Goal: Navigation & Orientation: Find specific page/section

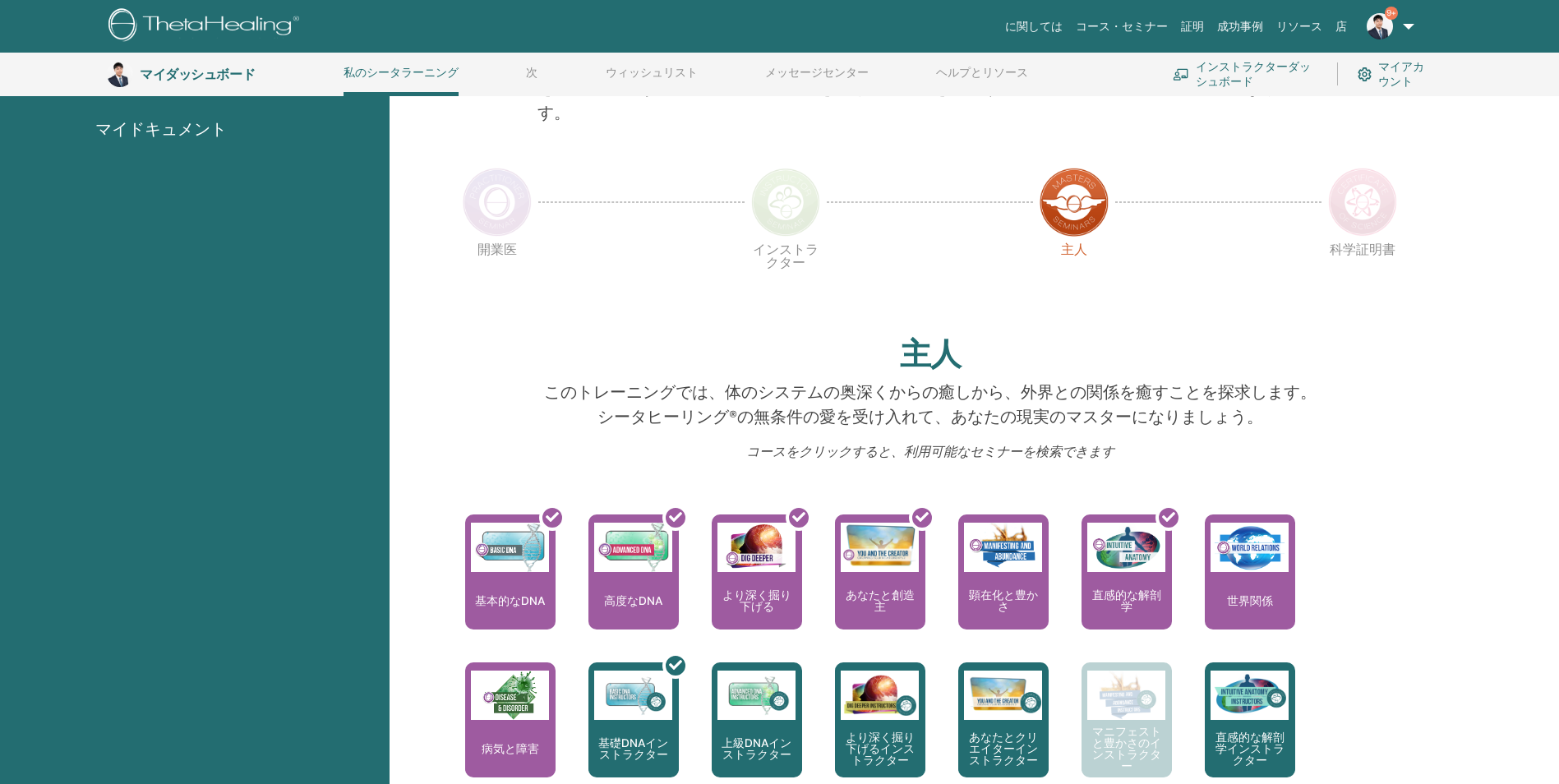
scroll to position [455, 0]
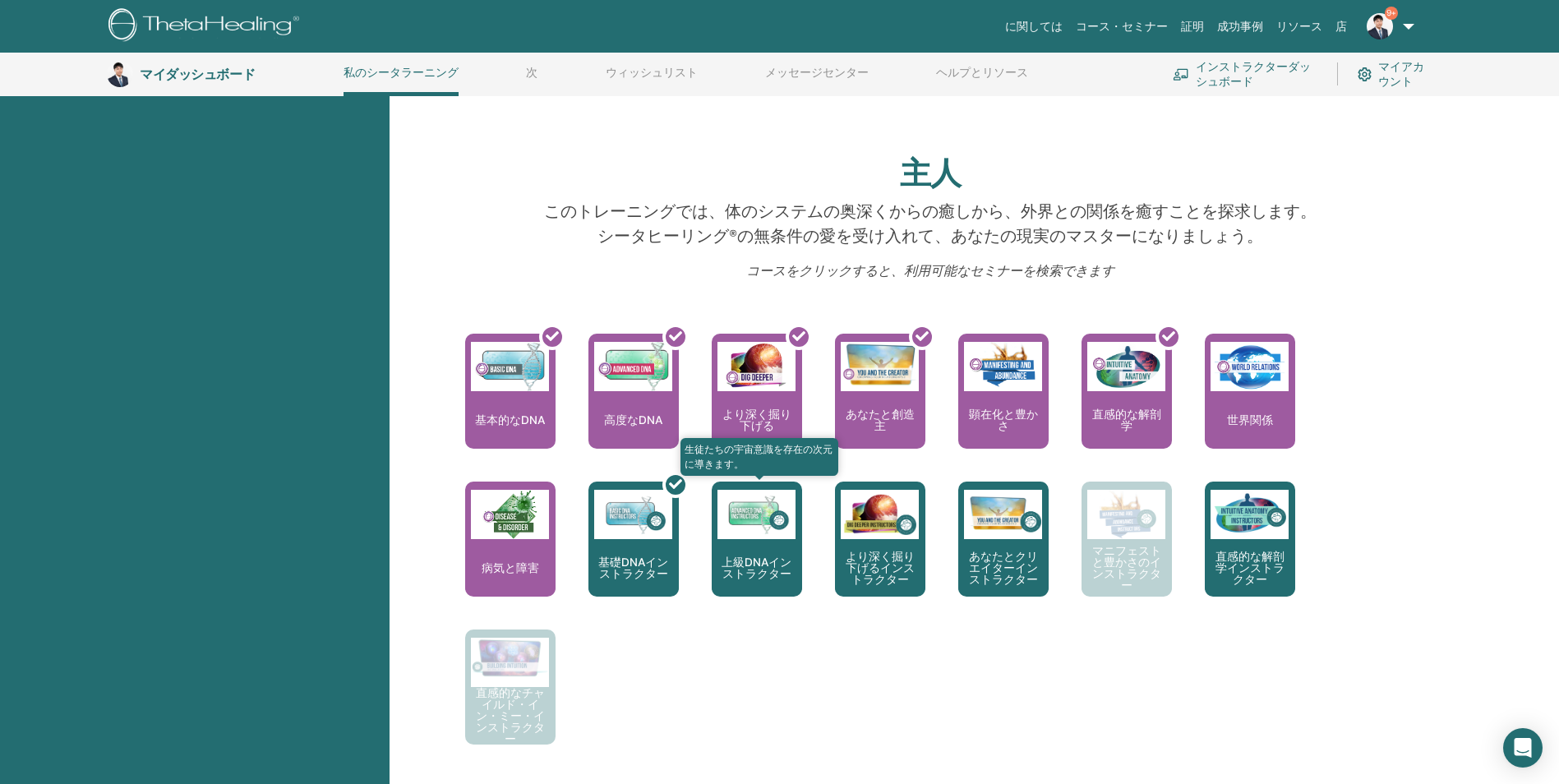
click at [773, 570] on p "上級DNAインストラクター" at bounding box center [757, 567] width 91 height 23
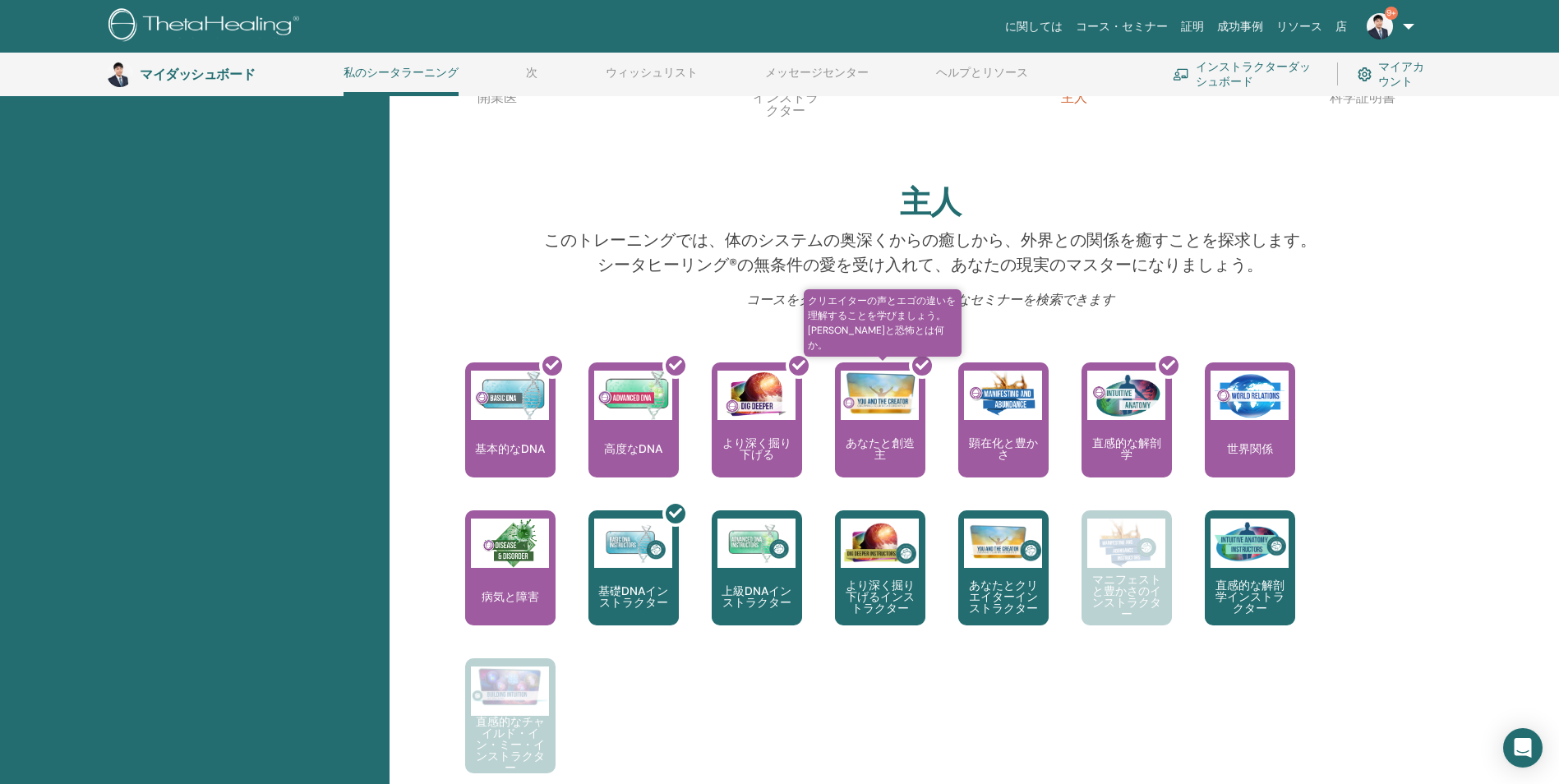
scroll to position [455, 0]
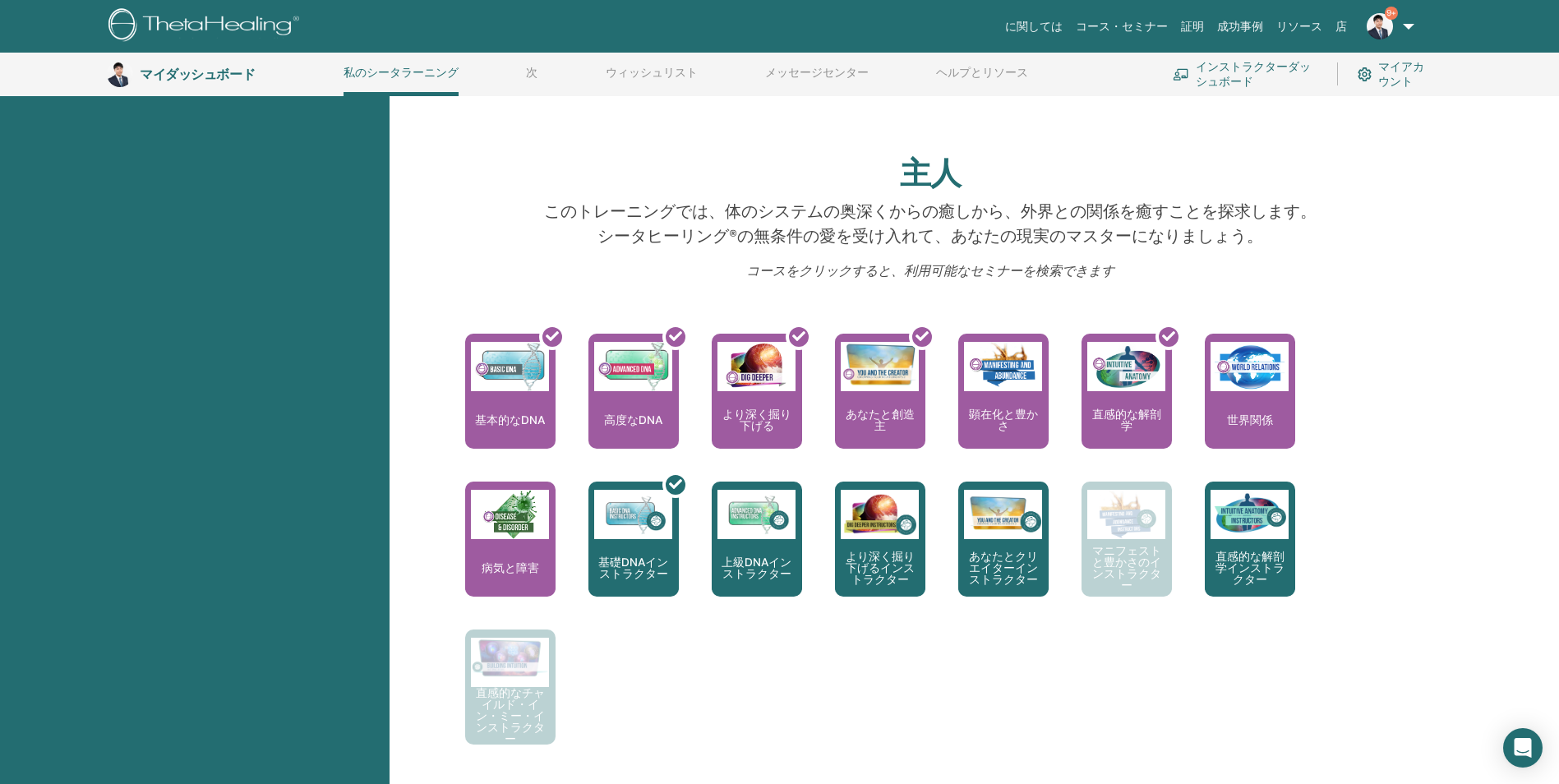
click at [1404, 76] on font "マイアカウント" at bounding box center [1407, 74] width 58 height 29
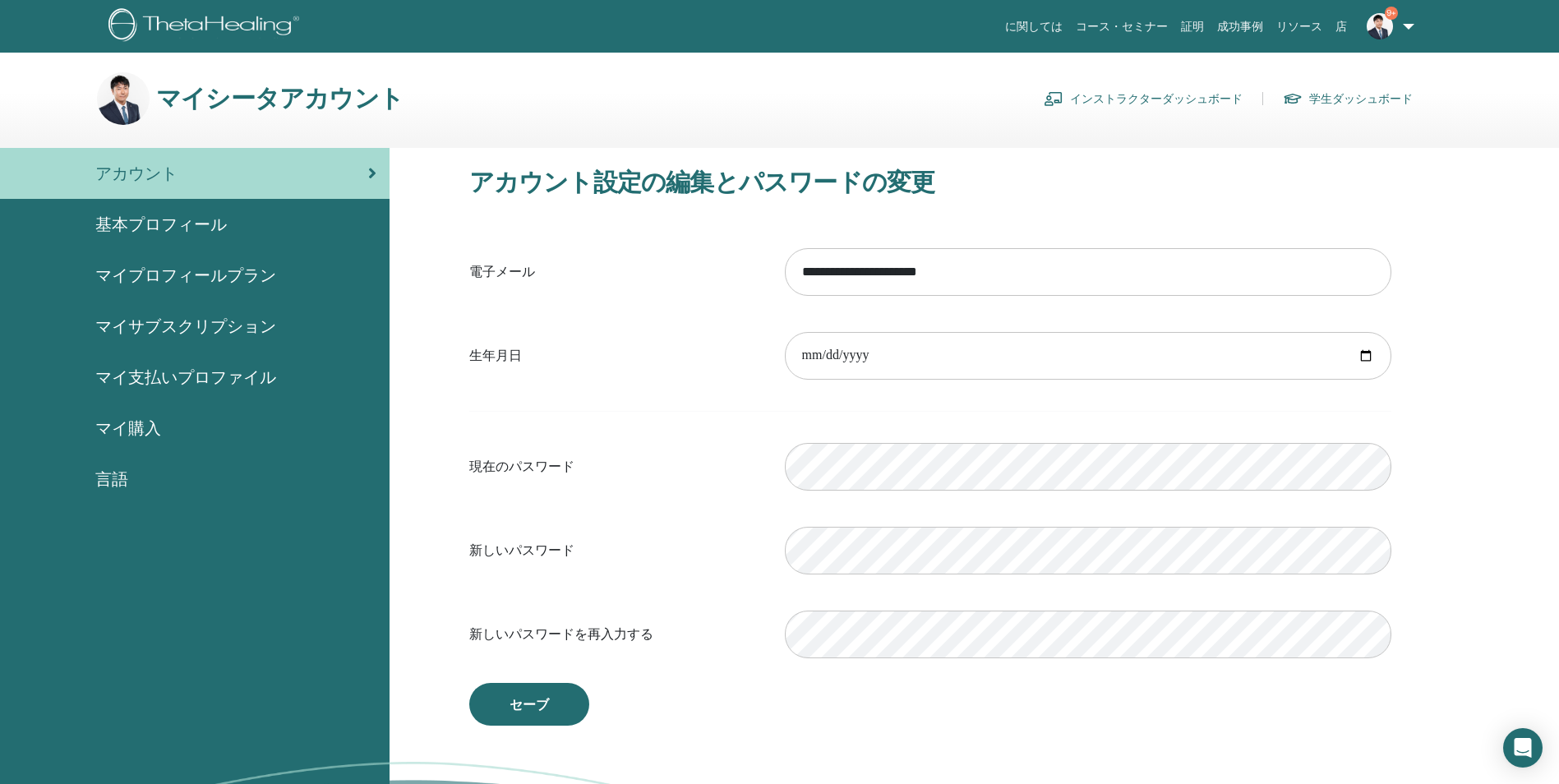
click at [1404, 71] on main "マイシータアカウント インストラクターダッシュボード 学生ダッシュボード アカウント 基本プロフィール" at bounding box center [780, 489] width 1559 height 874
click at [1413, 30] on link "9+" at bounding box center [1388, 27] width 68 height 53
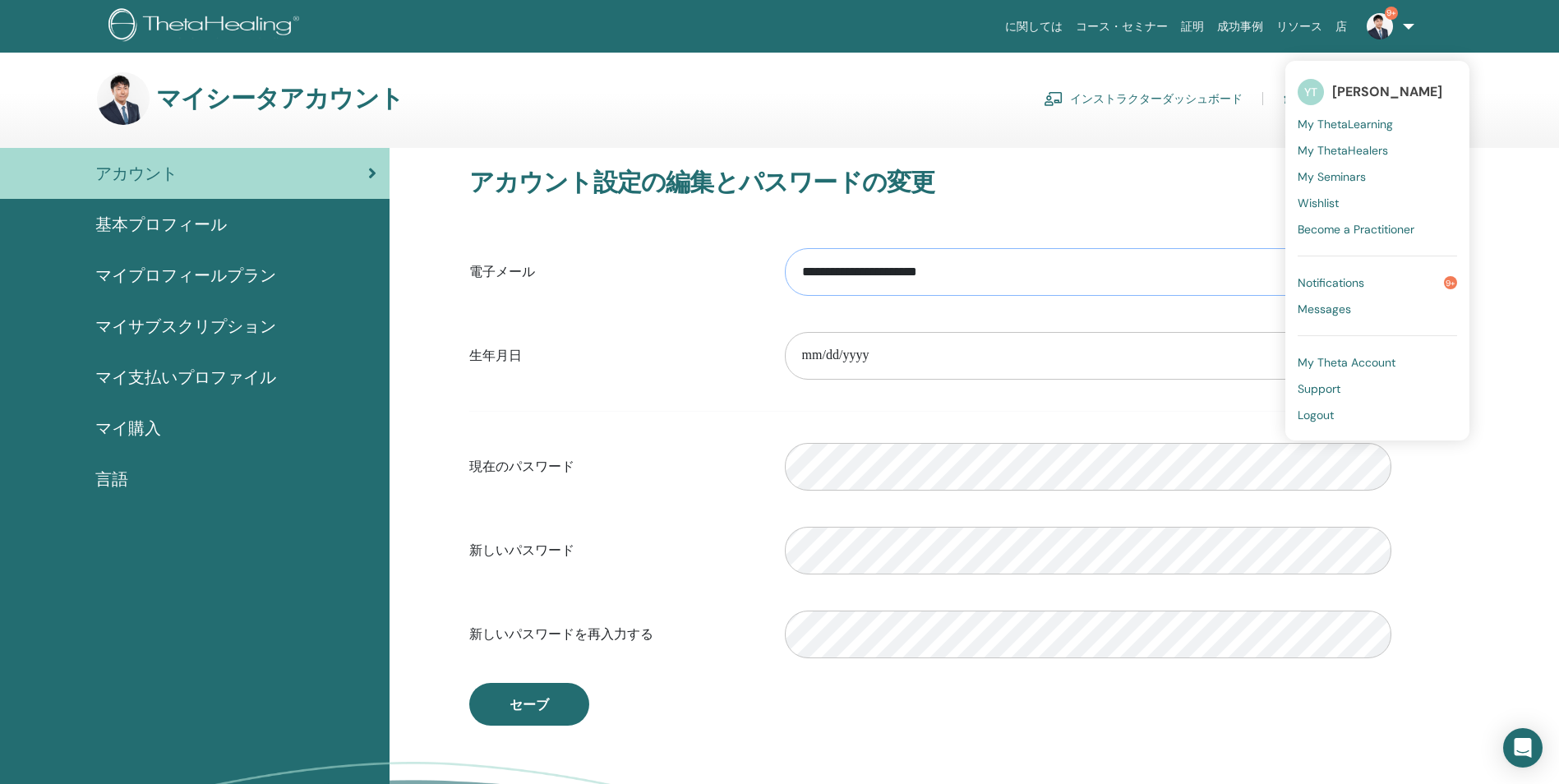
drag, startPoint x: 1325, startPoint y: 368, endPoint x: 1176, endPoint y: 273, distance: 176.7
click at [1176, 273] on input "**********" at bounding box center [1088, 272] width 607 height 48
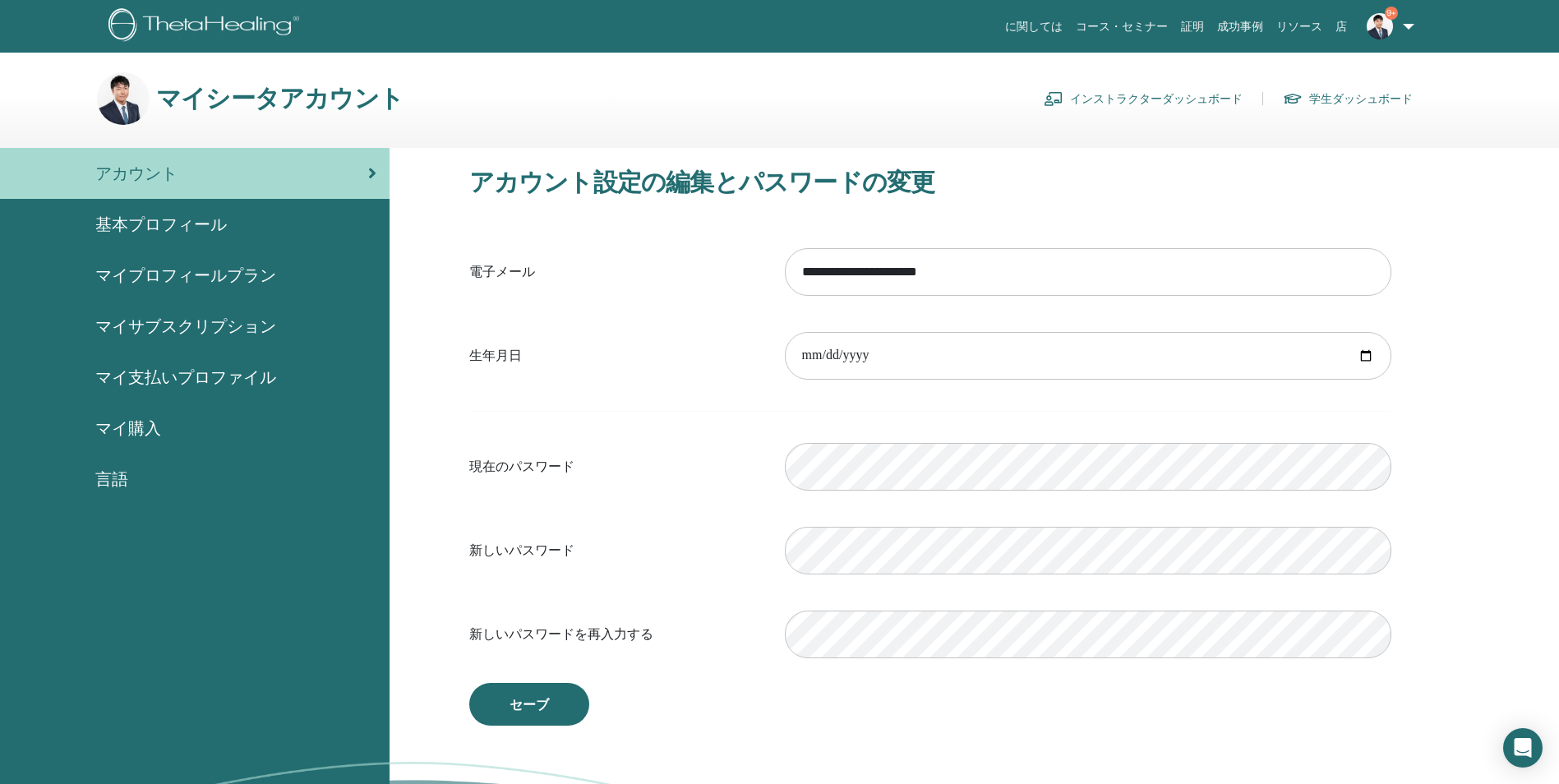
click at [1141, 96] on font "インストラクターダッシュボード" at bounding box center [1156, 99] width 173 height 15
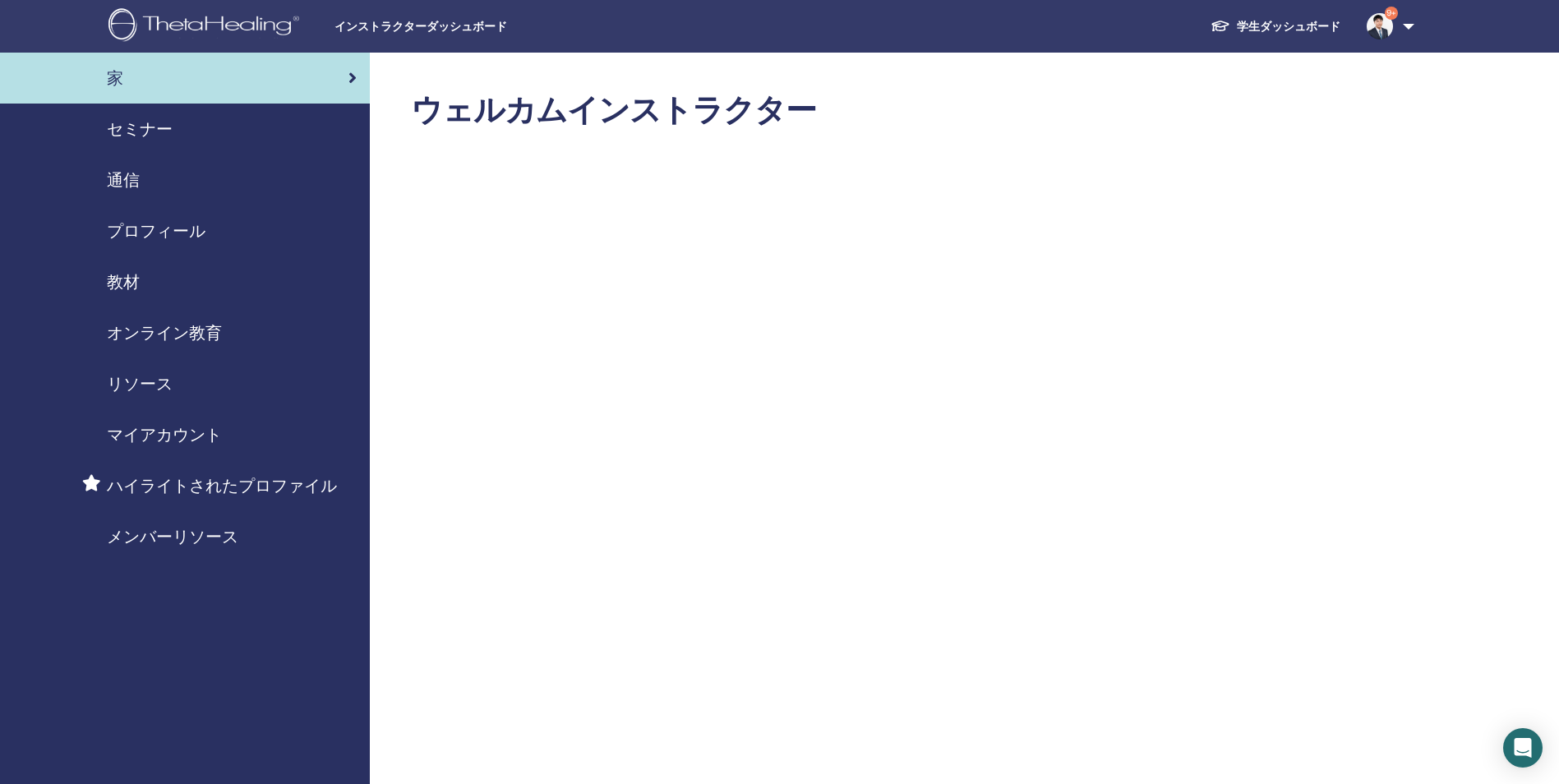
click at [124, 125] on span "セミナー" at bounding box center [140, 129] width 66 height 25
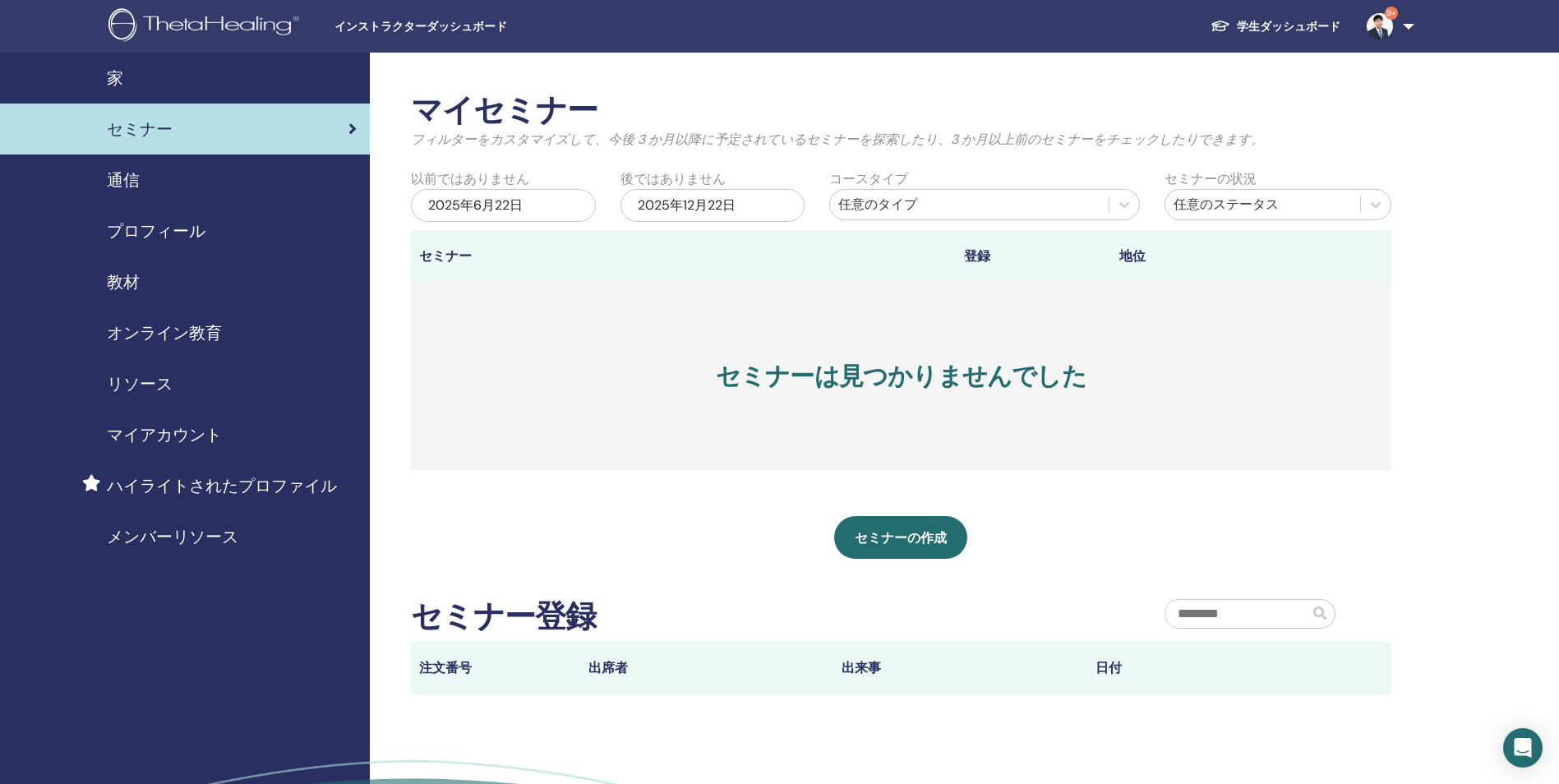
click at [132, 72] on div "家" at bounding box center [185, 78] width 344 height 25
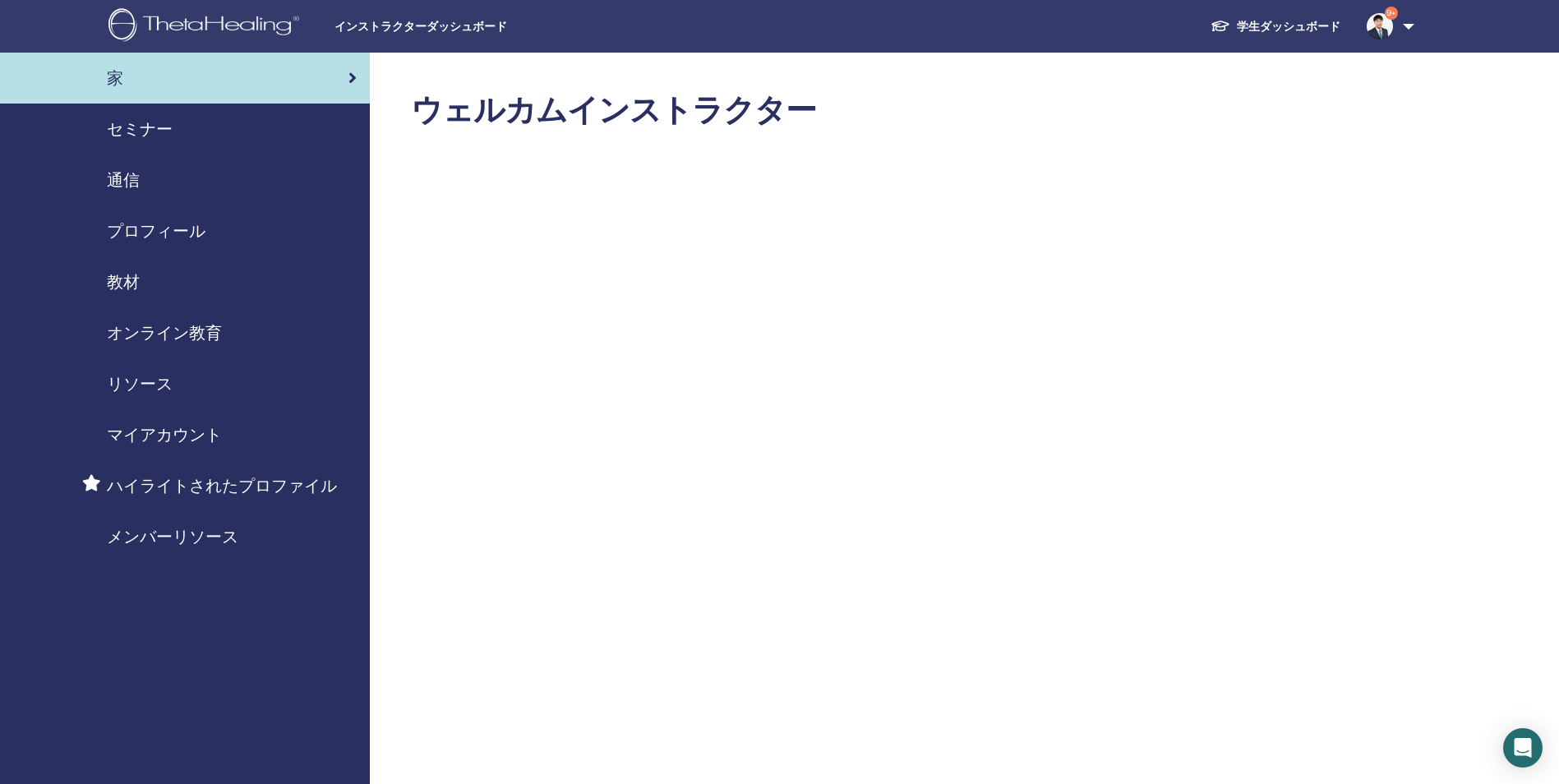
click at [124, 177] on span "通信" at bounding box center [124, 179] width 33 height 25
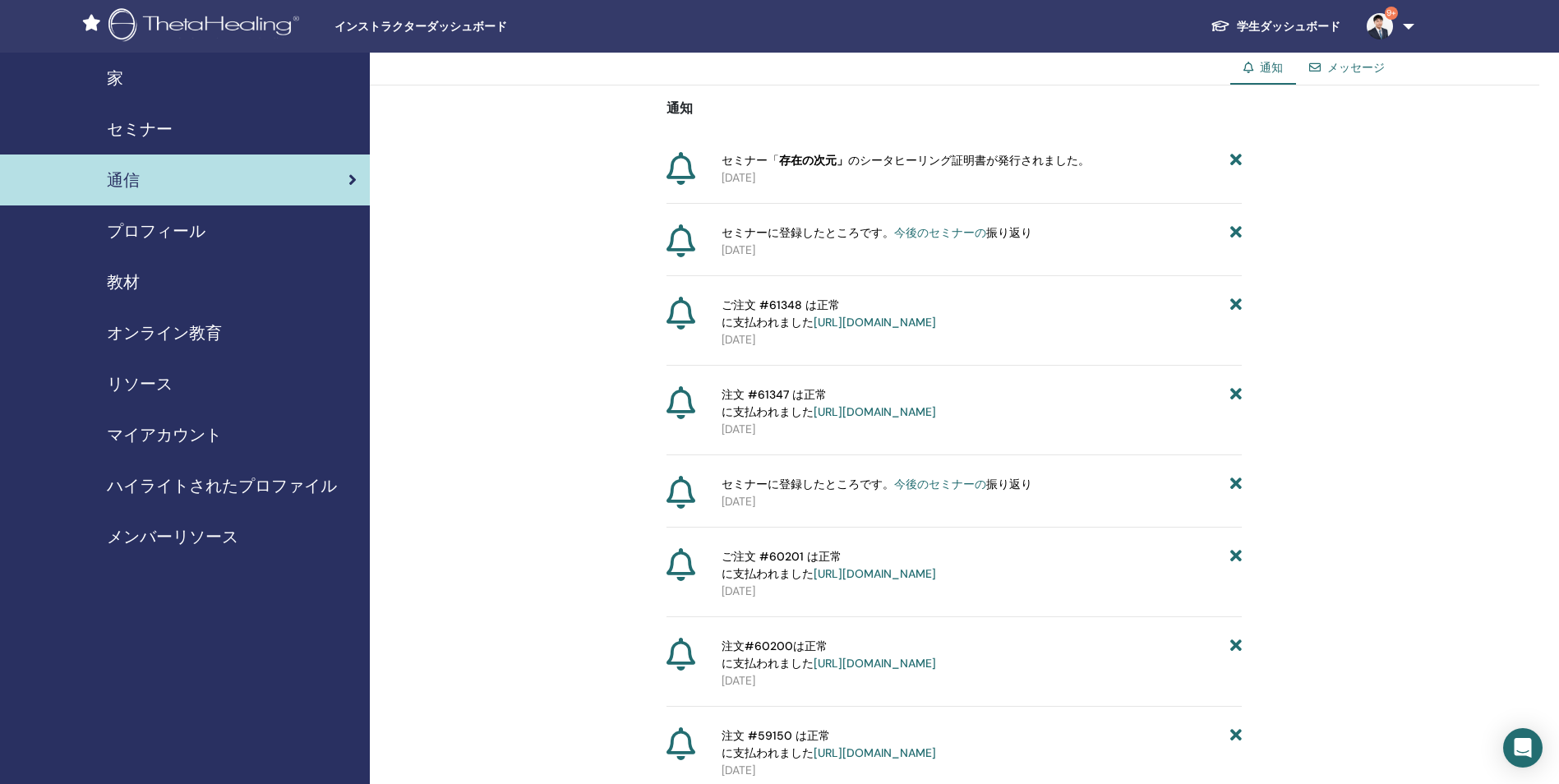
click at [137, 130] on span "セミナー" at bounding box center [140, 129] width 66 height 25
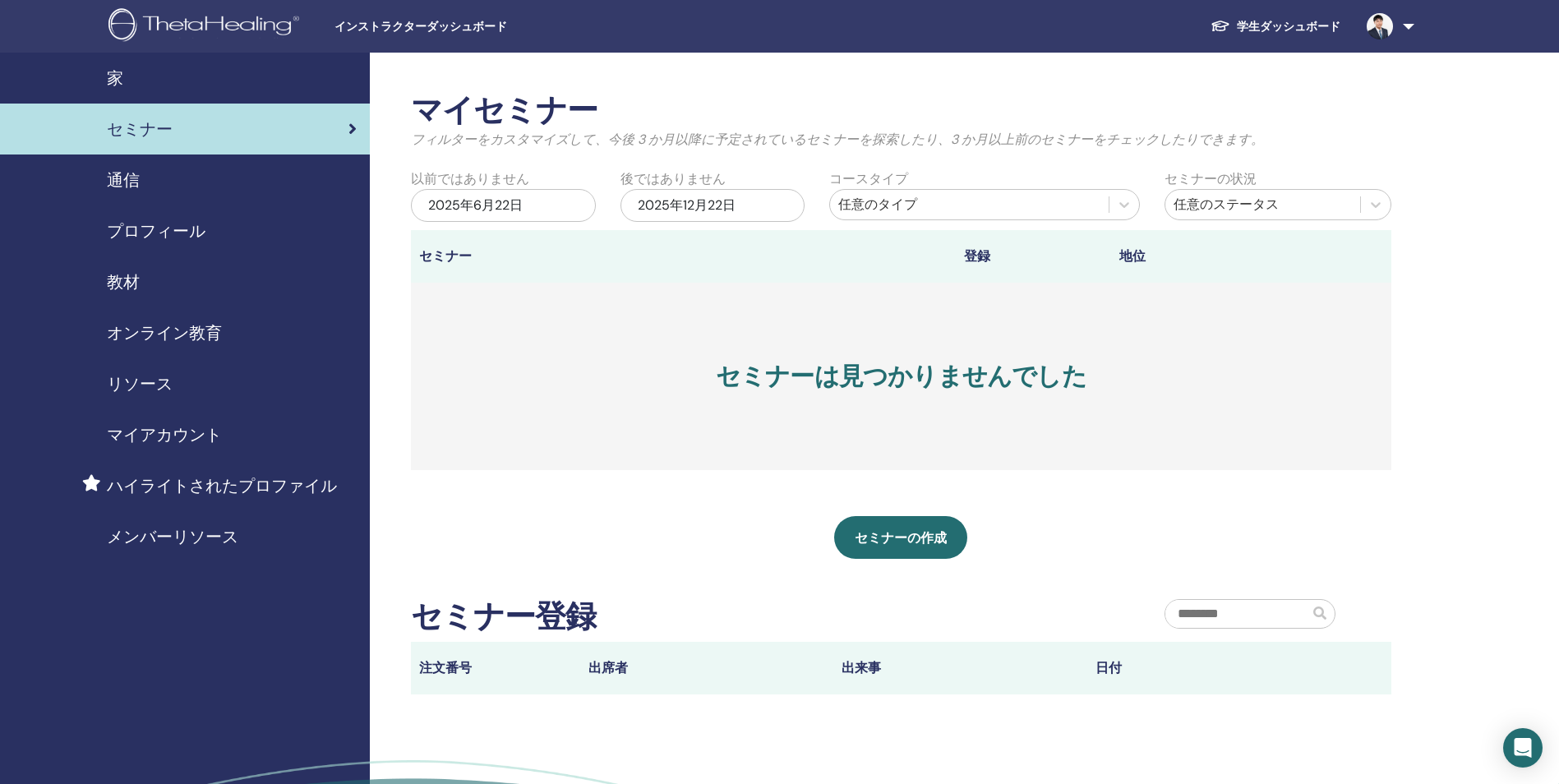
click at [134, 85] on div "家" at bounding box center [185, 78] width 344 height 25
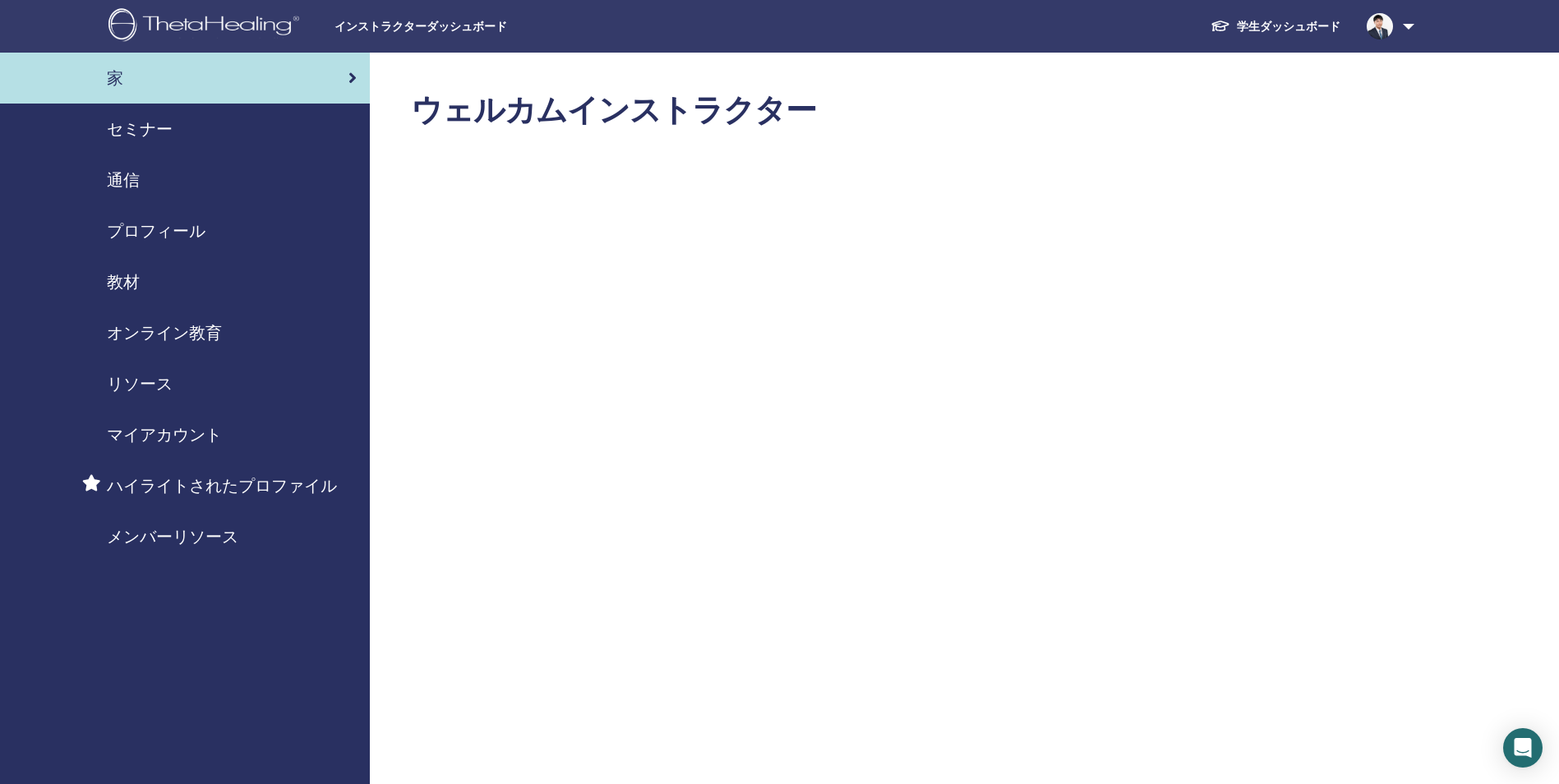
click at [125, 231] on span "プロフィール" at bounding box center [156, 231] width 99 height 25
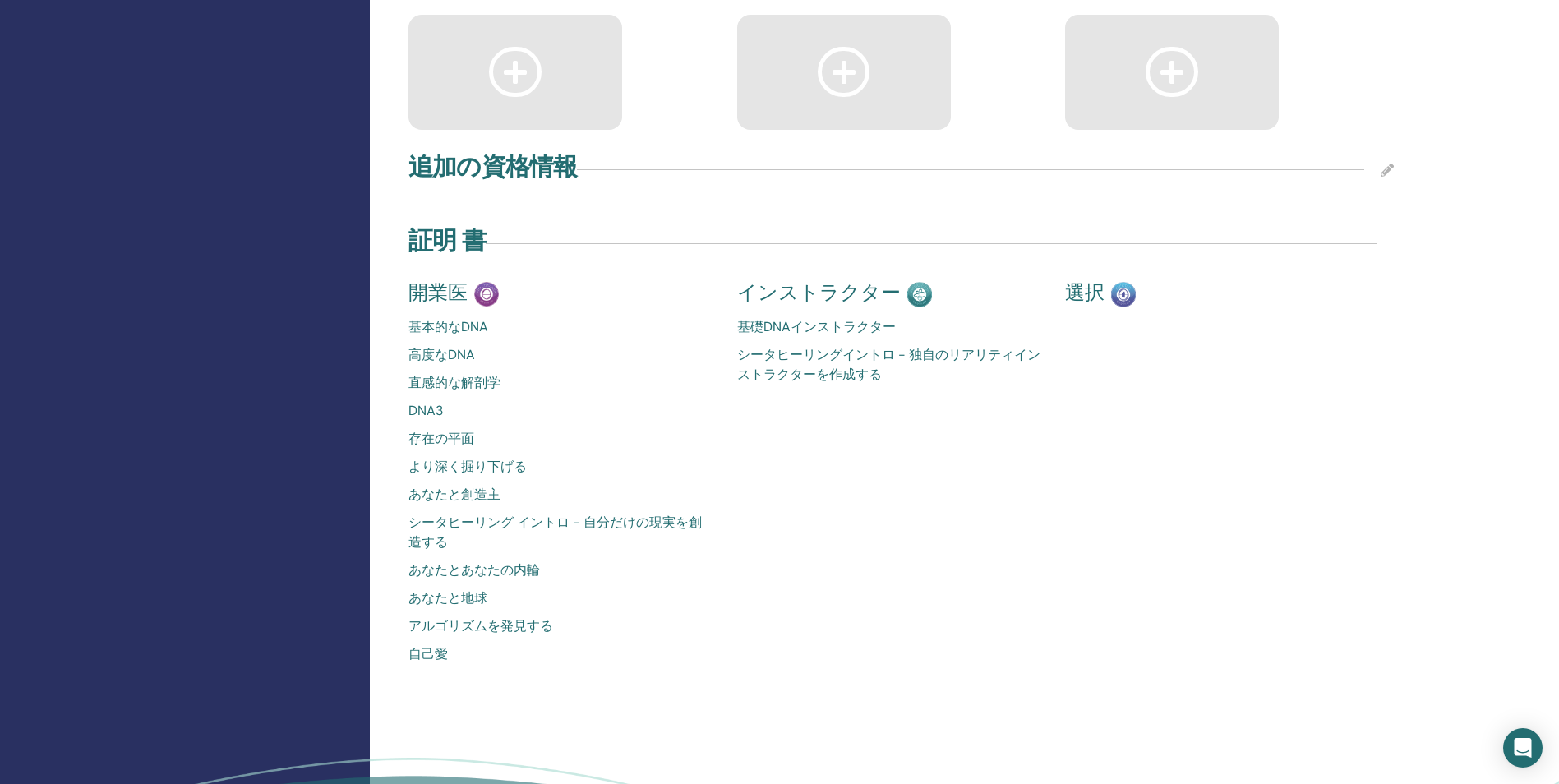
scroll to position [2137, 0]
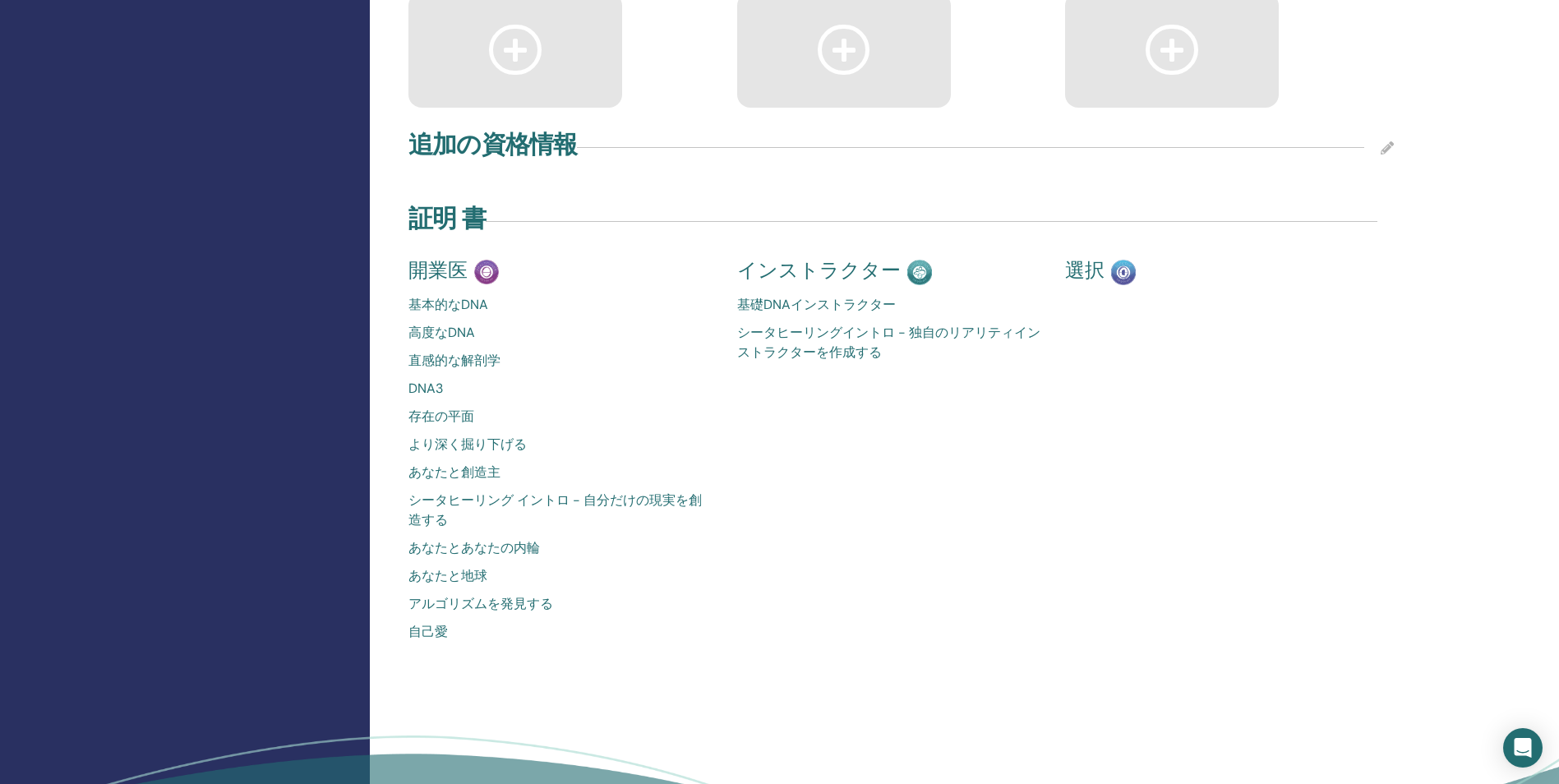
click at [918, 264] on img at bounding box center [919, 273] width 25 height 26
click at [852, 328] on link "シータヒーリングイントロ - 独自のリアリティインストラクターを作成する" at bounding box center [889, 342] width 304 height 39
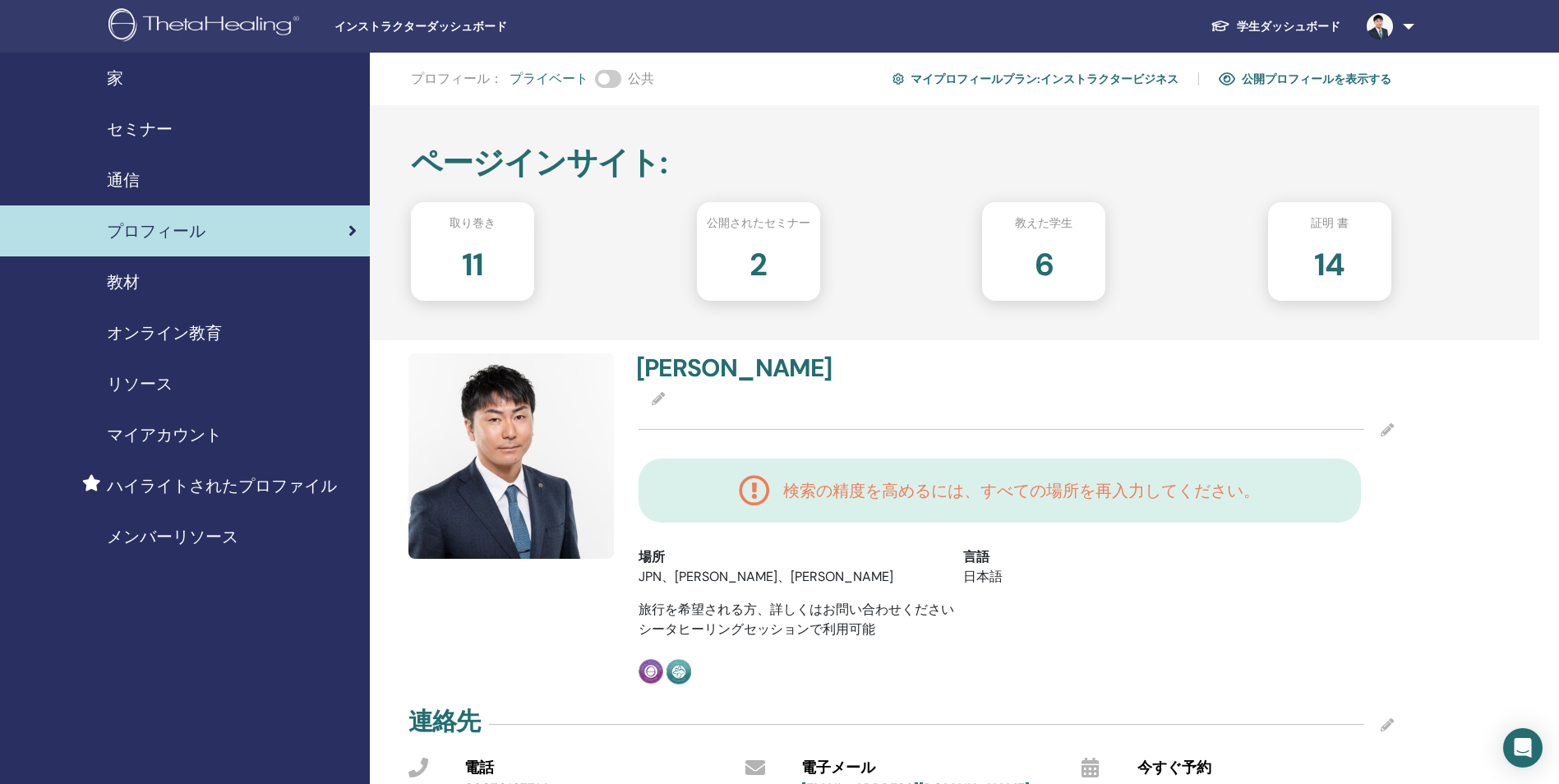
click at [995, 80] on font "マイプロフィールプラン:インストラクタービジネス" at bounding box center [1044, 79] width 268 height 15
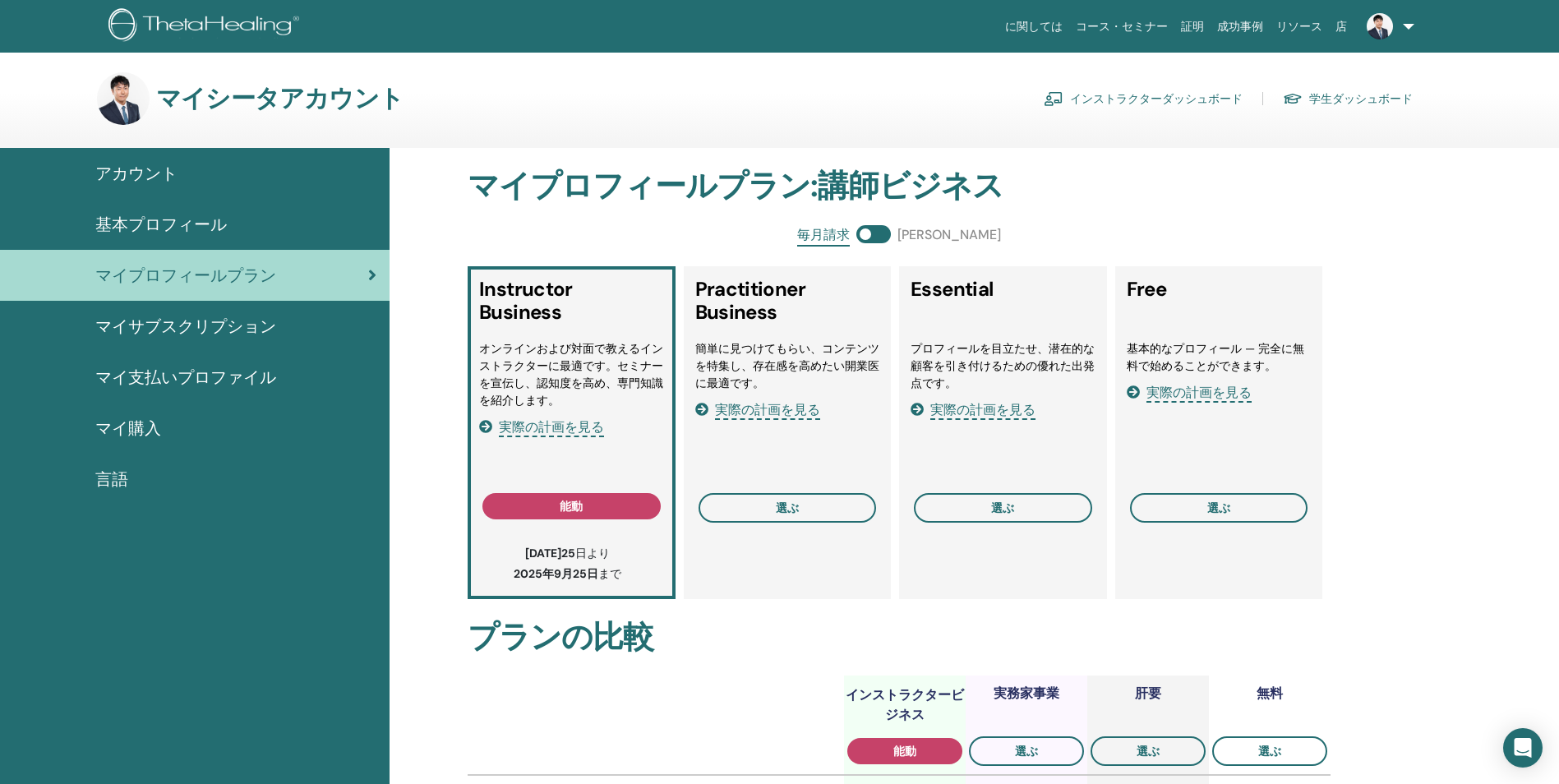
click at [1227, 99] on font "インストラクターダッシュボード" at bounding box center [1156, 99] width 173 height 15
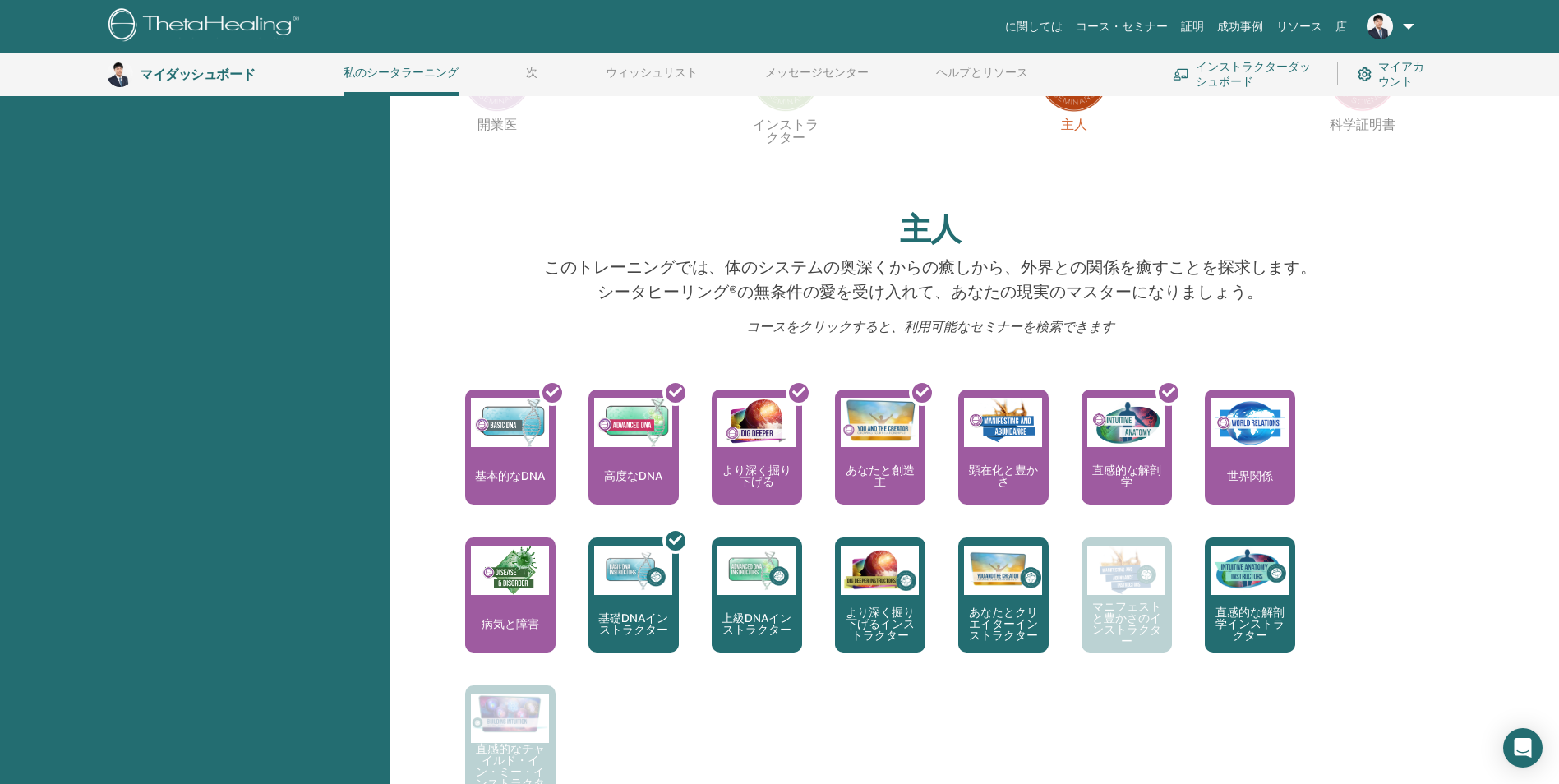
scroll to position [397, 0]
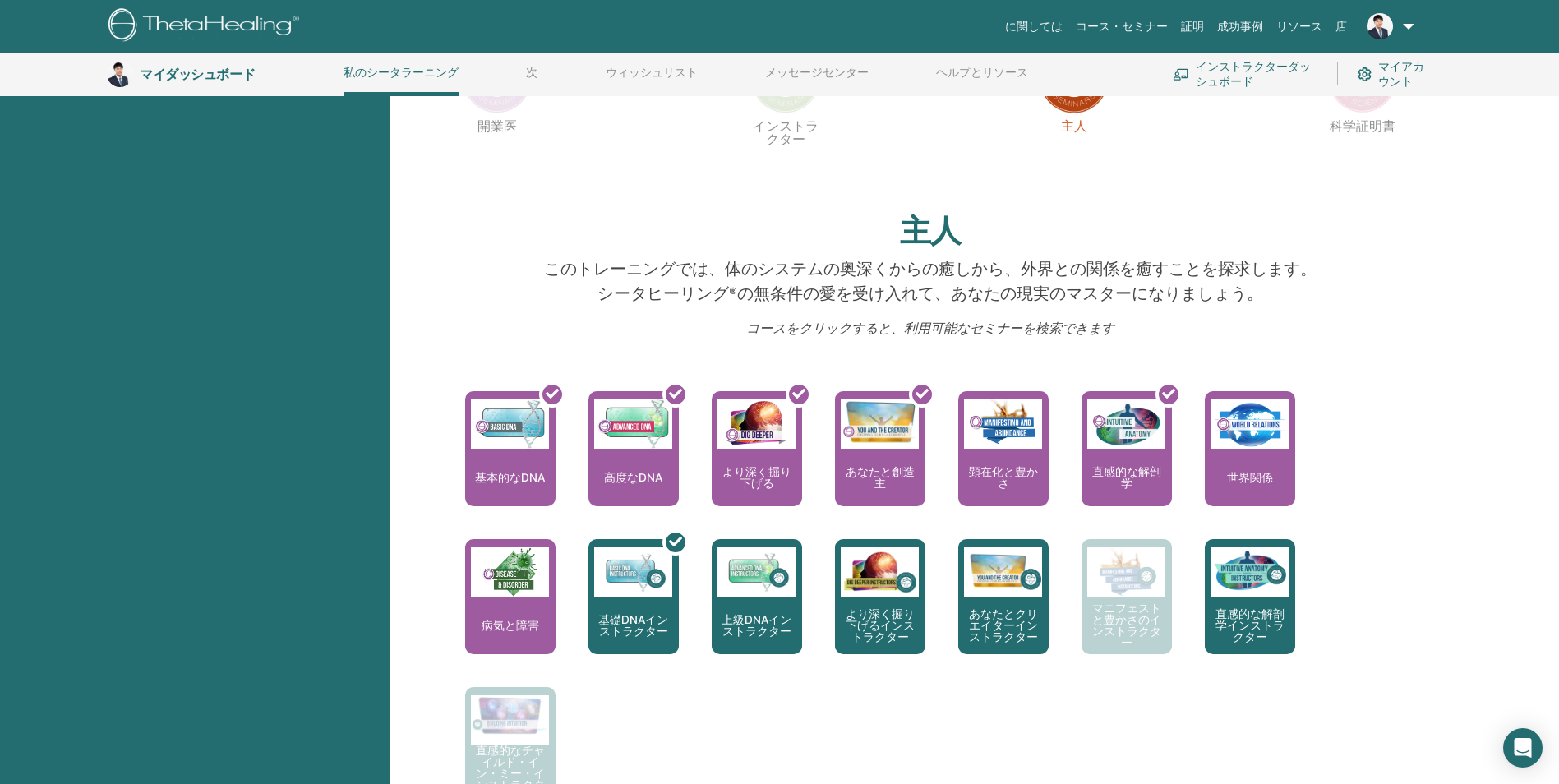
click at [1392, 78] on font "マイアカウント" at bounding box center [1407, 74] width 58 height 29
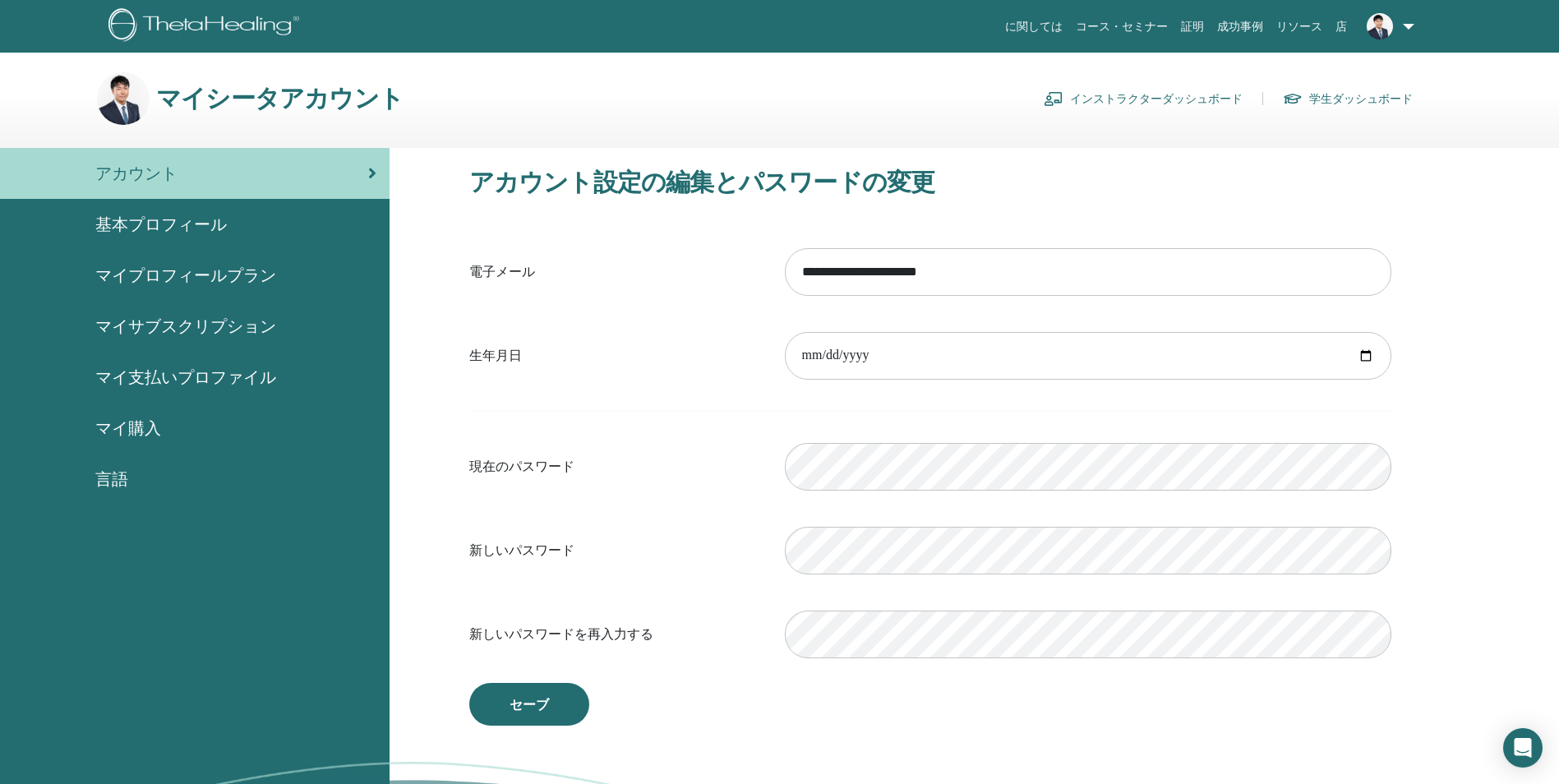
click at [236, 281] on span "マイプロフィールプラン" at bounding box center [186, 275] width 181 height 25
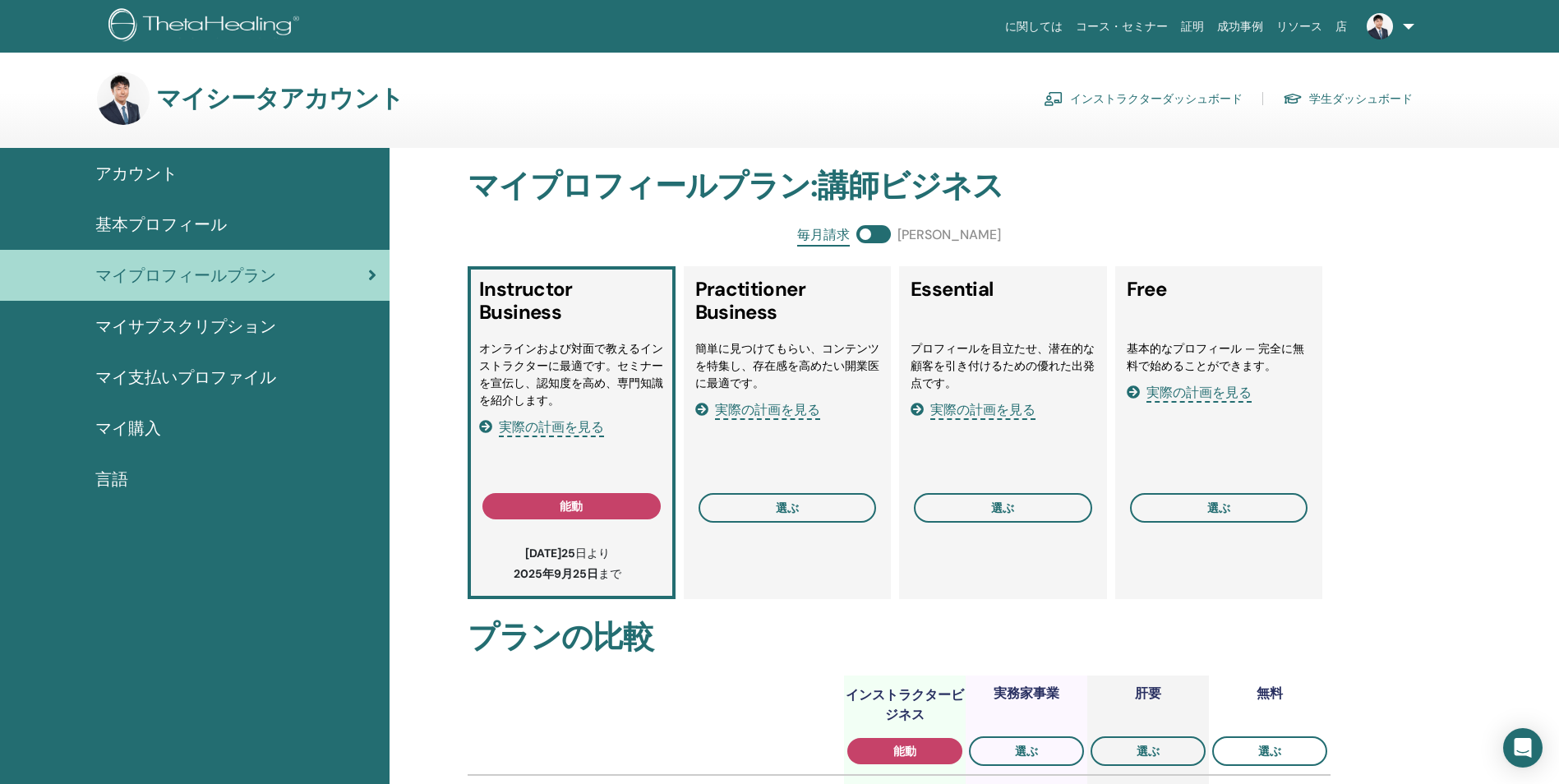
click at [220, 328] on span "マイサブスクリプション" at bounding box center [186, 326] width 181 height 25
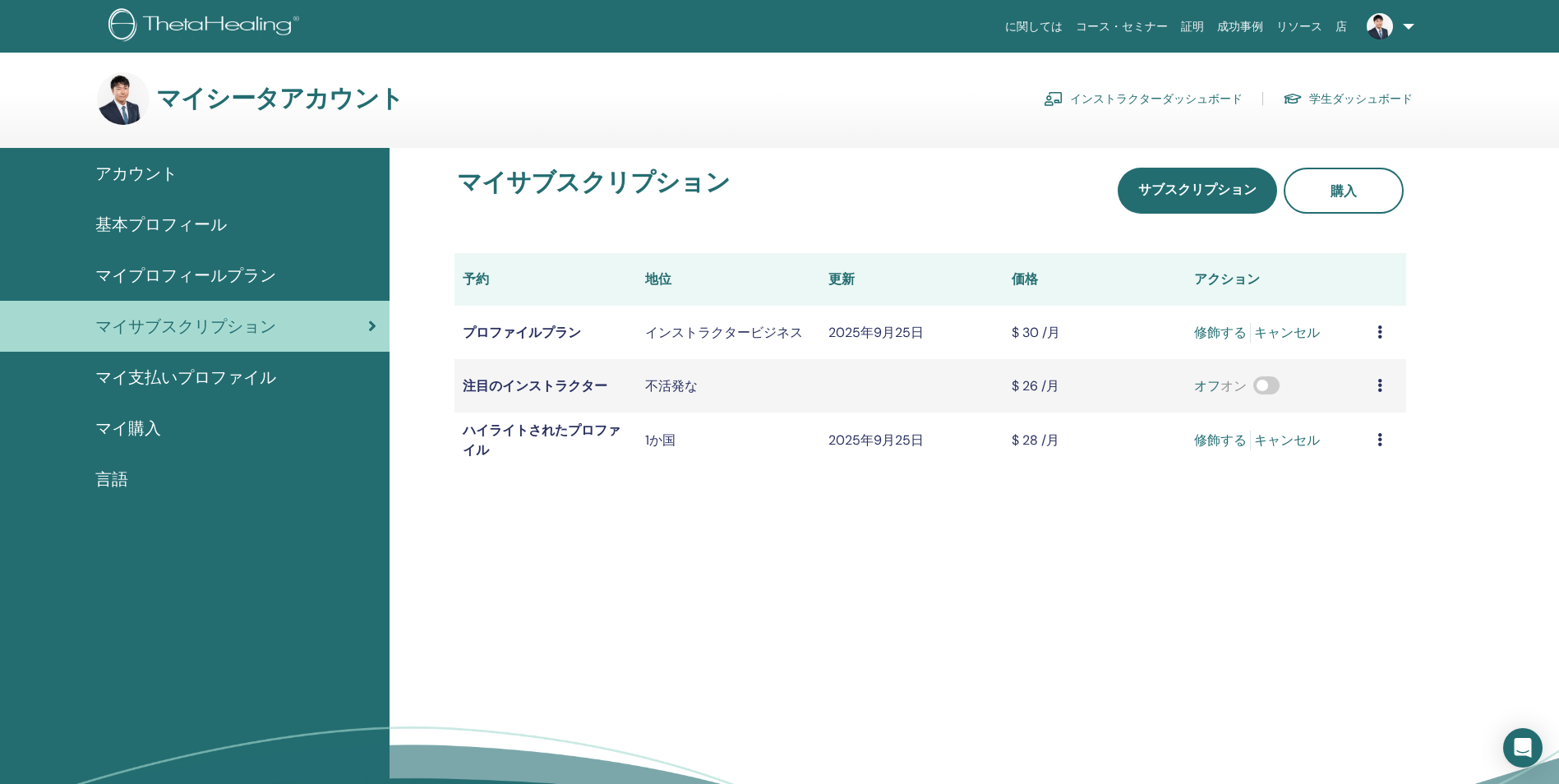
click at [197, 373] on span "マイ支払いプロファイル" at bounding box center [186, 377] width 181 height 25
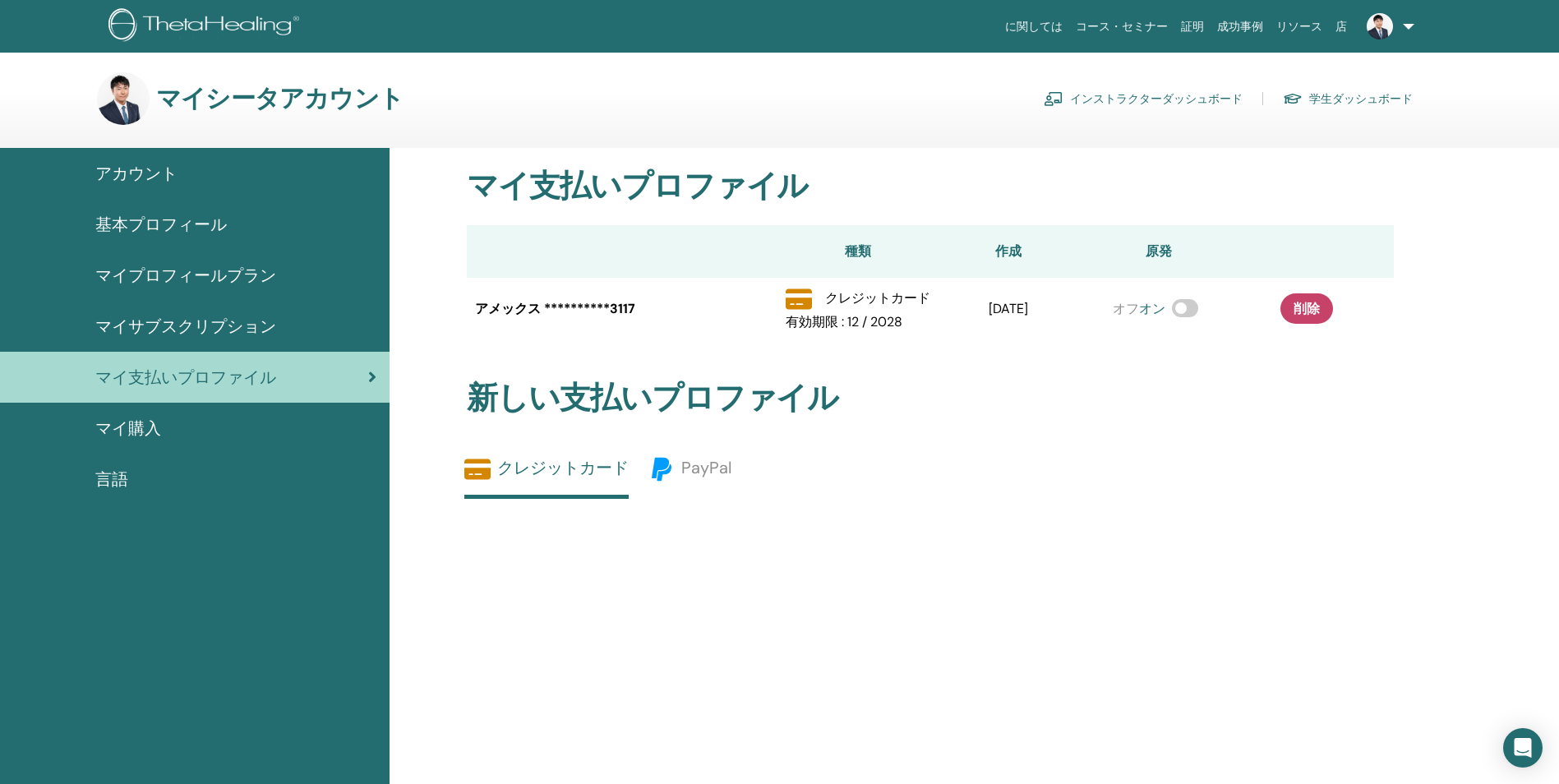
click at [146, 430] on span "マイ購入" at bounding box center [128, 428] width 66 height 25
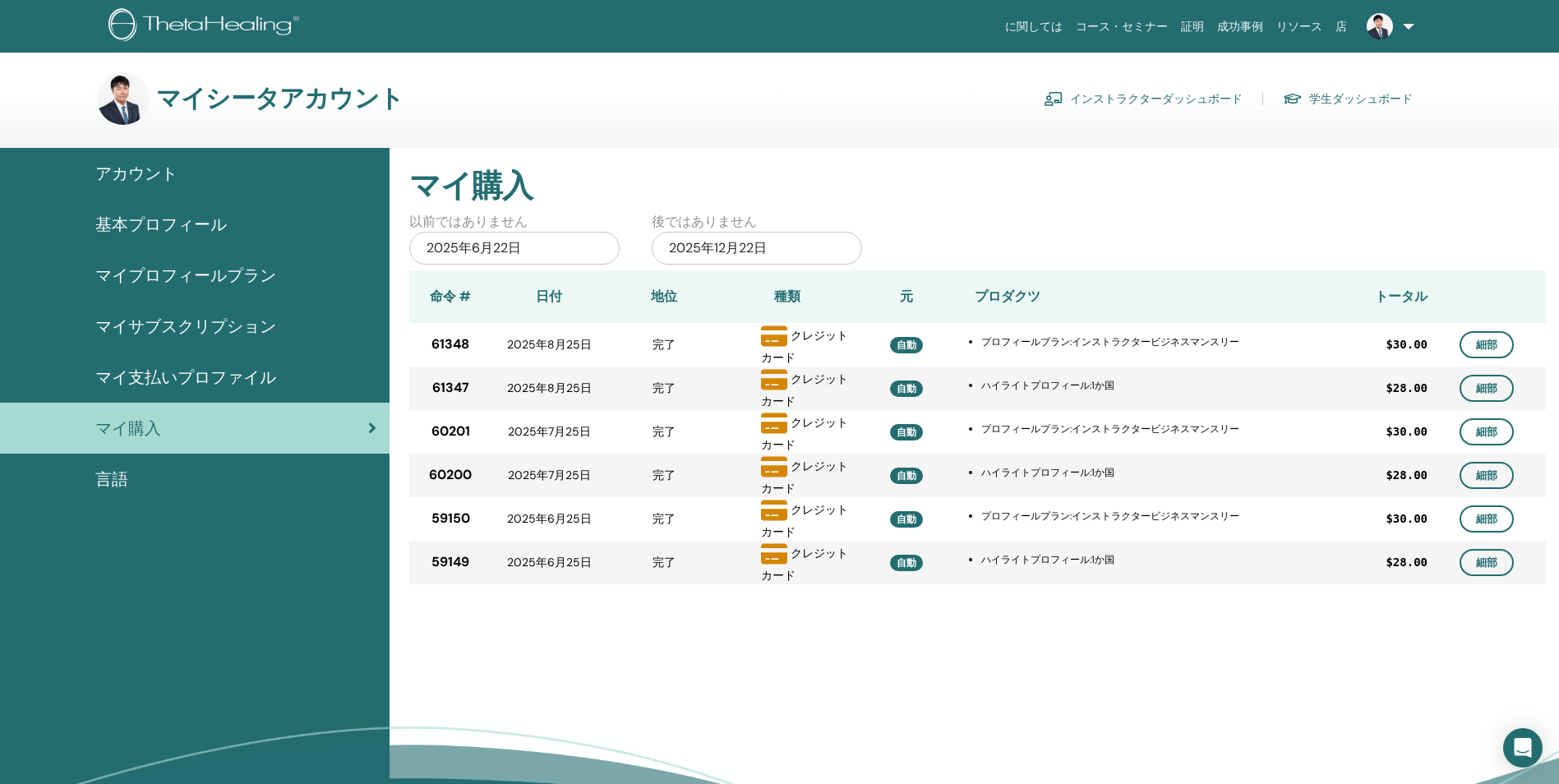
click at [1357, 86] on link "学生ダッシュボード" at bounding box center [1348, 98] width 130 height 27
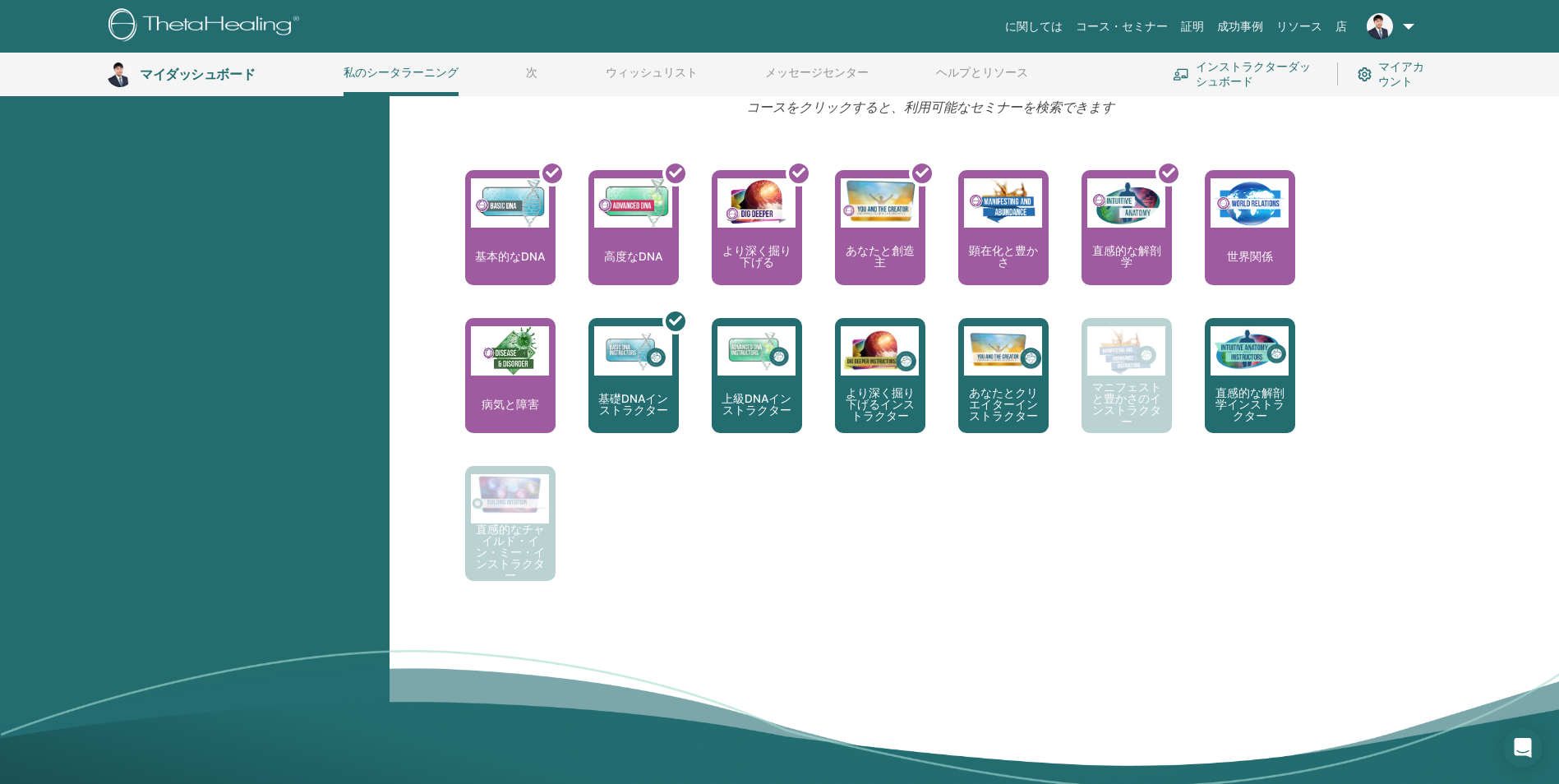
scroll to position [619, 0]
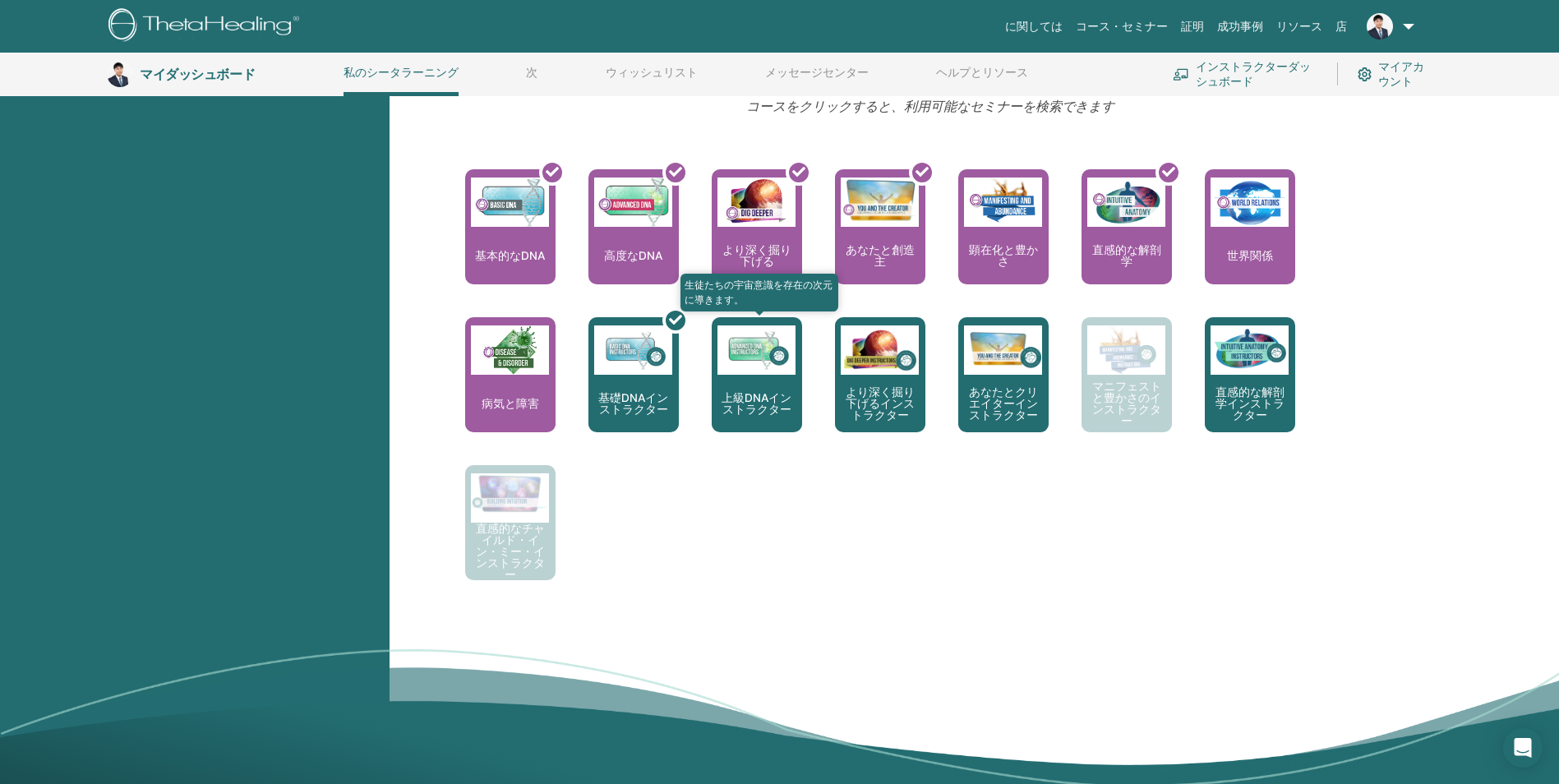
click at [716, 389] on div "上級DNAインストラクター" at bounding box center [757, 375] width 91 height 115
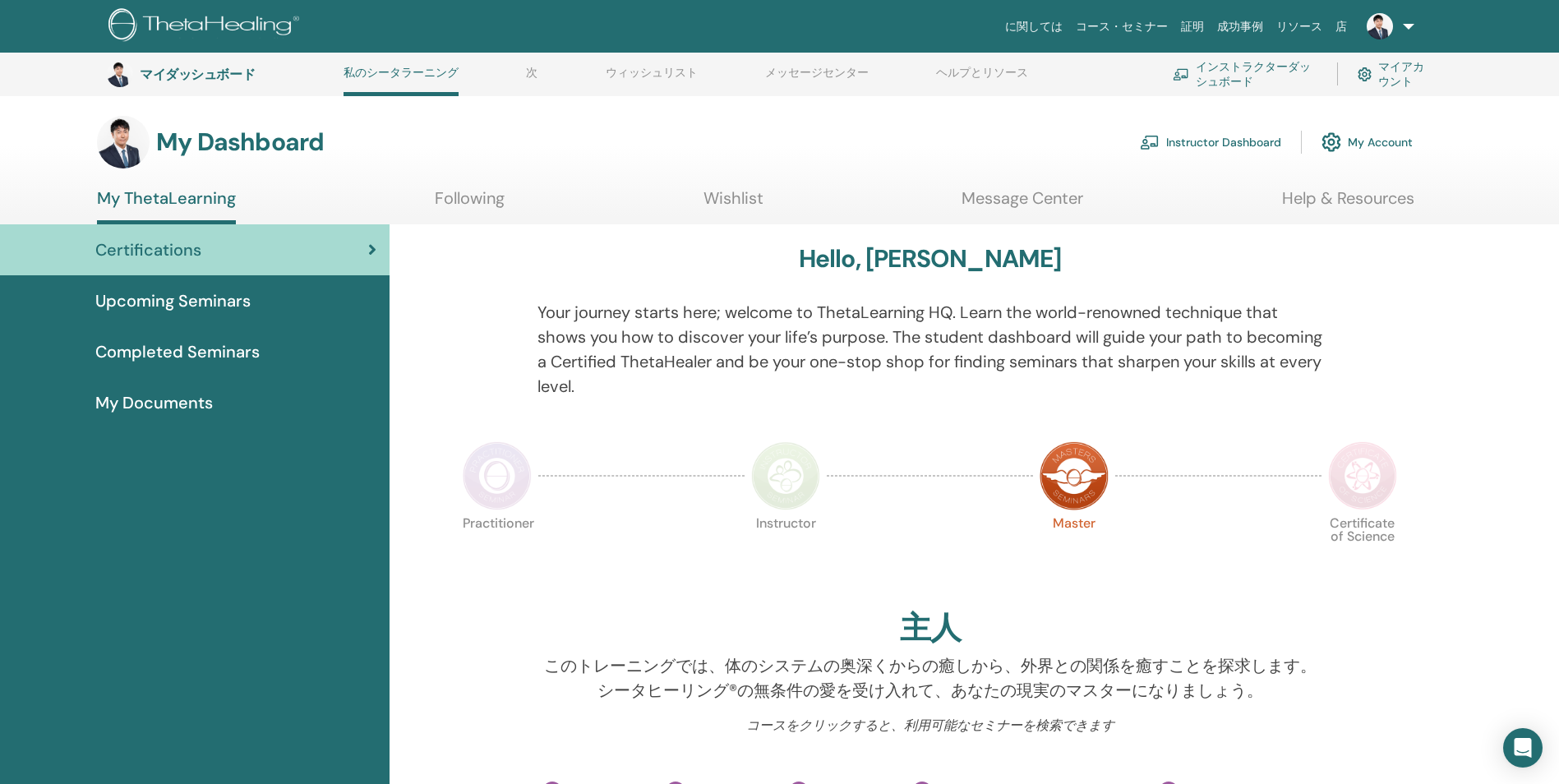
scroll to position [619, 0]
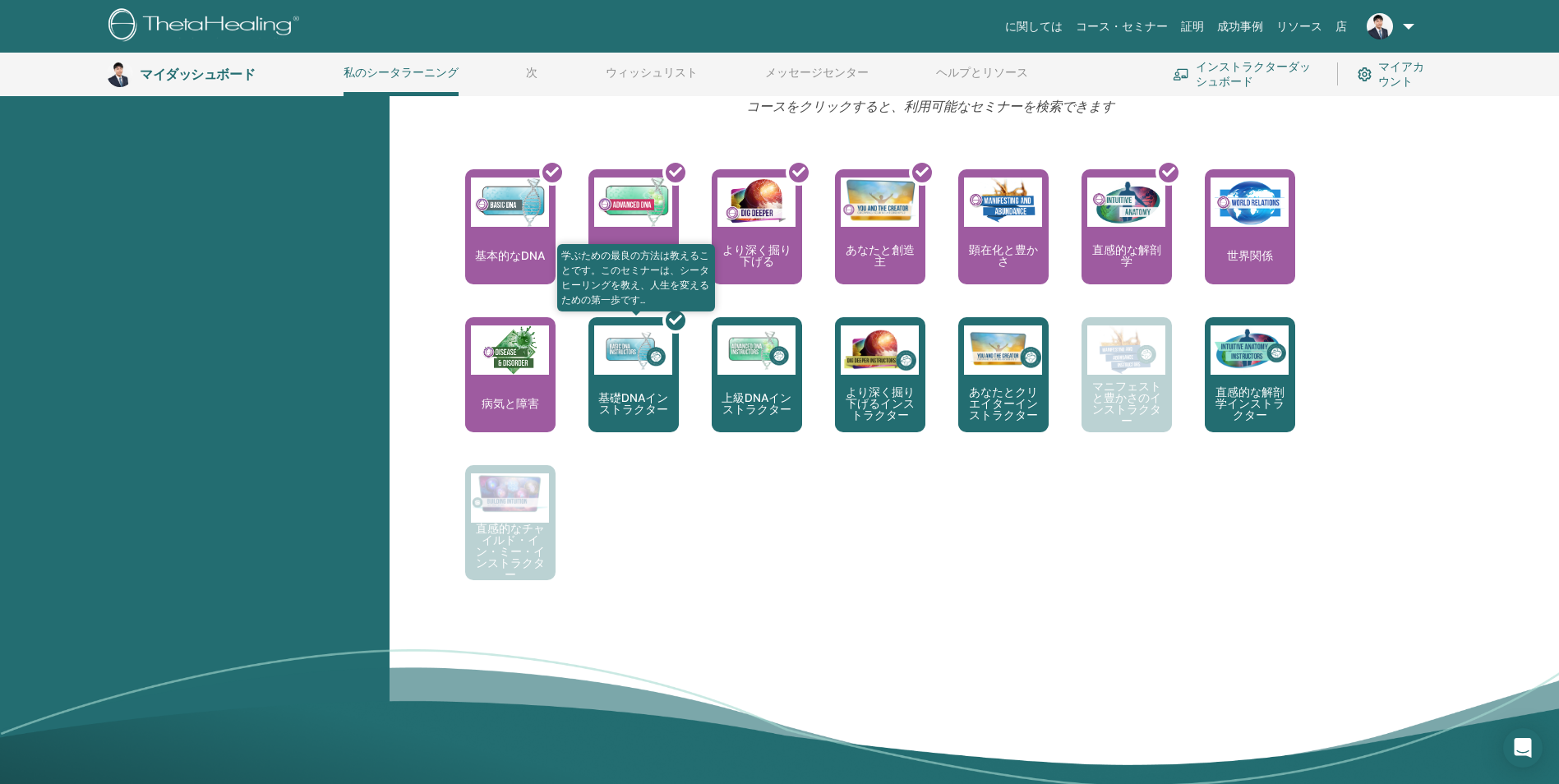
click at [672, 397] on div at bounding box center [643, 381] width 91 height 148
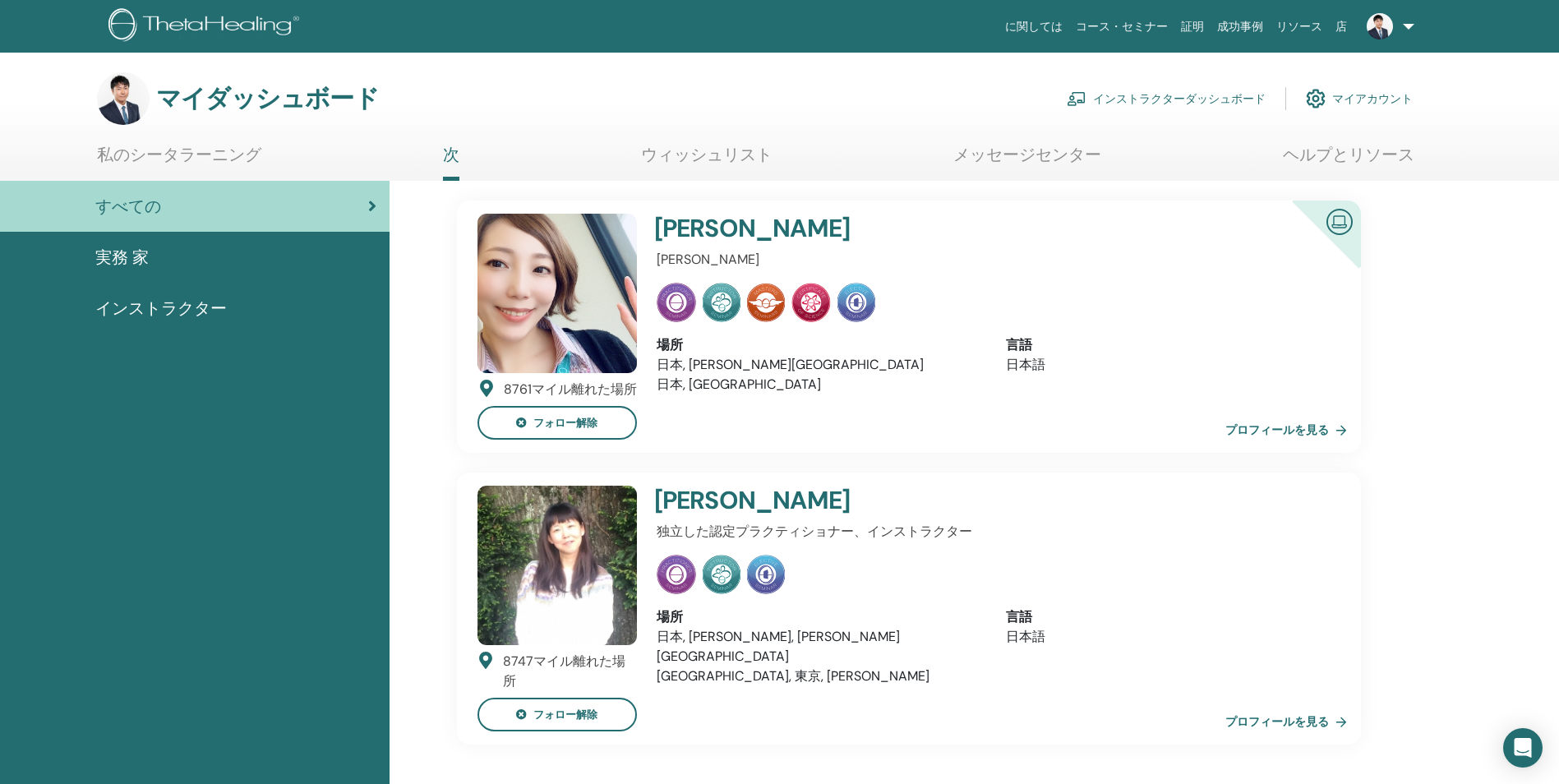
click at [1407, 21] on link at bounding box center [1388, 27] width 68 height 53
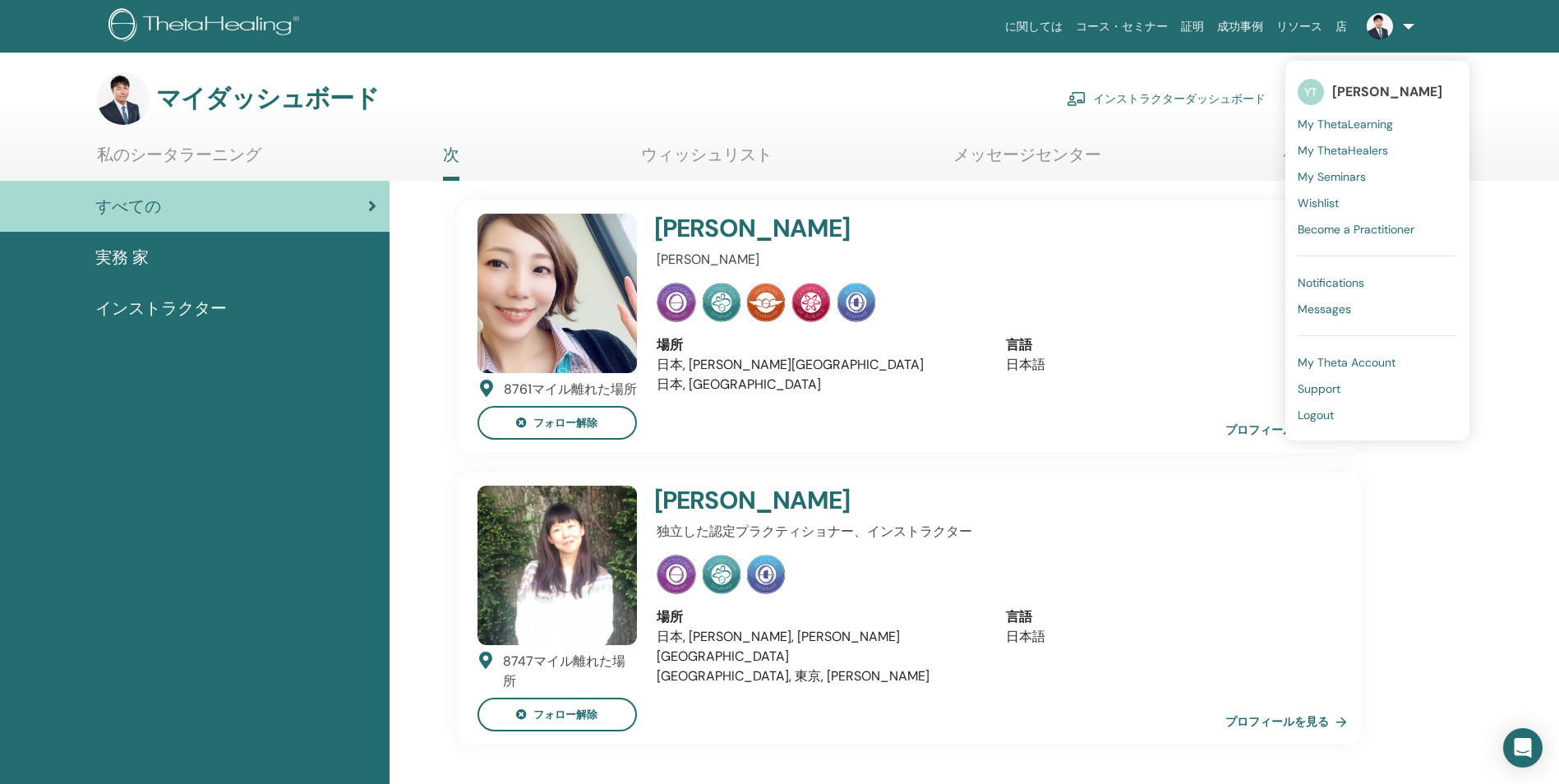
click at [1339, 175] on span "My Seminars" at bounding box center [1332, 177] width 69 height 15
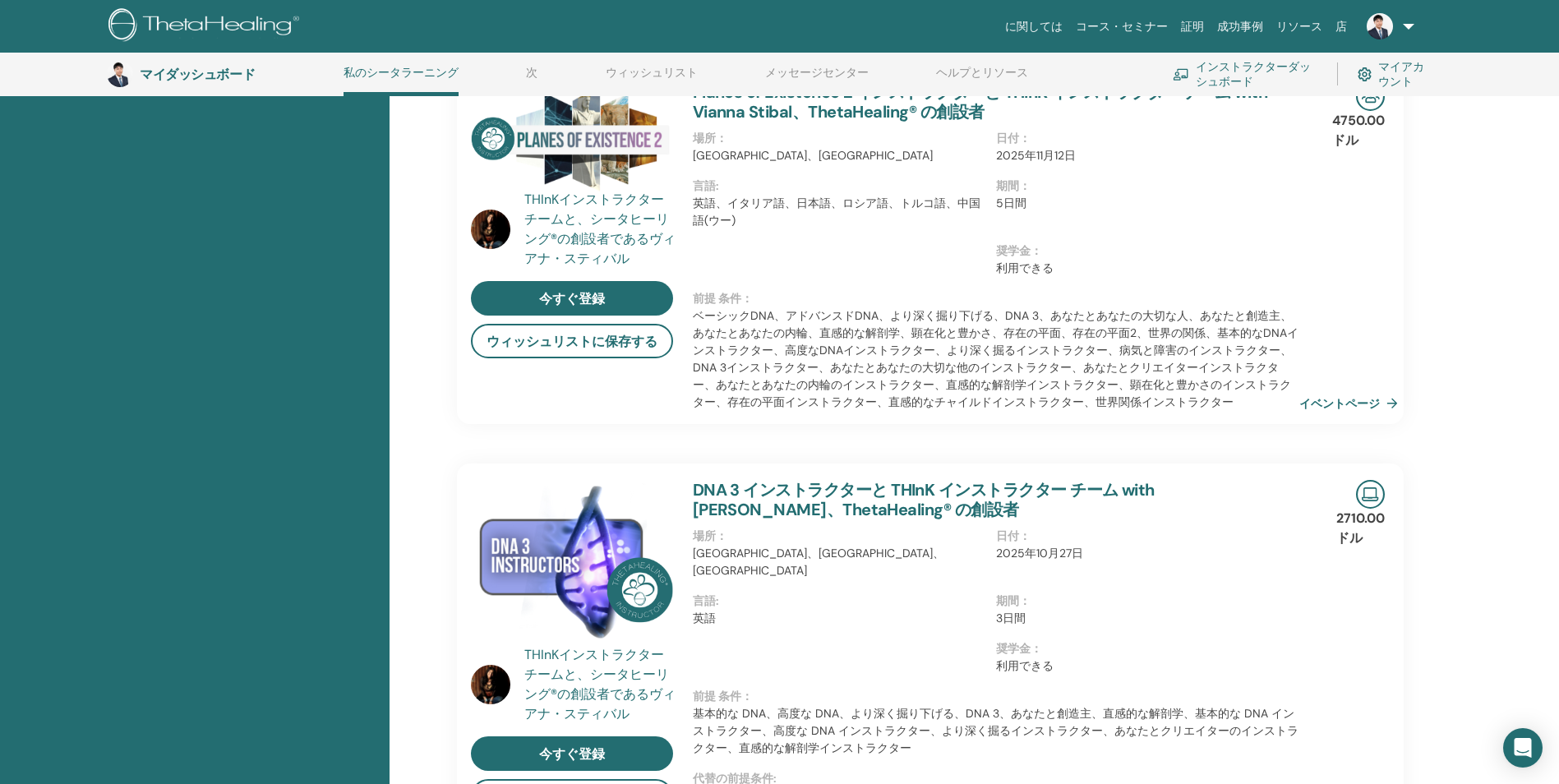
scroll to position [320, 0]
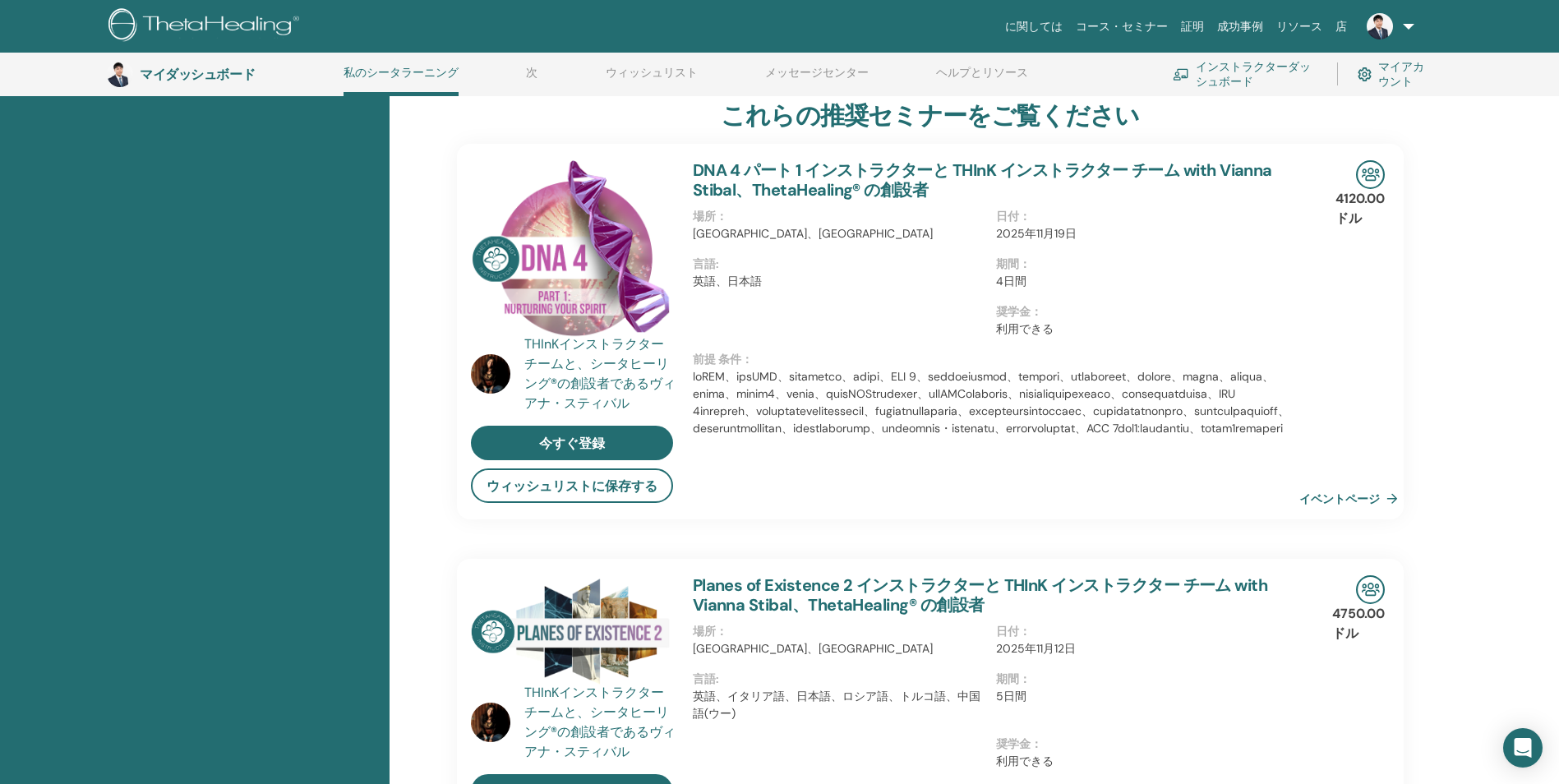
click at [1410, 25] on link at bounding box center [1388, 27] width 68 height 53
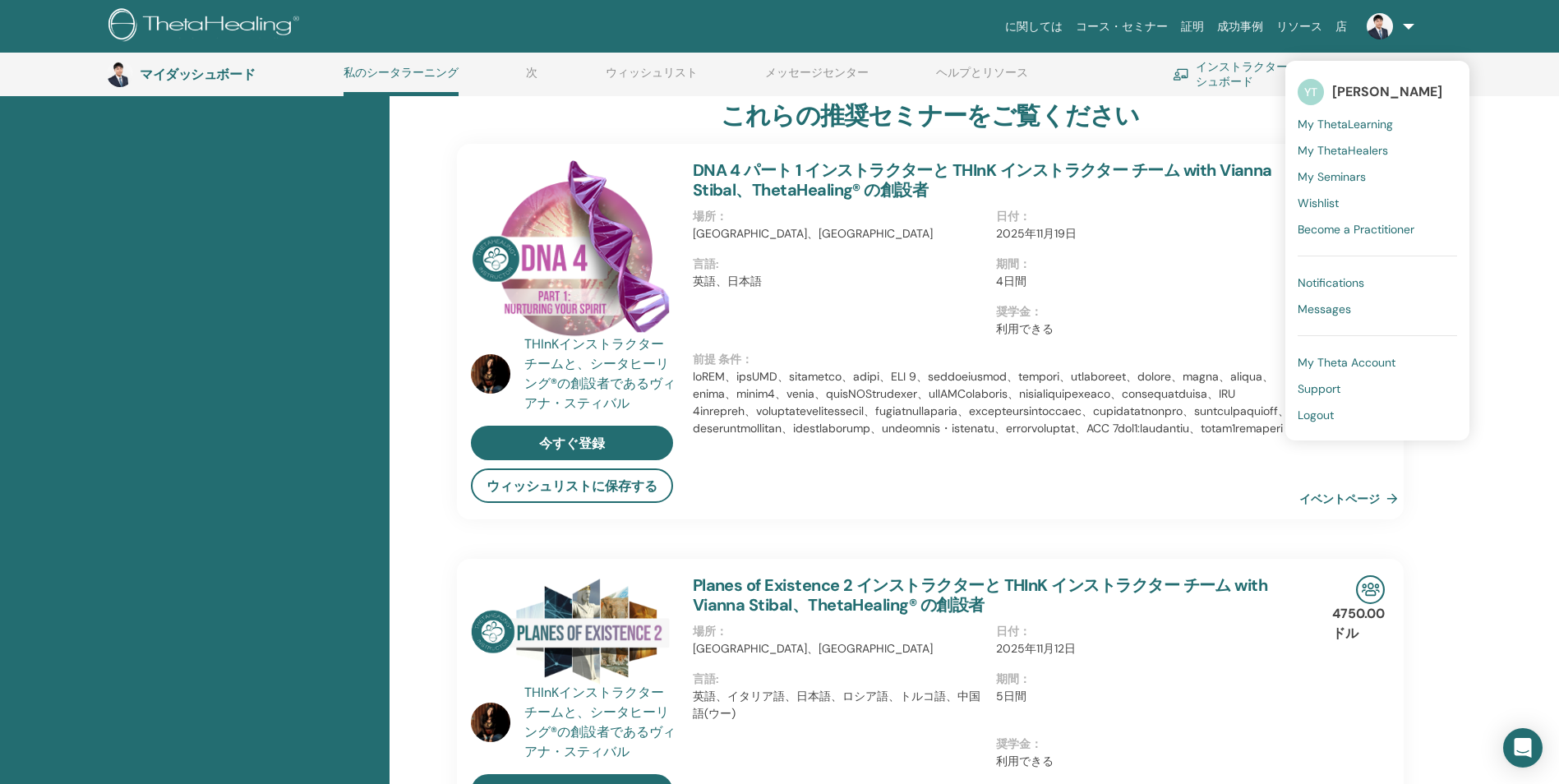
click at [1317, 312] on span "Messages" at bounding box center [1325, 309] width 53 height 15
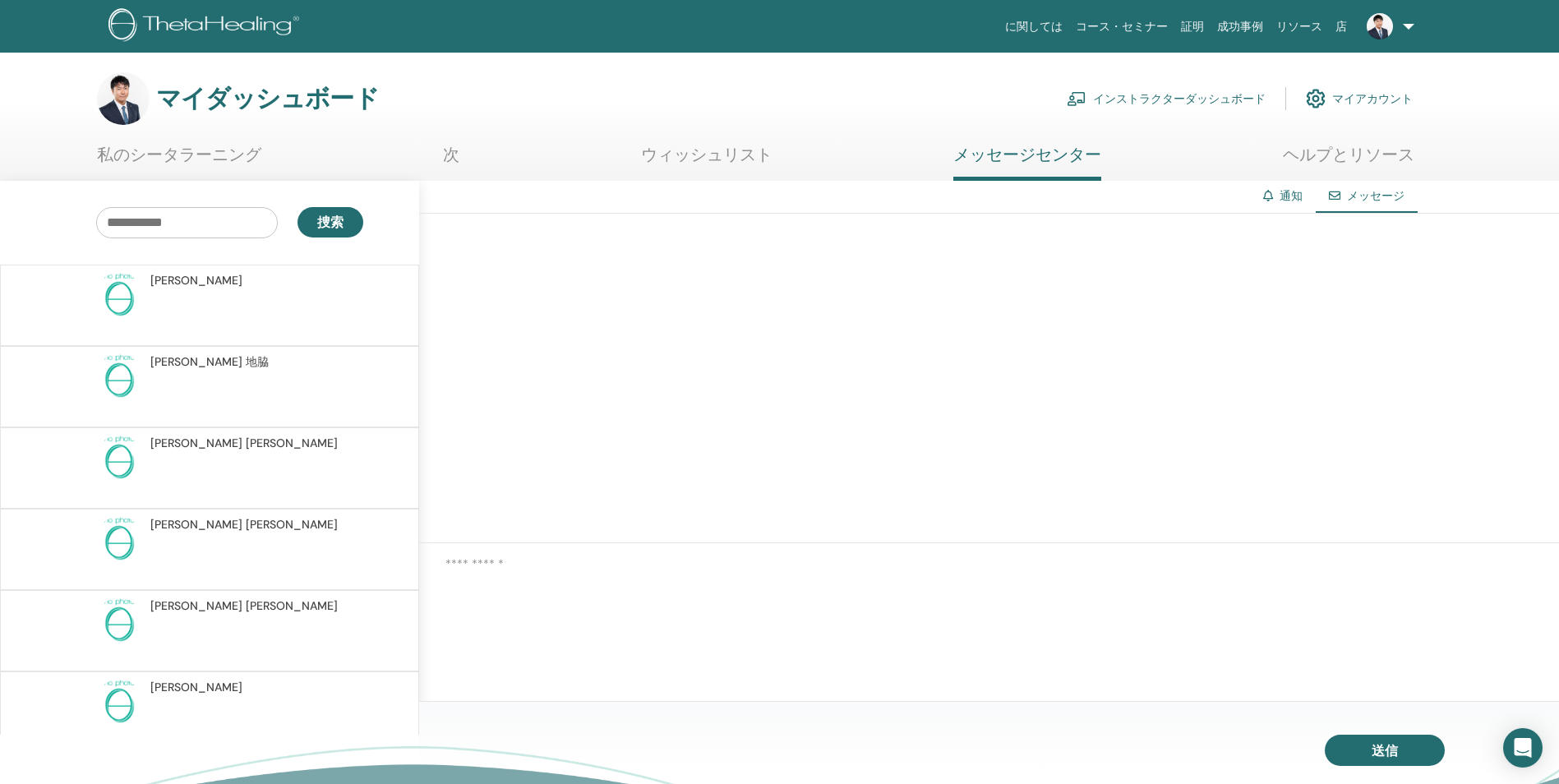
click at [722, 156] on link "ウィッシュリスト" at bounding box center [707, 160] width 132 height 32
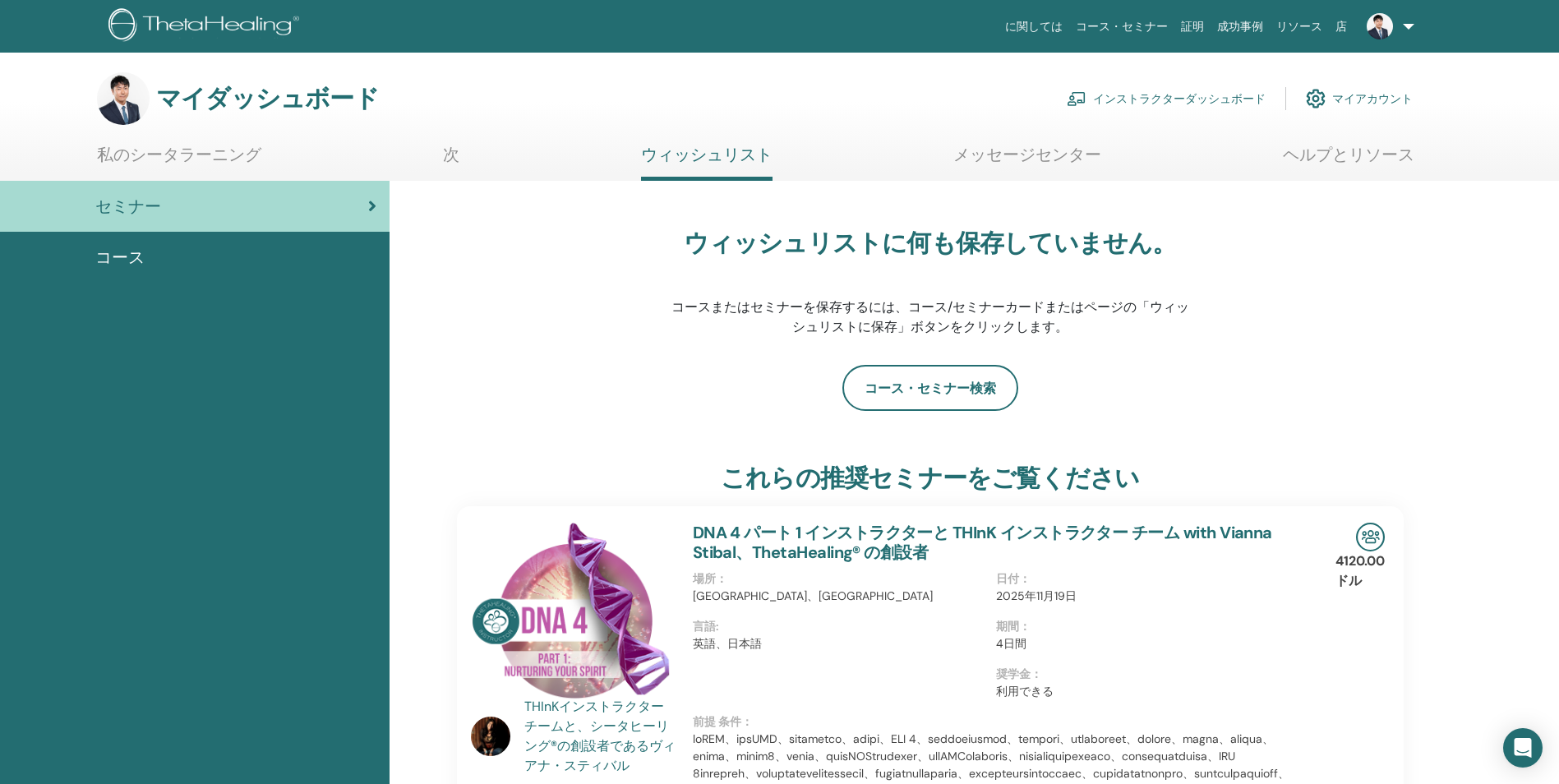
click at [445, 159] on link "次" at bounding box center [451, 160] width 16 height 32
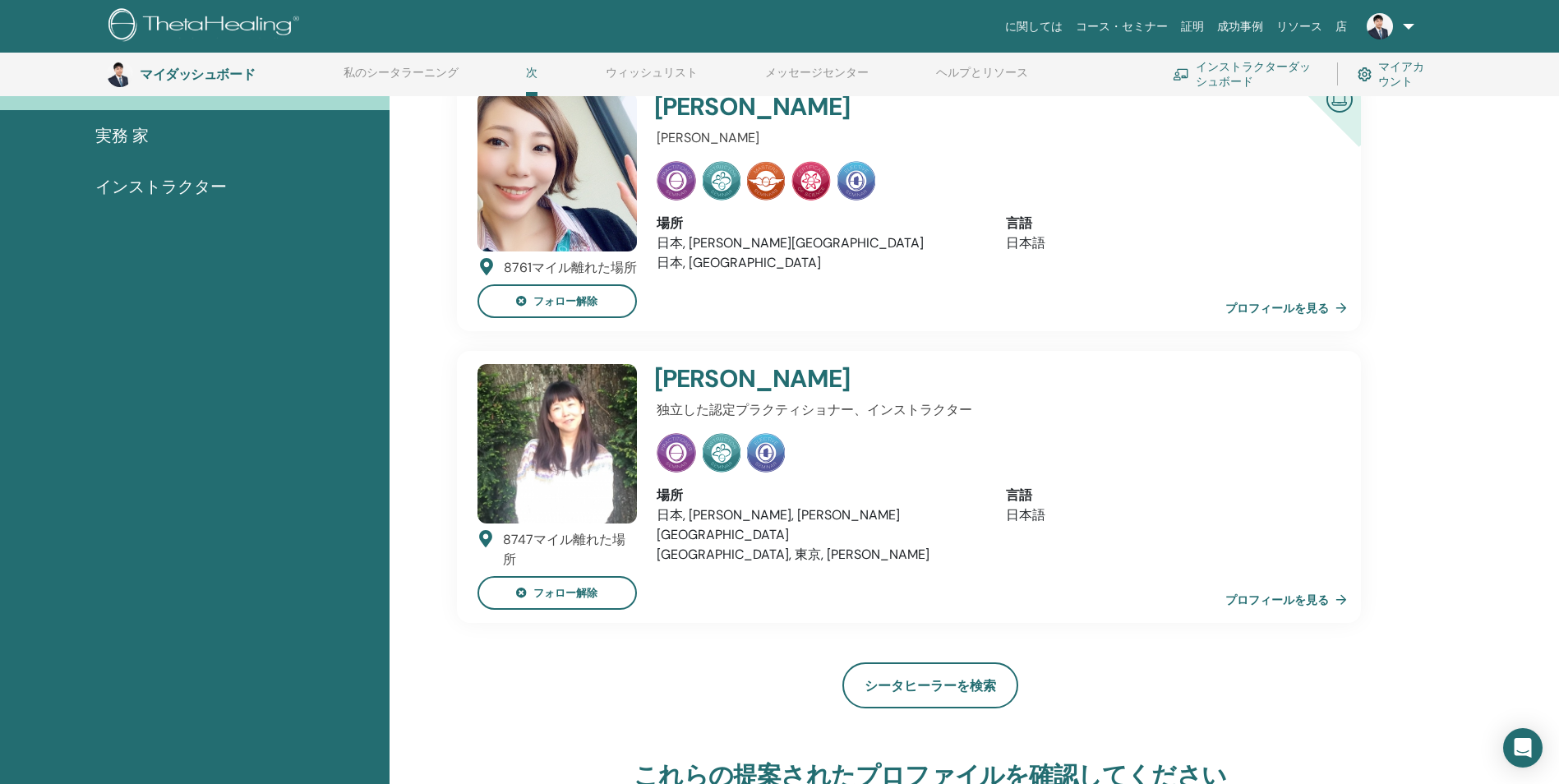
scroll to position [125, 0]
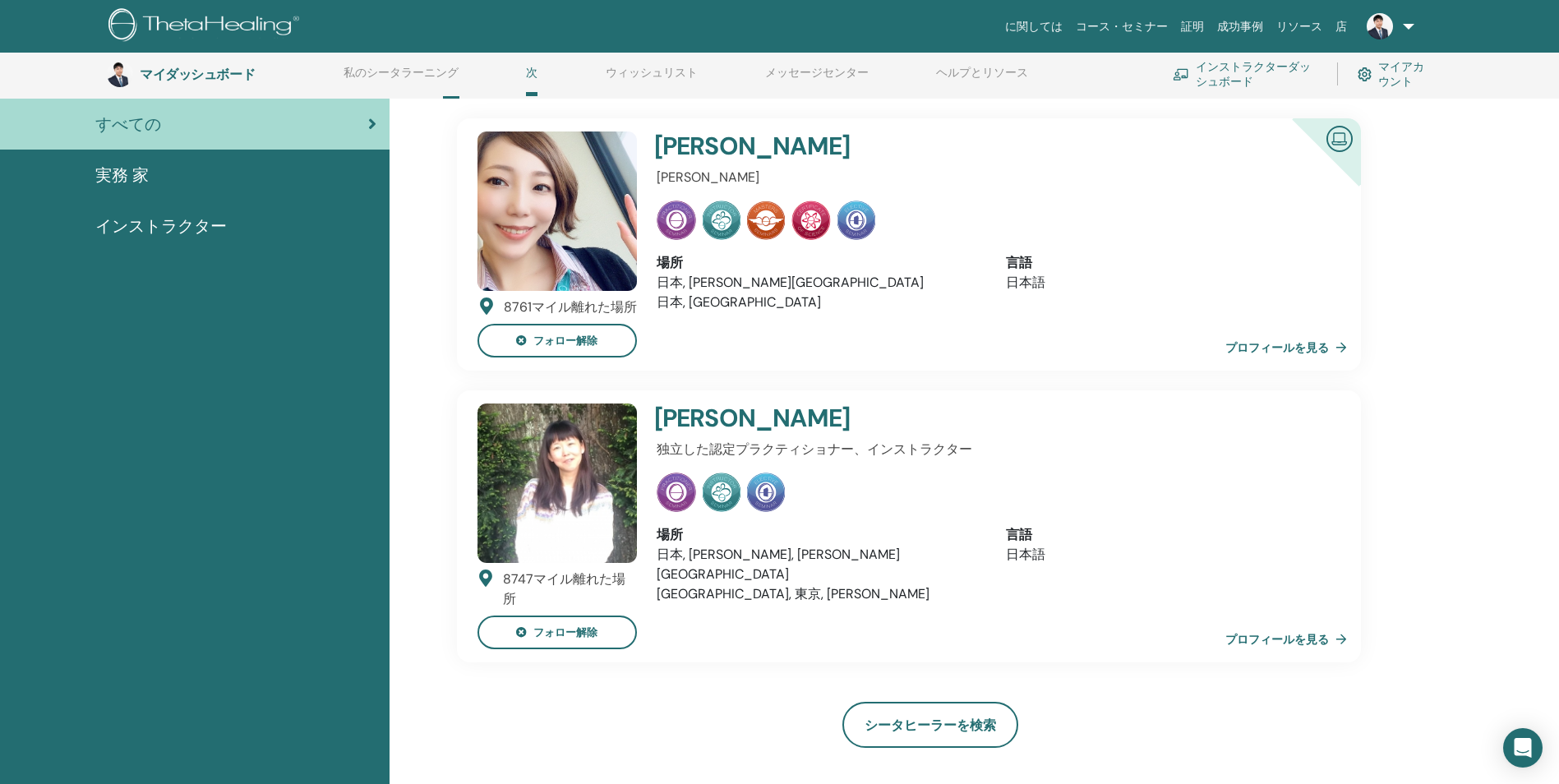
click at [790, 76] on link "メッセージセンター" at bounding box center [816, 79] width 103 height 27
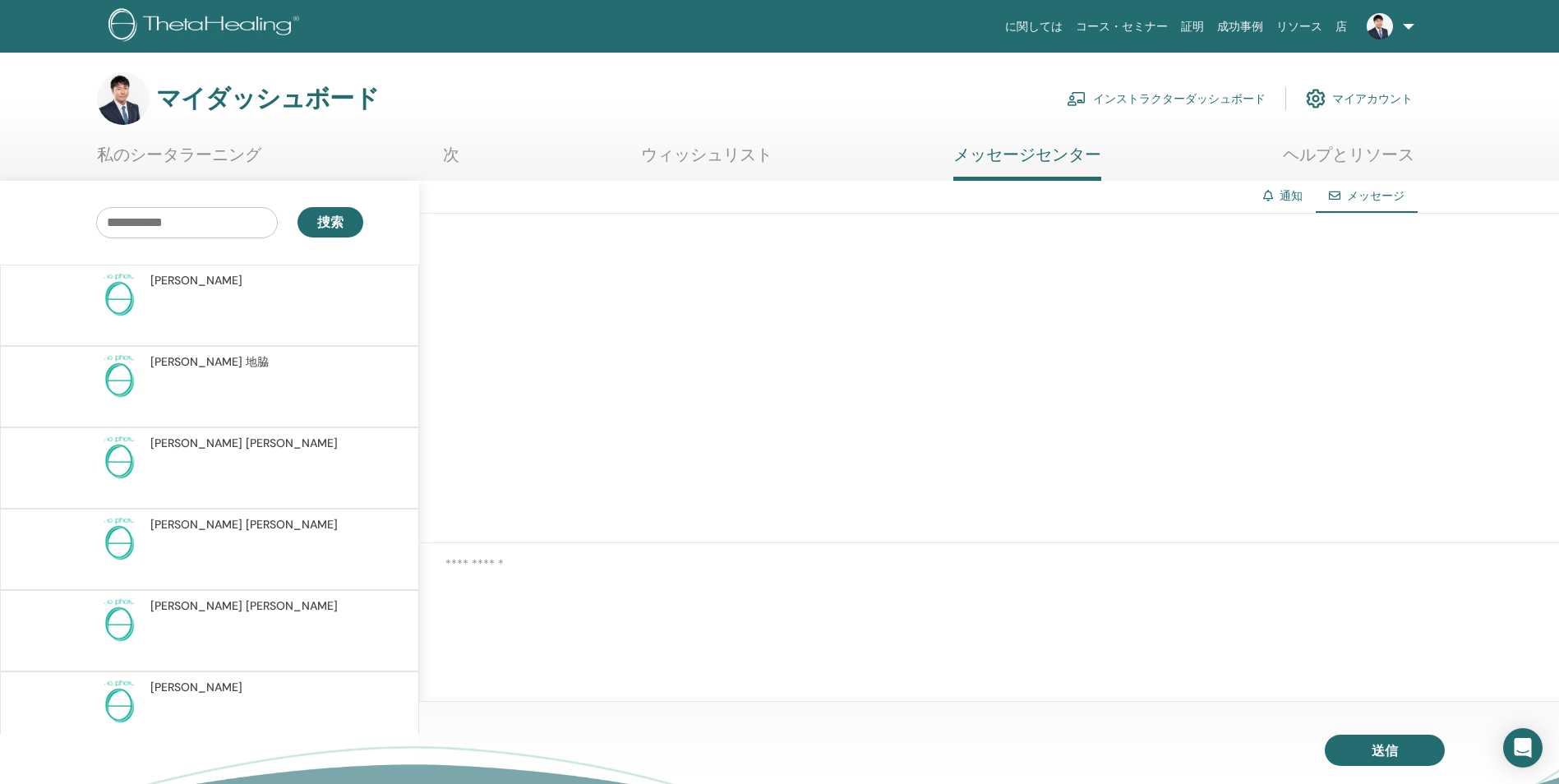
click at [1409, 15] on link at bounding box center [1388, 27] width 68 height 53
click at [1328, 230] on span "Become a Practitioner" at bounding box center [1357, 230] width 117 height 15
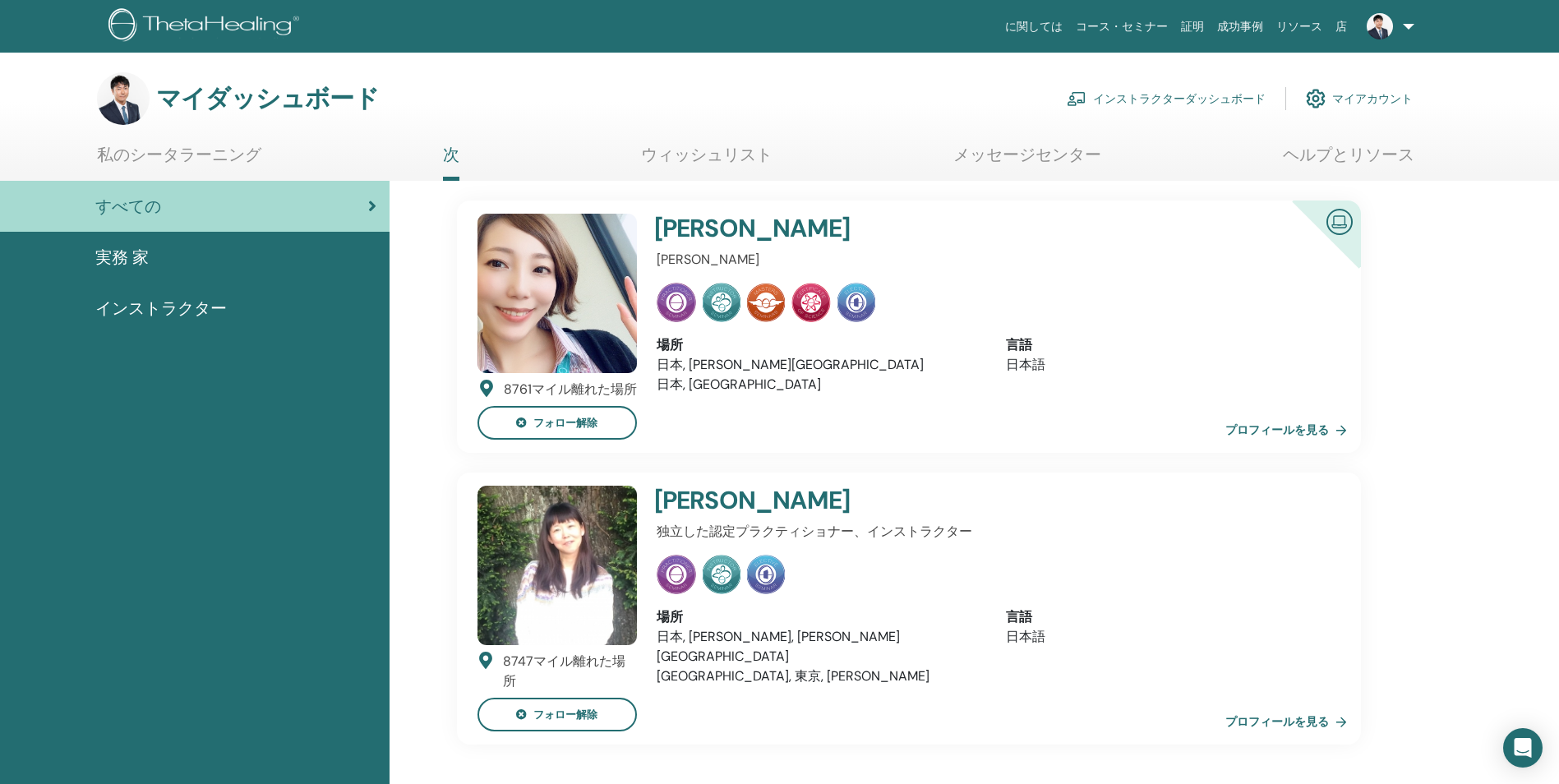
click at [1405, 21] on link at bounding box center [1388, 27] width 68 height 53
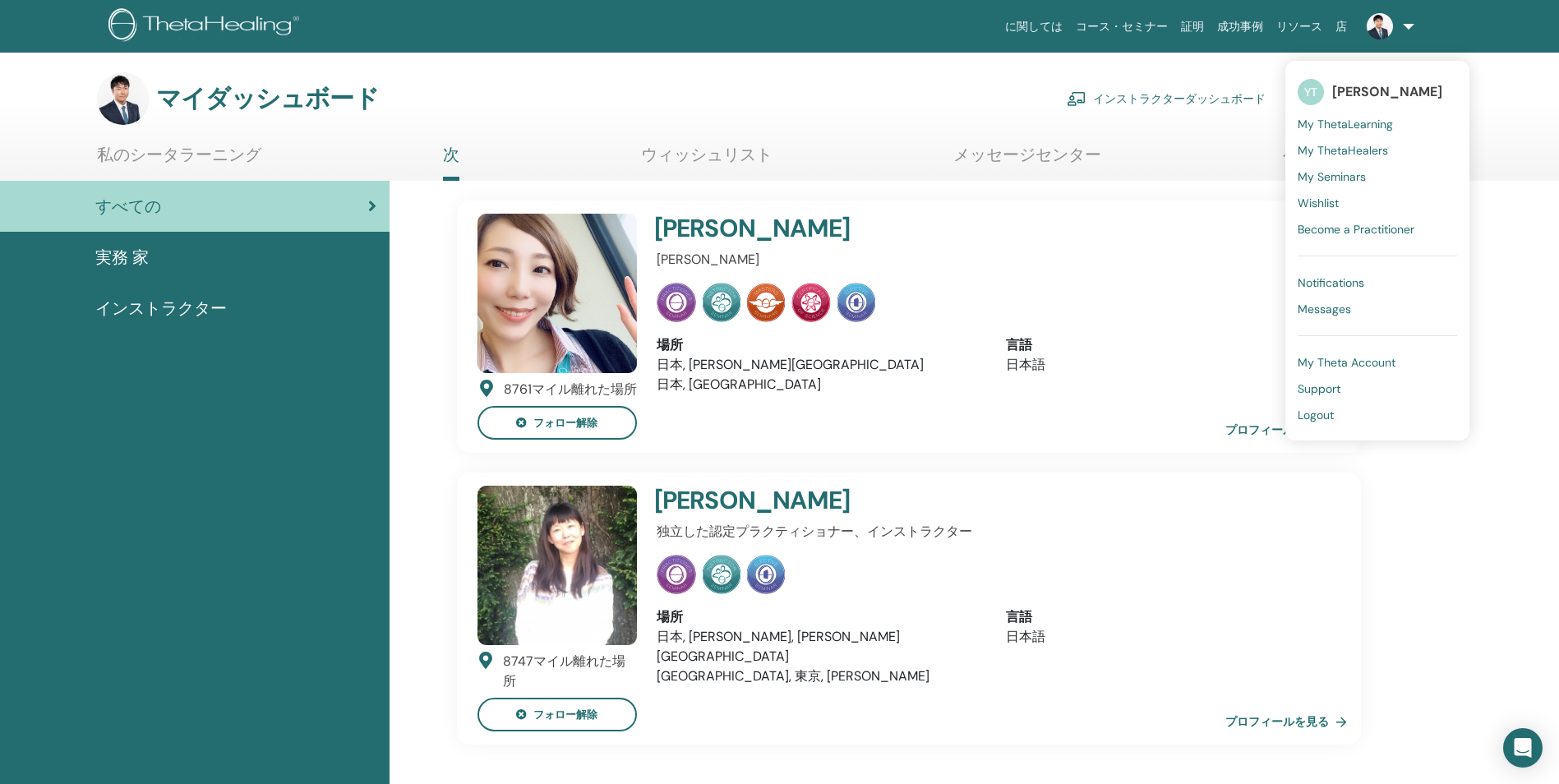
click at [1349, 124] on span "My ThetaLearning" at bounding box center [1346, 124] width 95 height 15
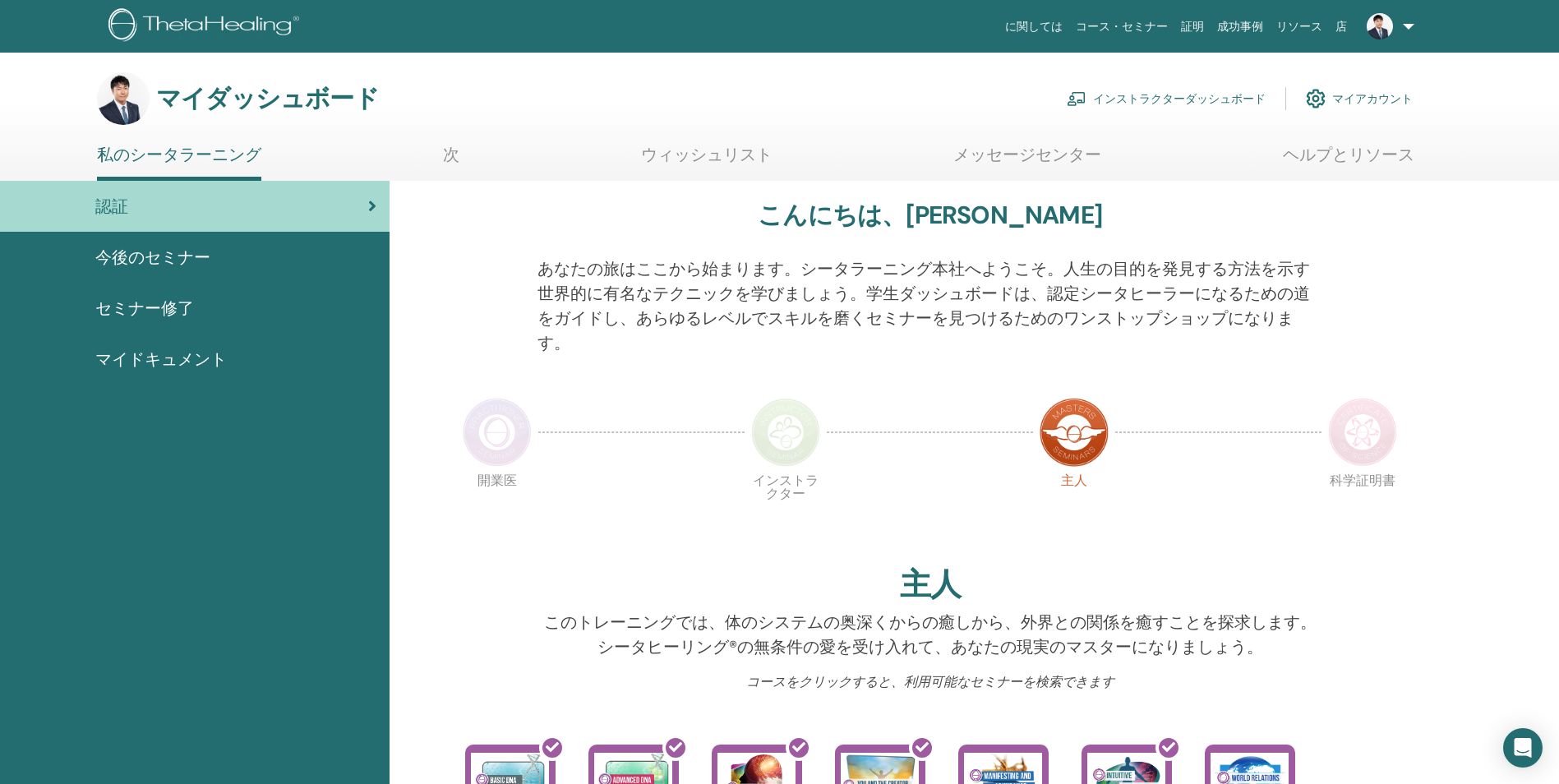
click at [153, 297] on span "セミナー修了" at bounding box center [145, 307] width 99 height 25
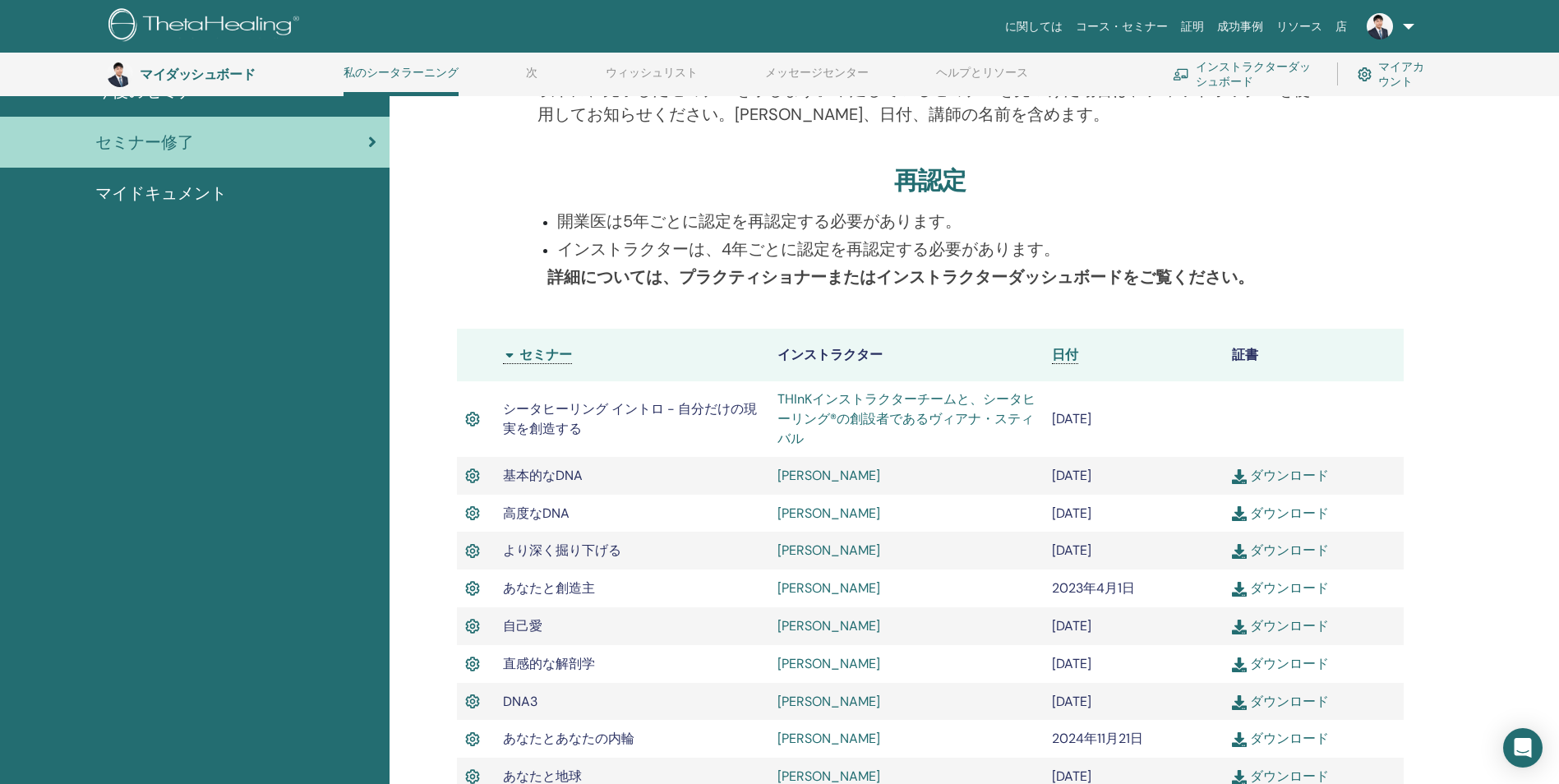
scroll to position [208, 0]
click at [823, 358] on th "インストラクター" at bounding box center [907, 357] width 274 height 53
click at [556, 358] on th "セミナー" at bounding box center [632, 357] width 274 height 53
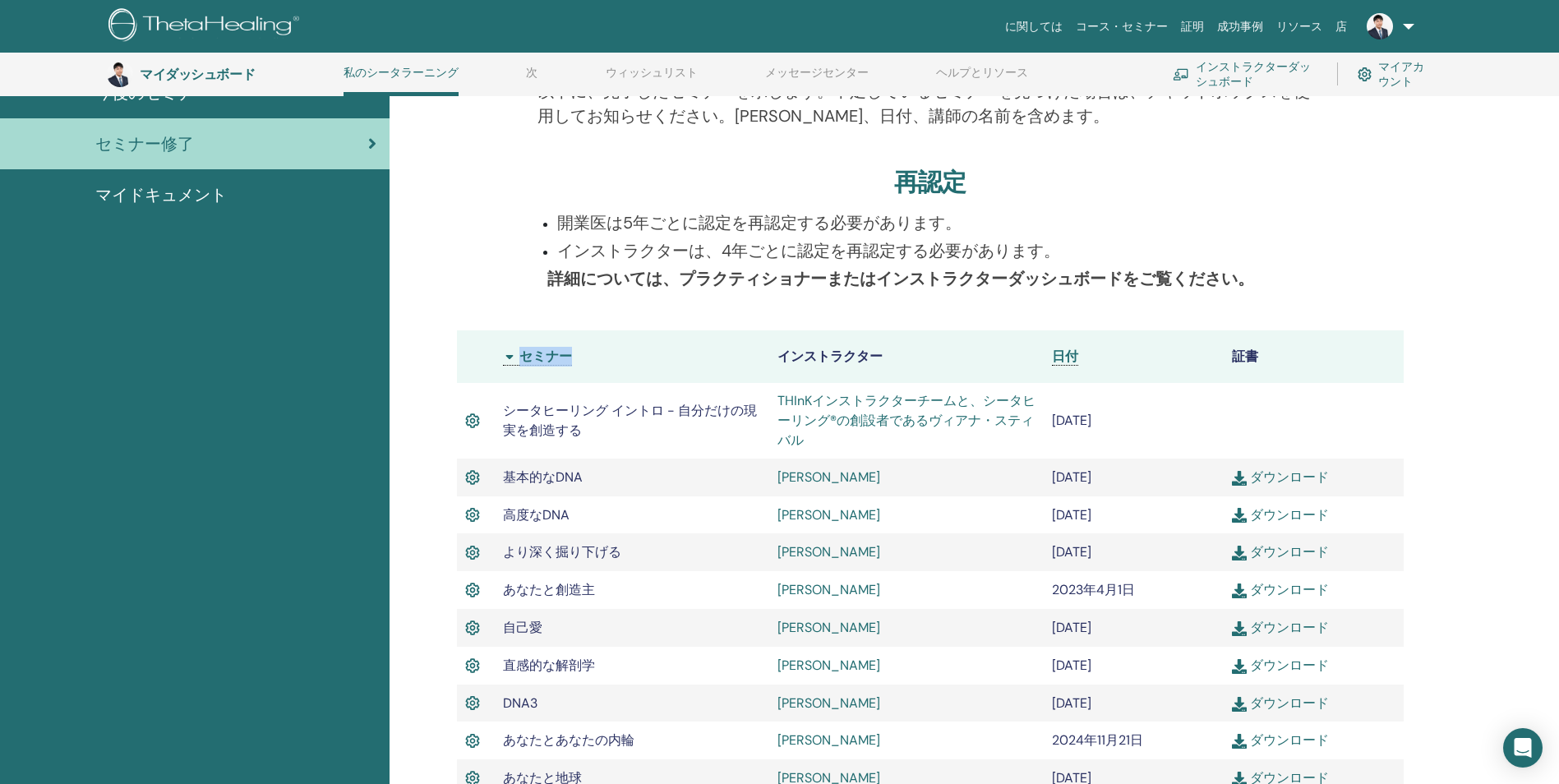
click at [556, 358] on th "セミナー" at bounding box center [632, 357] width 274 height 53
click at [803, 360] on th "インストラクター" at bounding box center [907, 357] width 274 height 53
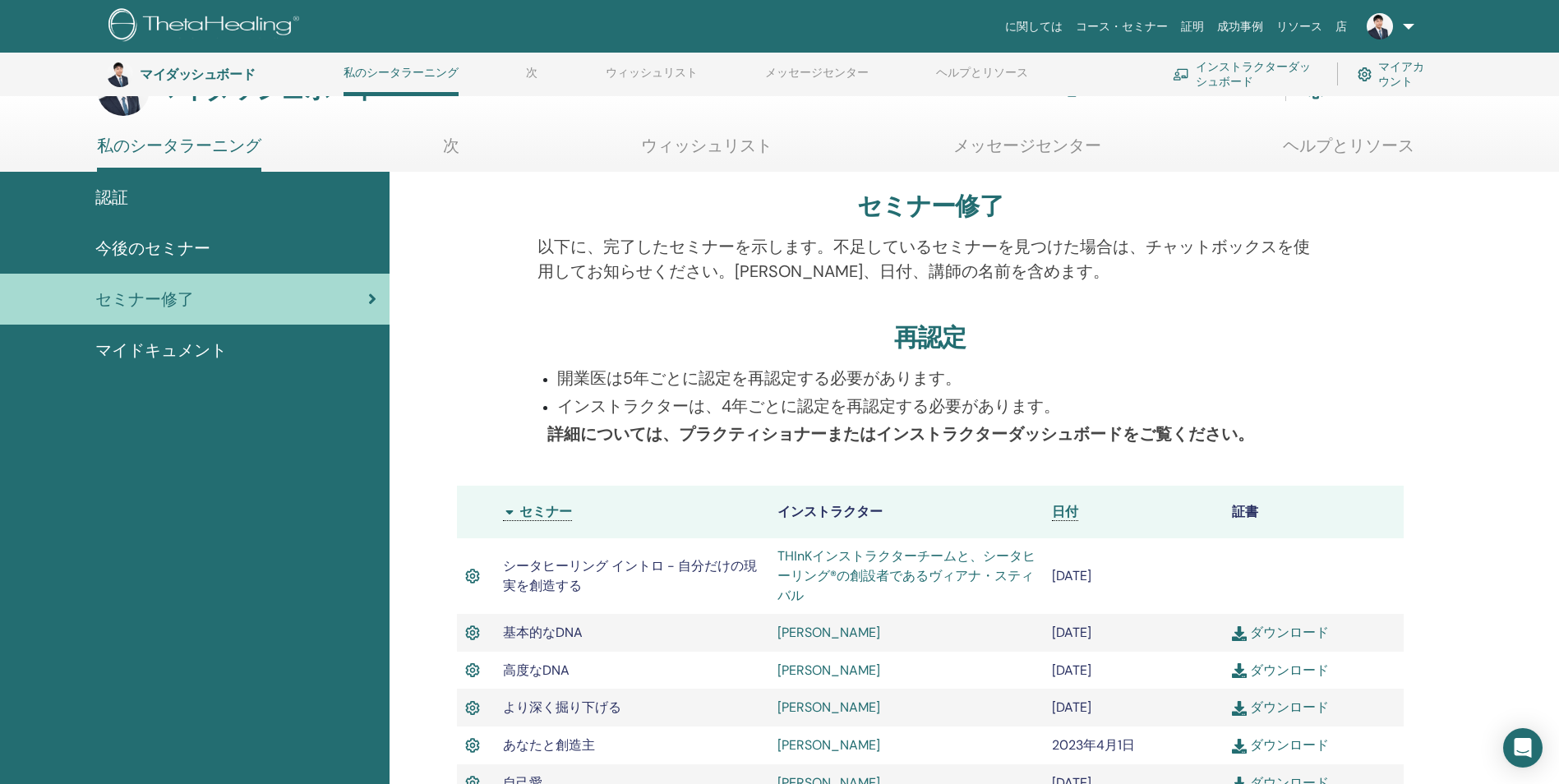
scroll to position [0, 0]
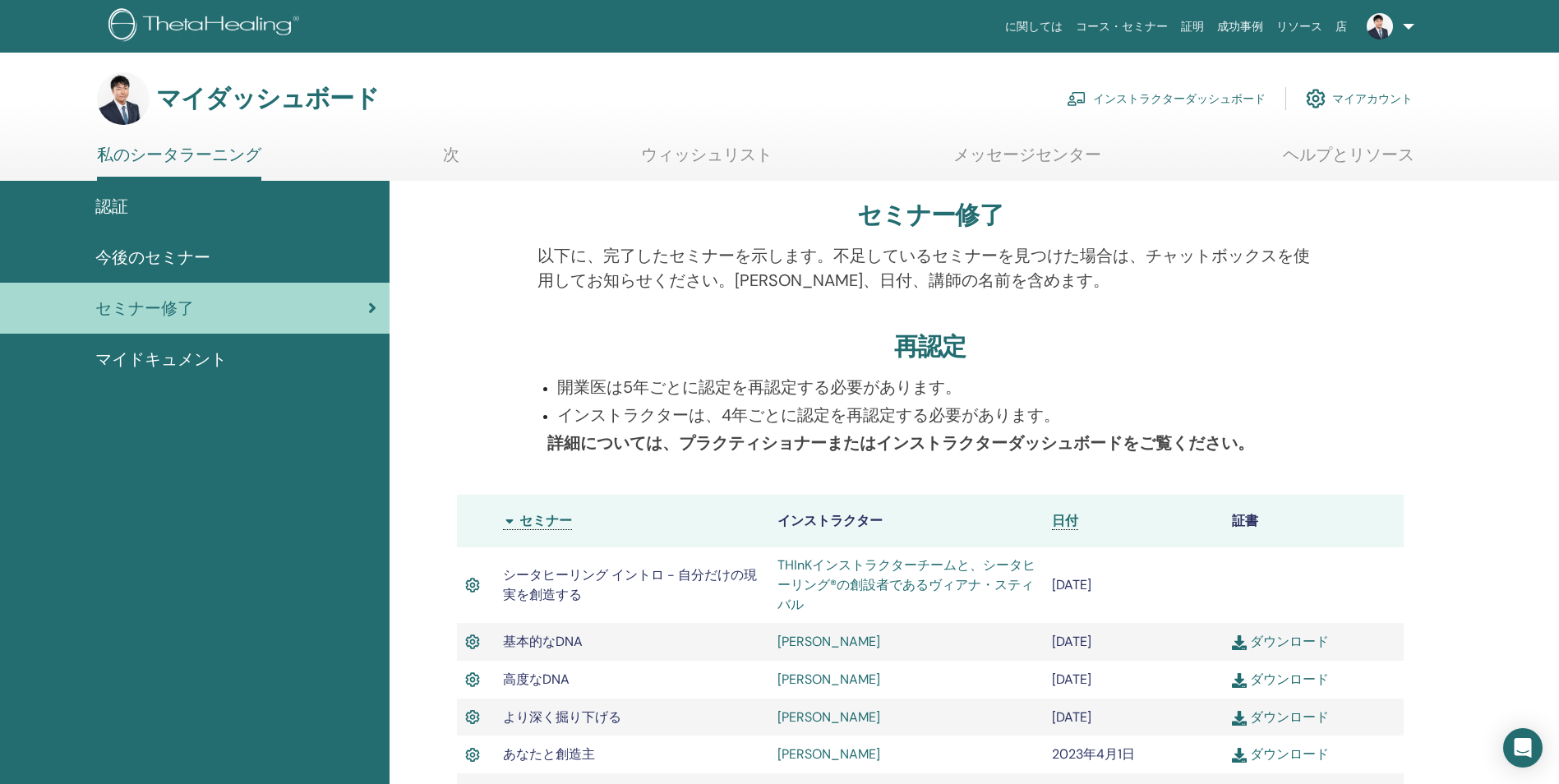
click at [197, 360] on span "マイドキュメント" at bounding box center [161, 359] width 132 height 25
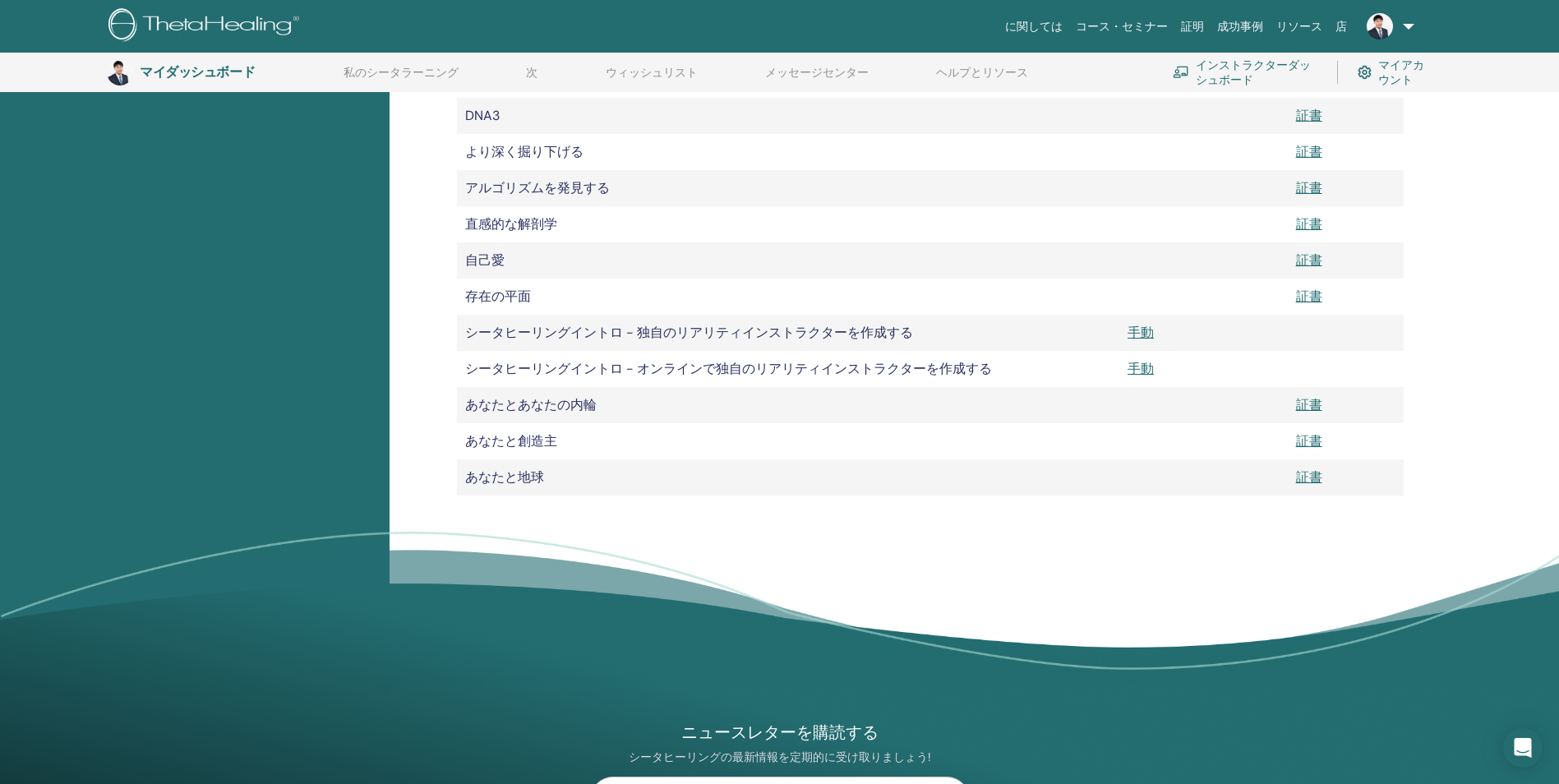
scroll to position [240, 0]
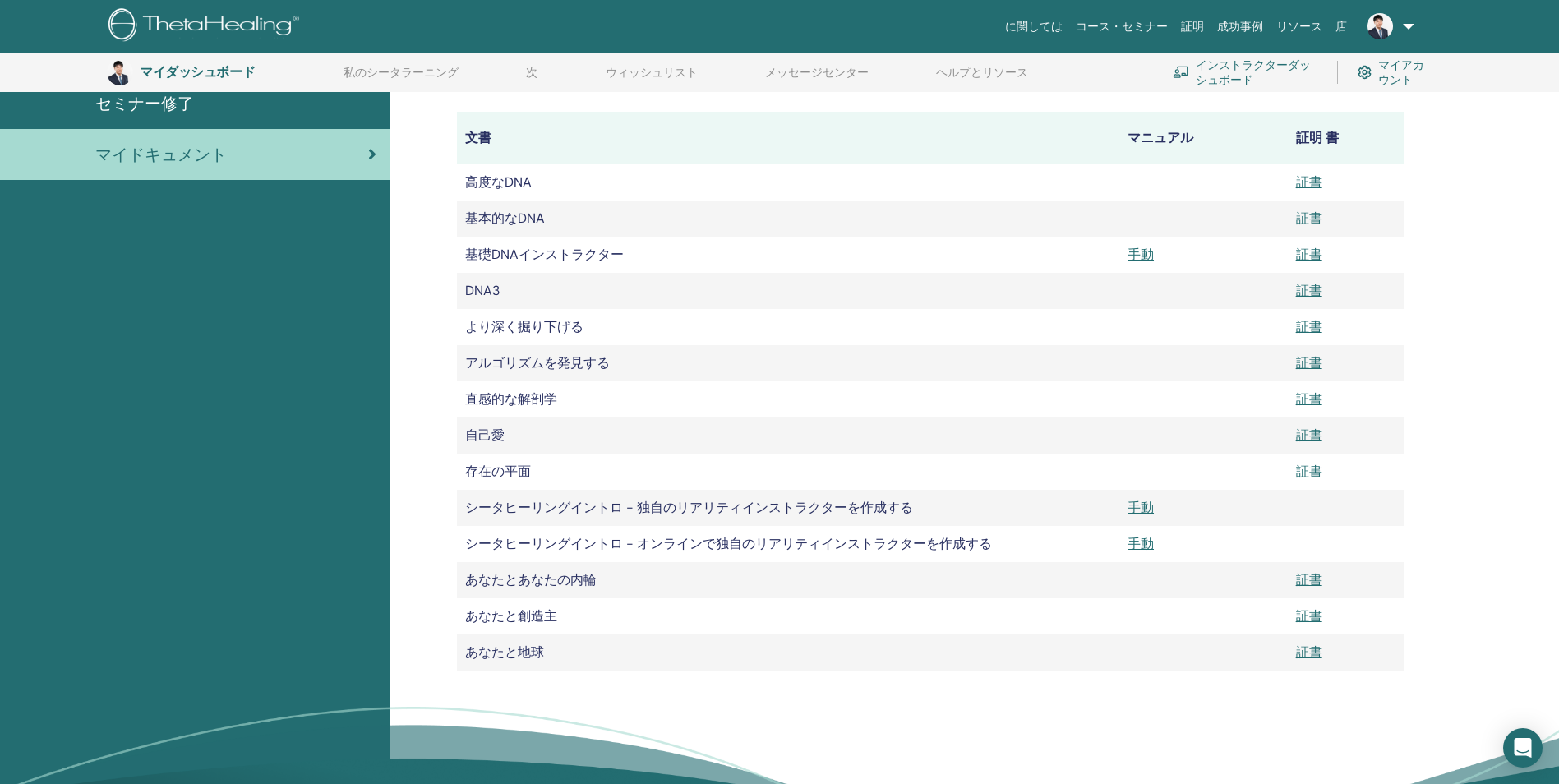
click at [1401, 70] on font "マイアカウント" at bounding box center [1407, 72] width 58 height 29
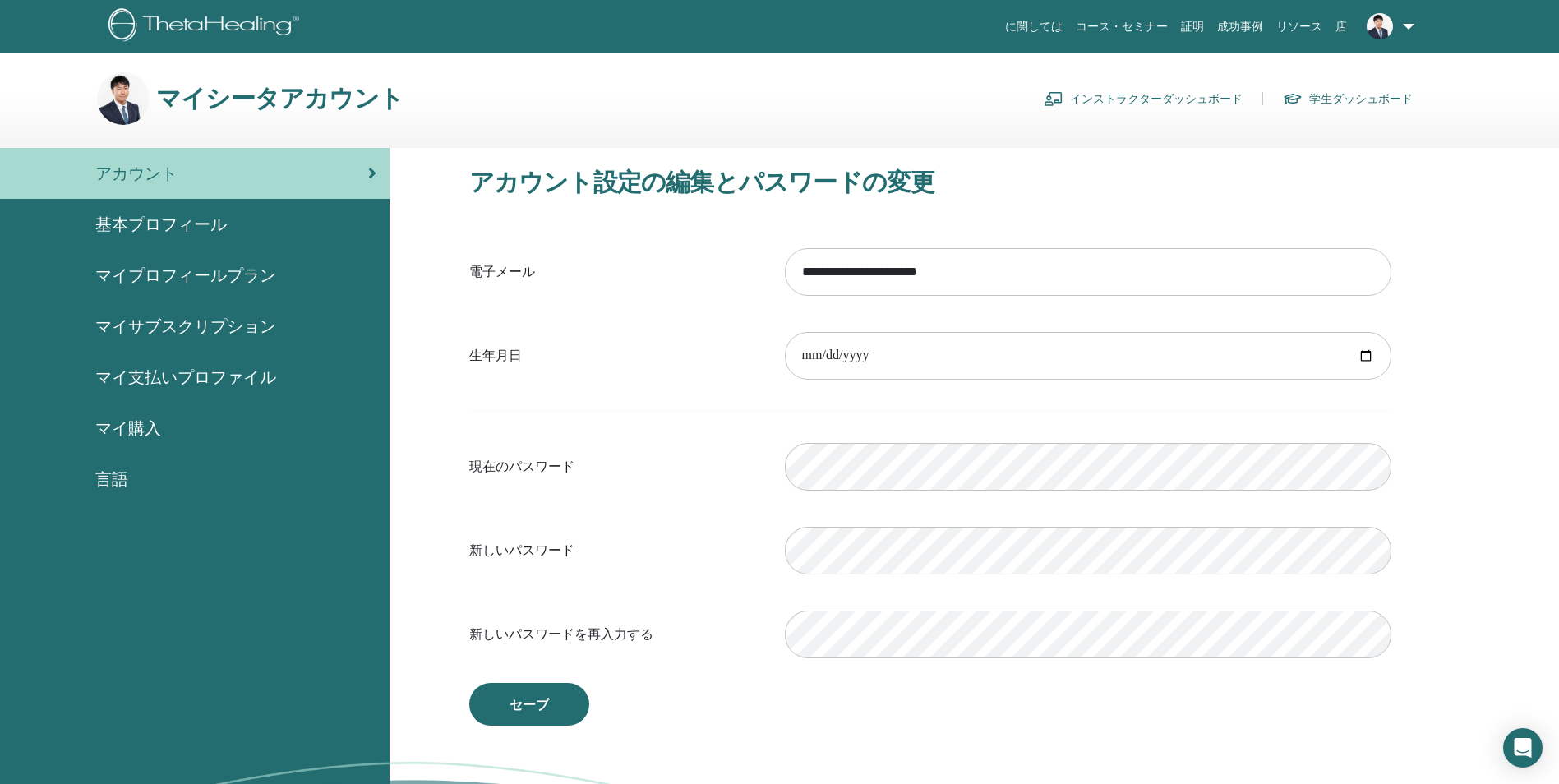
click at [1411, 26] on link at bounding box center [1388, 27] width 68 height 53
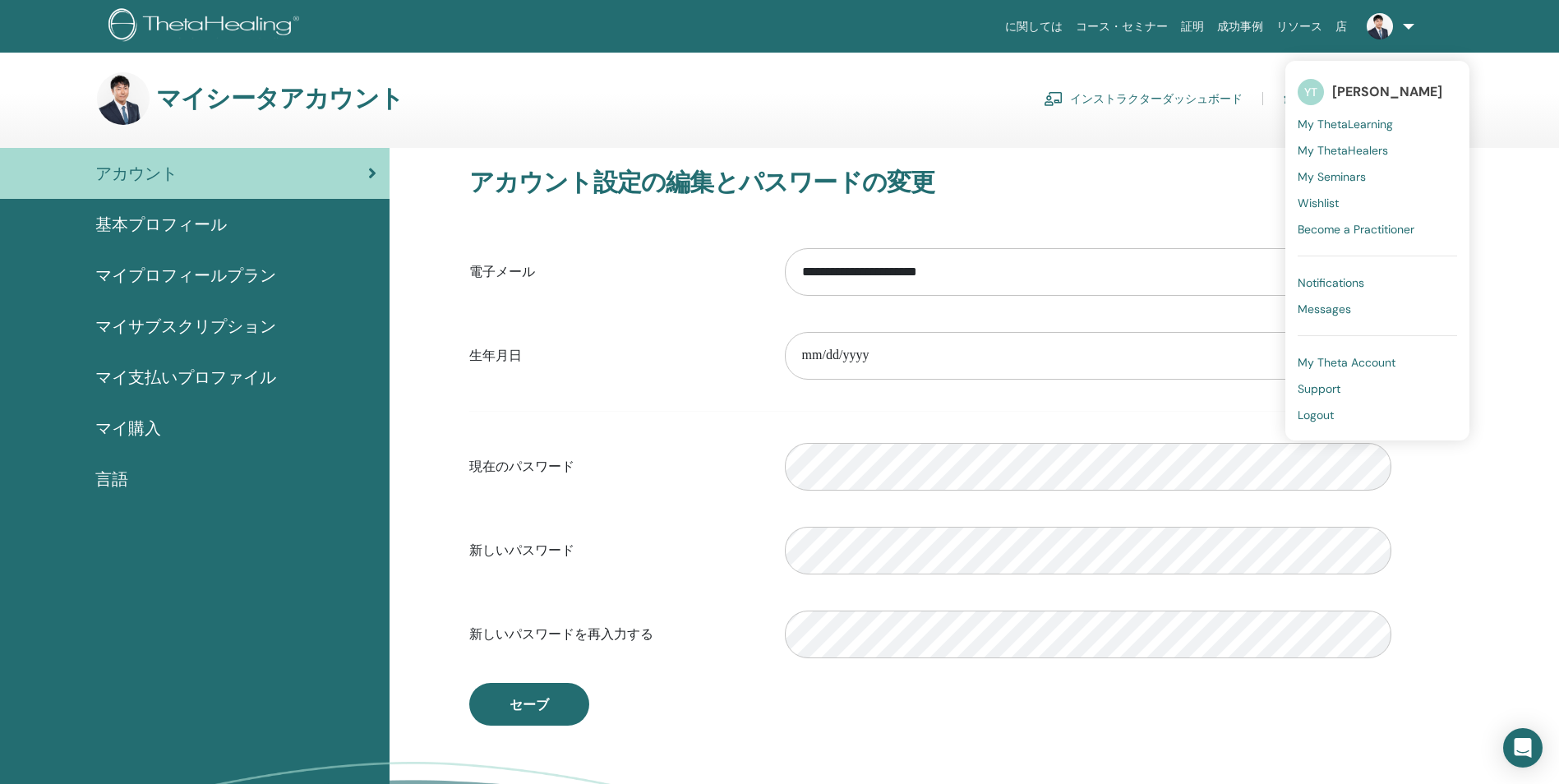
click at [1327, 361] on span "My Theta Account" at bounding box center [1347, 362] width 98 height 15
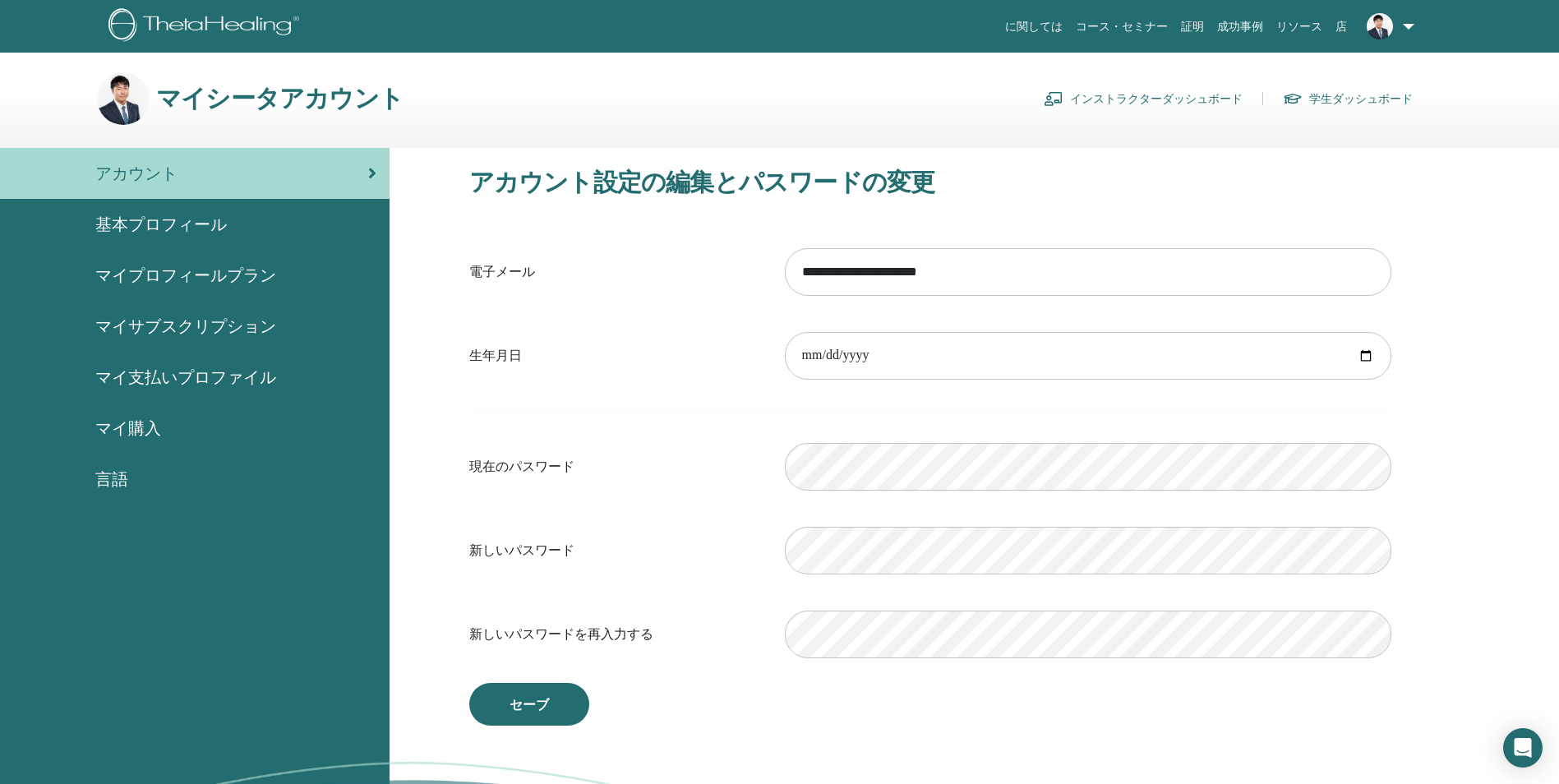
click at [1407, 32] on link at bounding box center [1388, 27] width 68 height 53
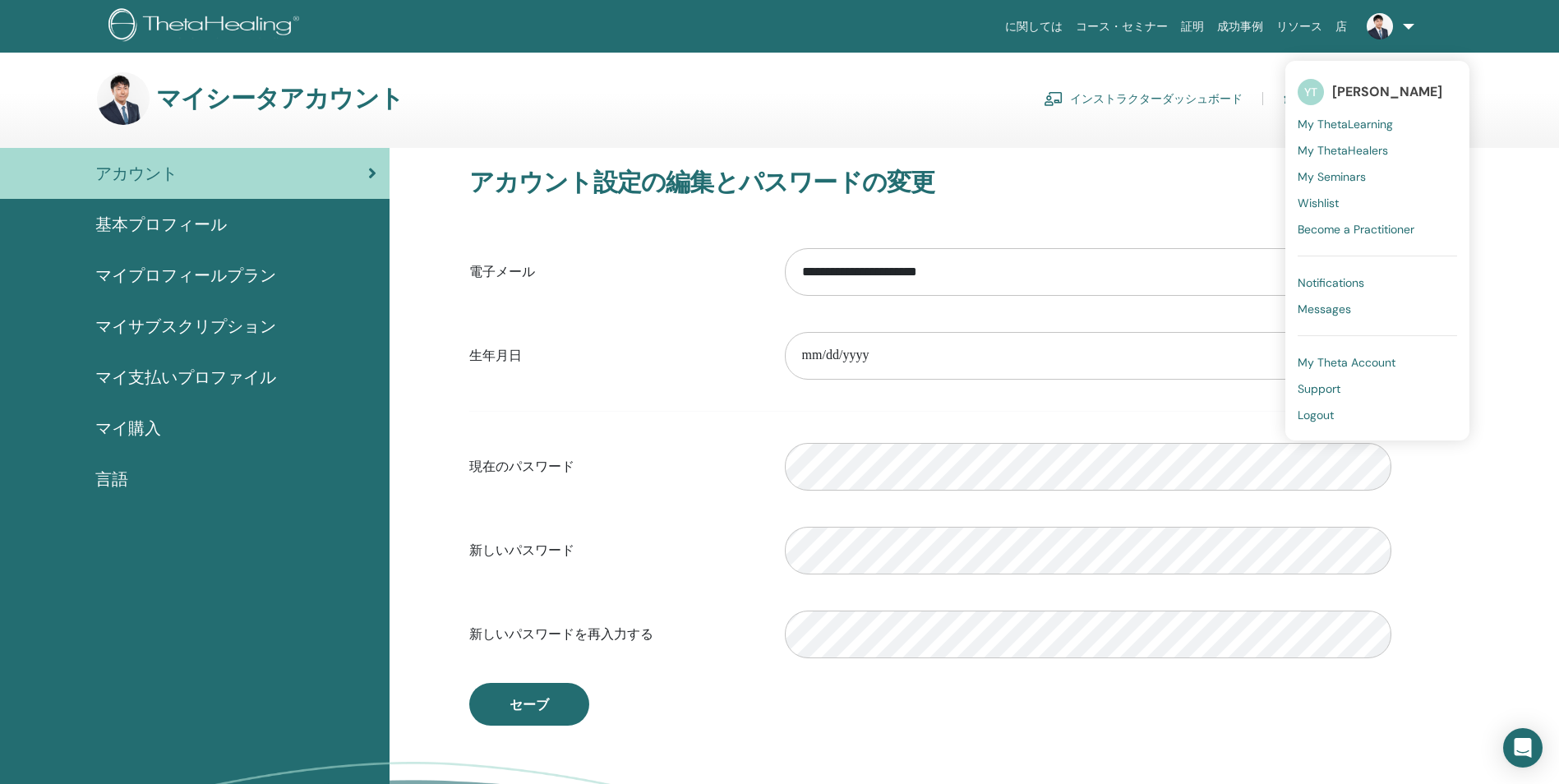
click at [1160, 19] on link "コース・セミナー" at bounding box center [1122, 27] width 105 height 30
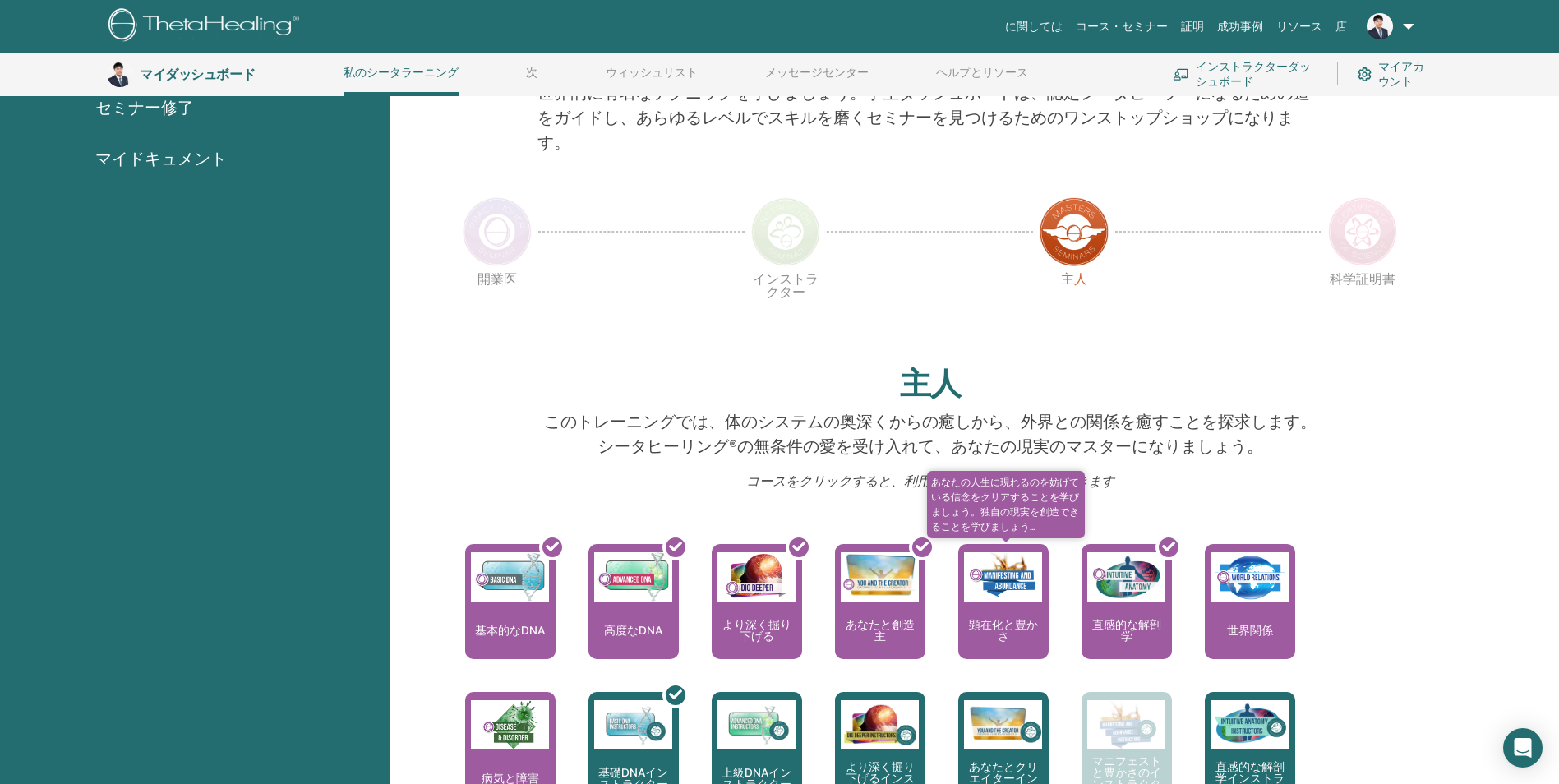
scroll to position [208, 0]
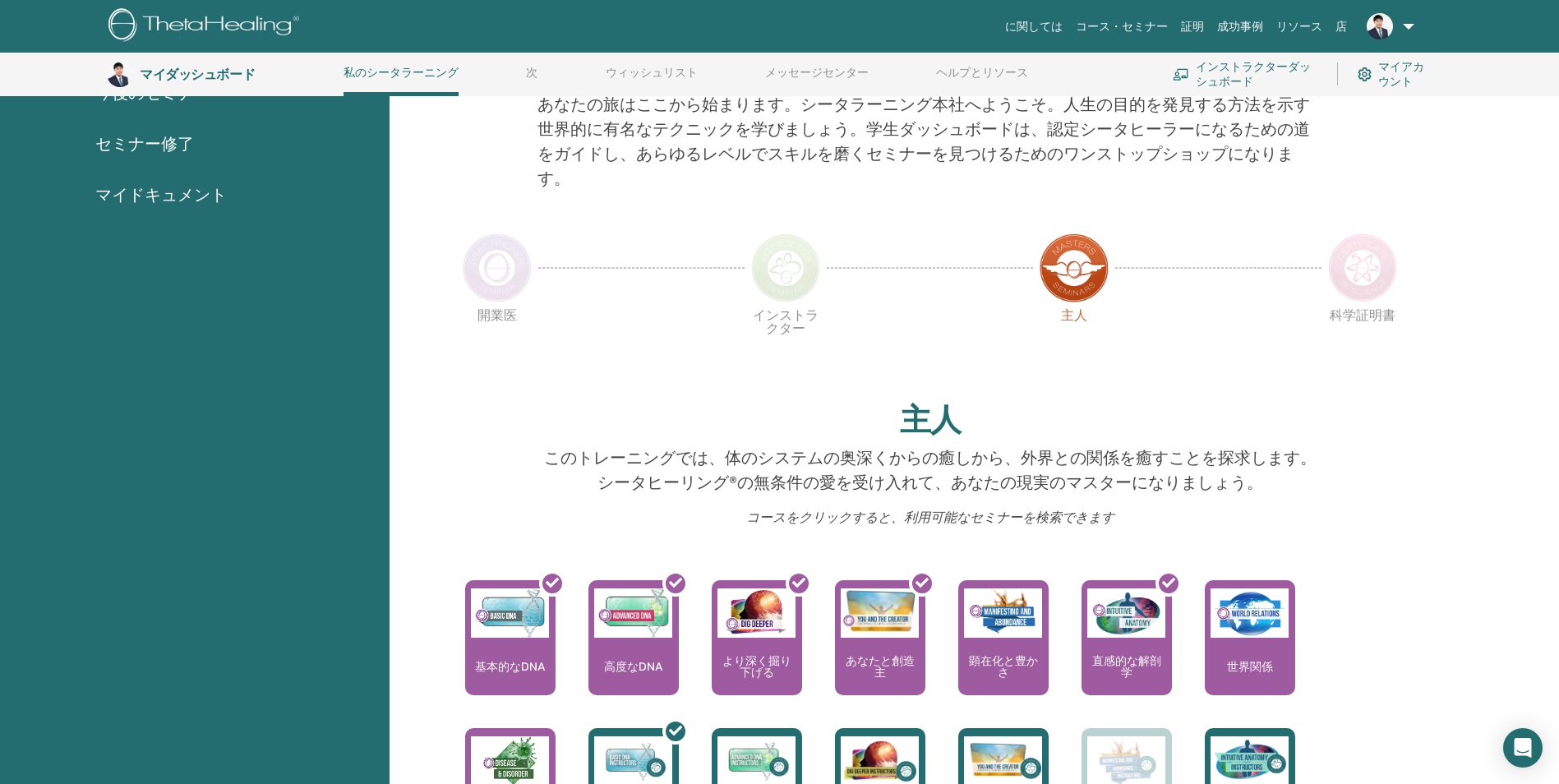
click at [773, 255] on img at bounding box center [785, 267] width 69 height 69
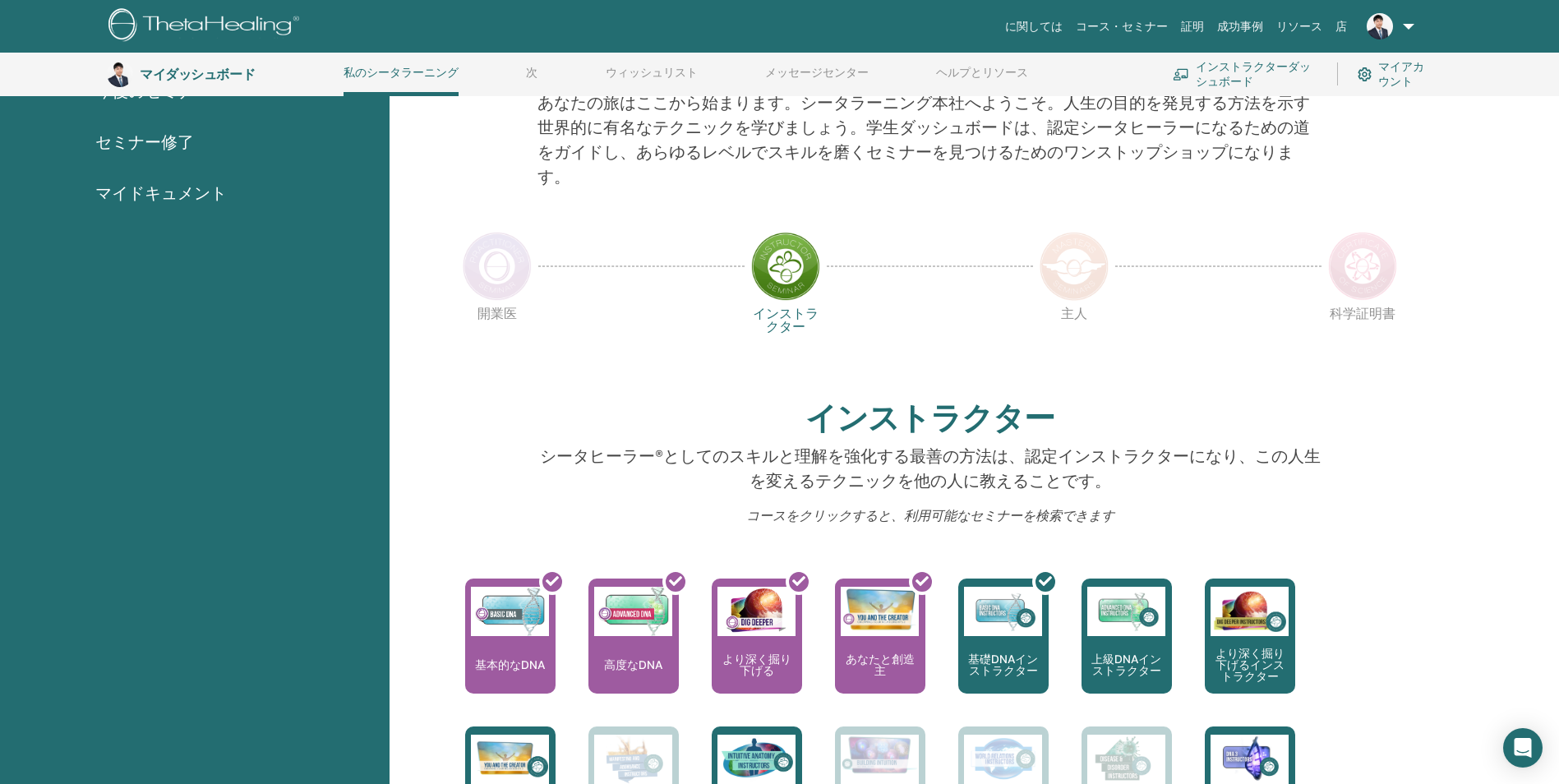
scroll to position [208, 0]
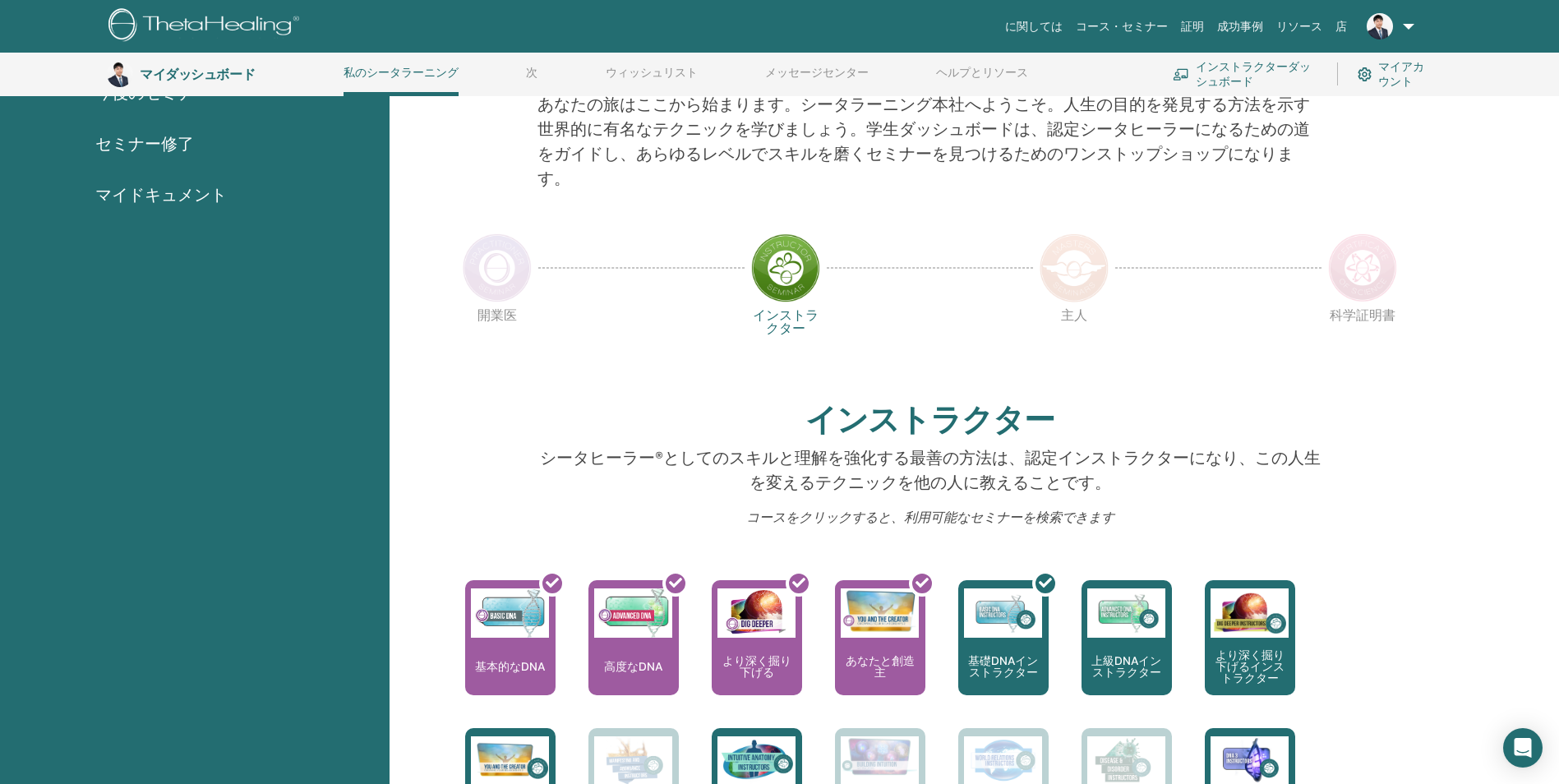
click at [495, 276] on img at bounding box center [497, 267] width 69 height 69
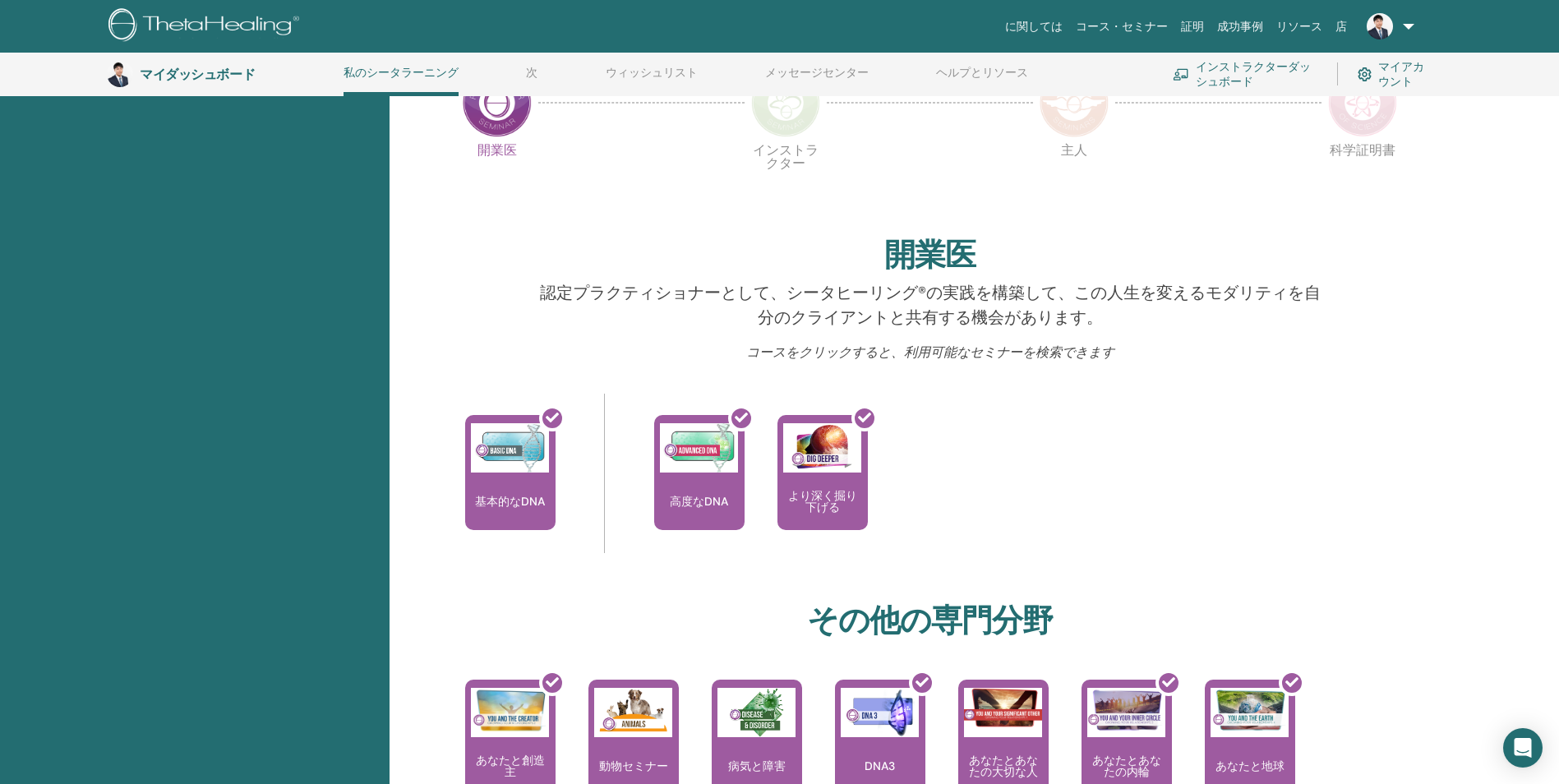
scroll to position [125, 0]
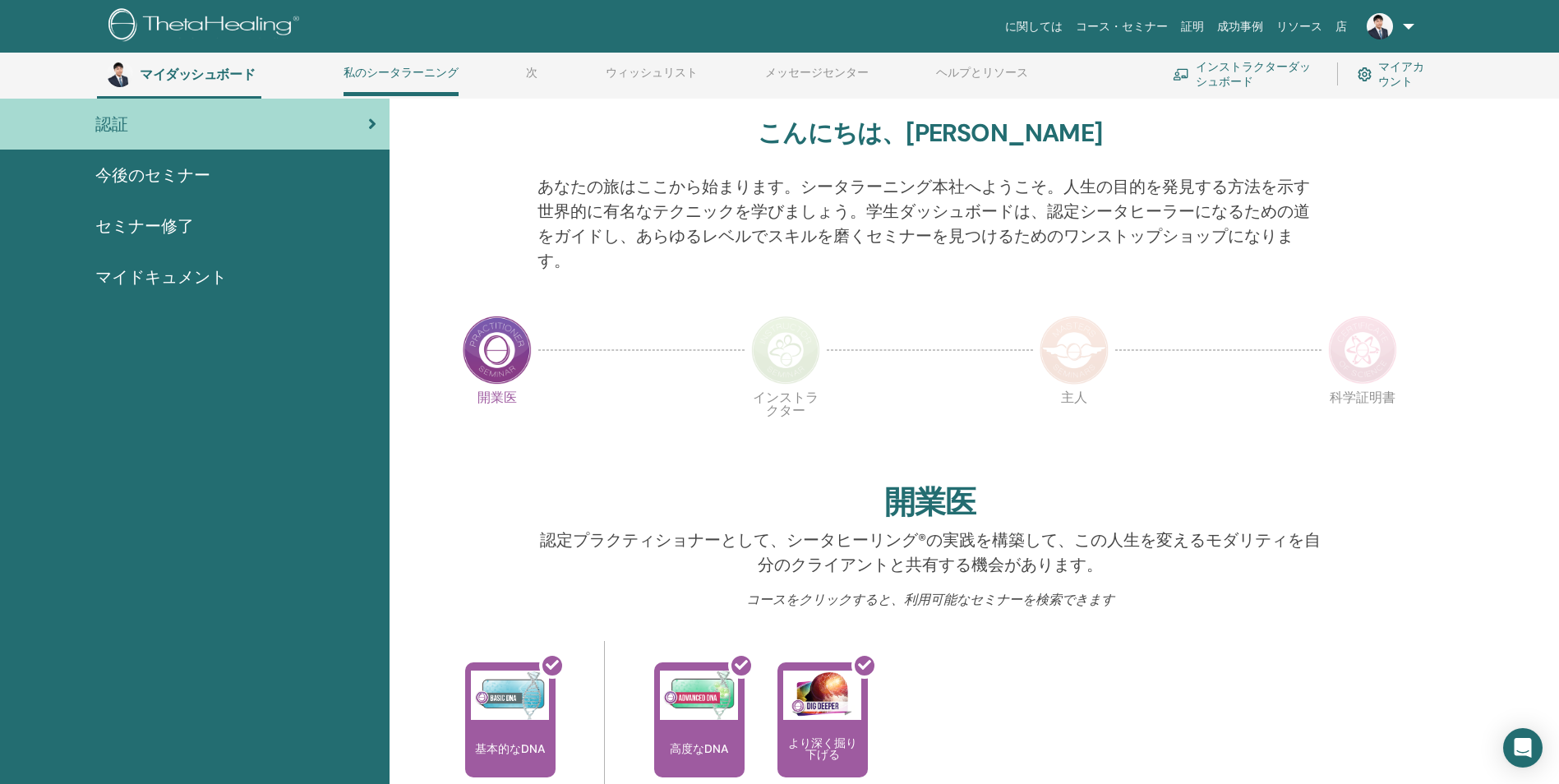
click at [798, 357] on img at bounding box center [785, 349] width 69 height 69
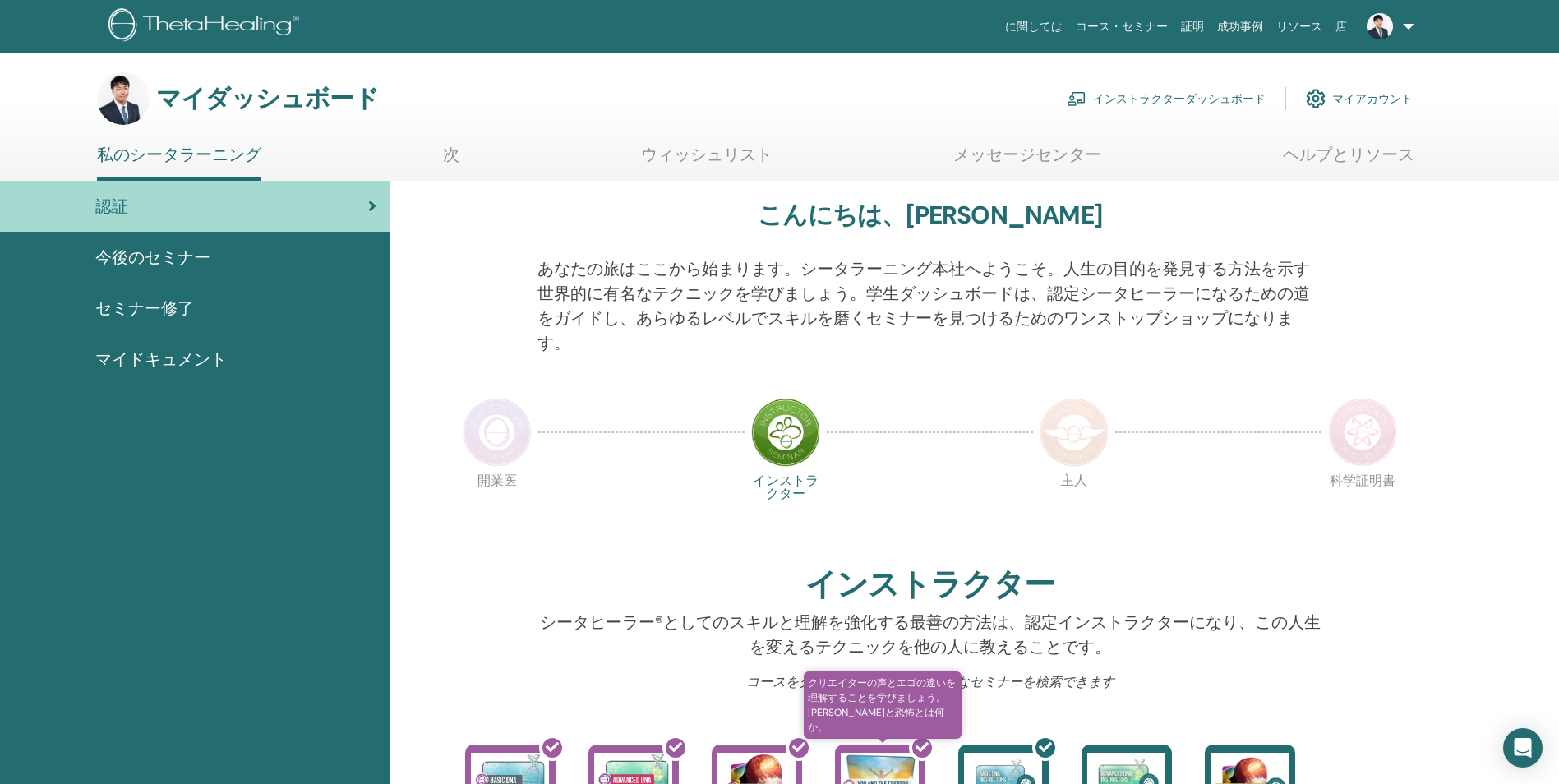
scroll to position [537, 0]
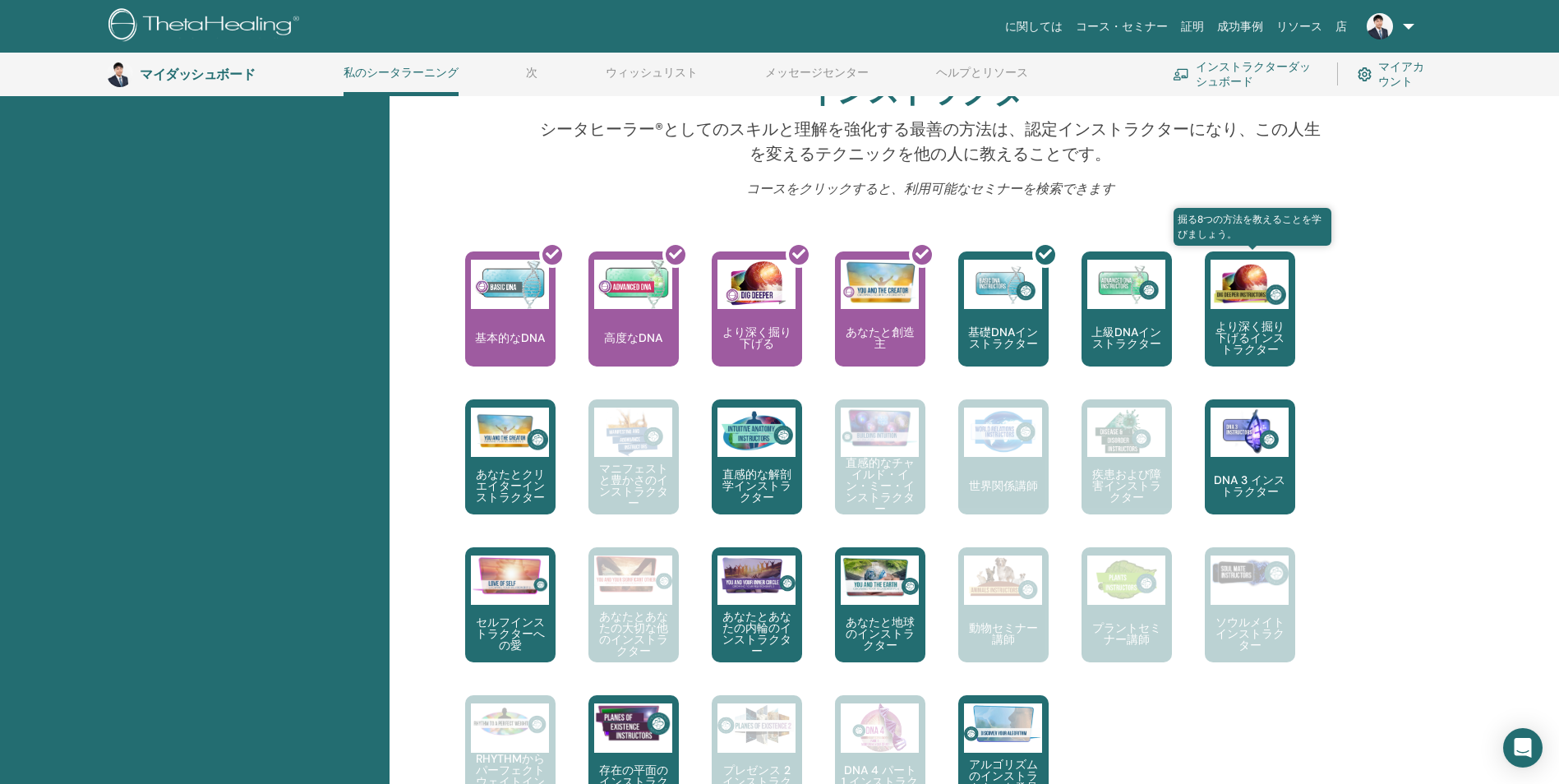
click at [1257, 317] on div "より深く掘り下げるインストラクター" at bounding box center [1250, 309] width 91 height 115
